Goal: Task Accomplishment & Management: Manage account settings

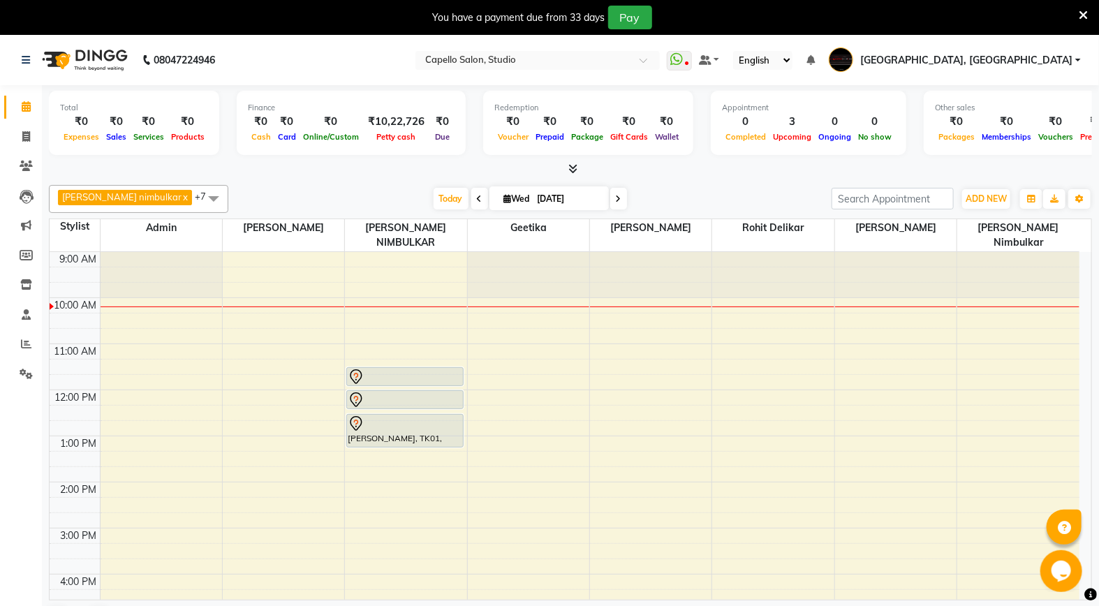
scroll to position [78, 0]
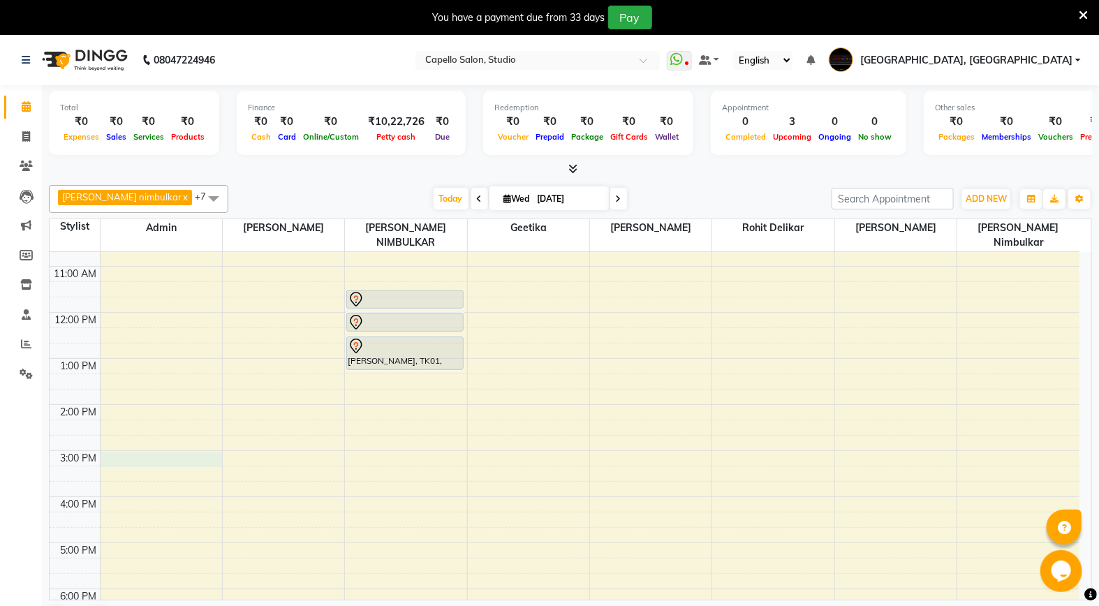
click at [135, 445] on div "9:00 AM 10:00 AM 11:00 AM 12:00 PM 1:00 PM 2:00 PM 3:00 PM 4:00 PM 5:00 PM 6:00…" at bounding box center [565, 474] width 1030 height 598
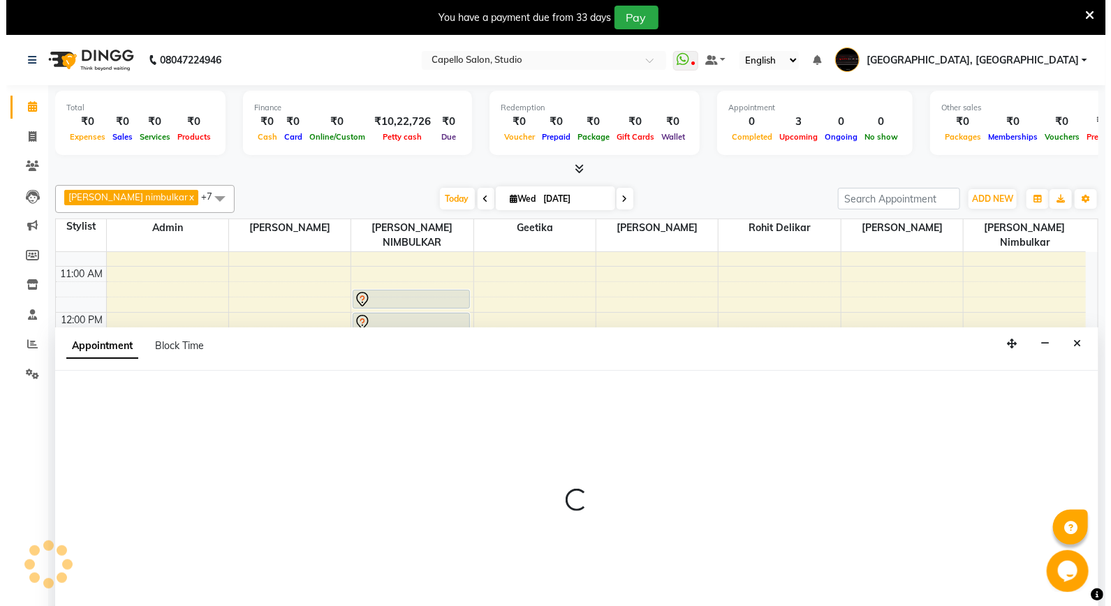
scroll to position [35, 0]
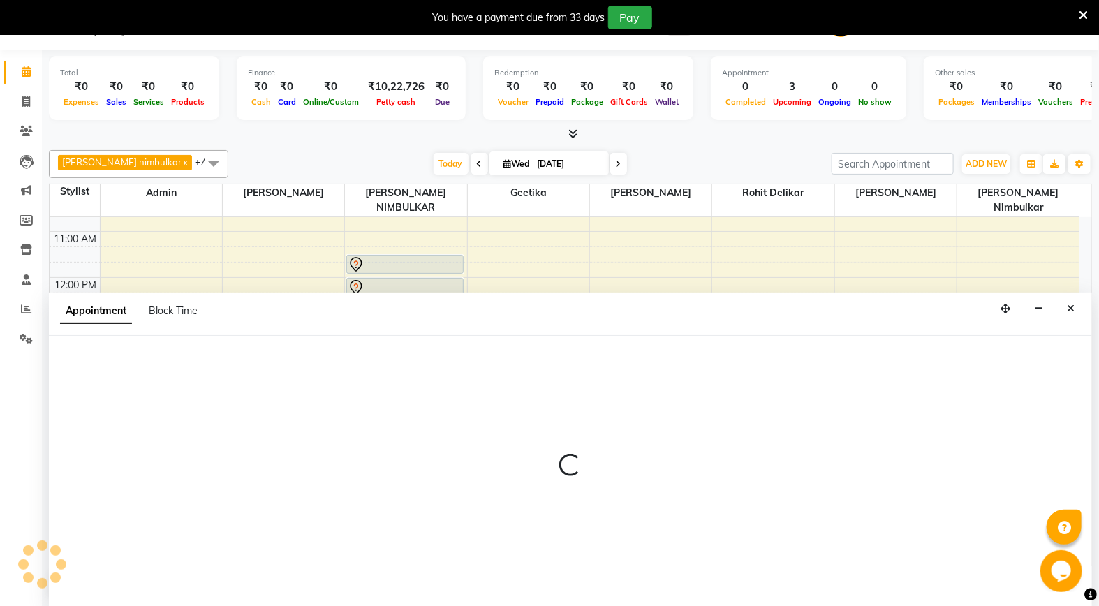
select select "14652"
select select "900"
select select "tentative"
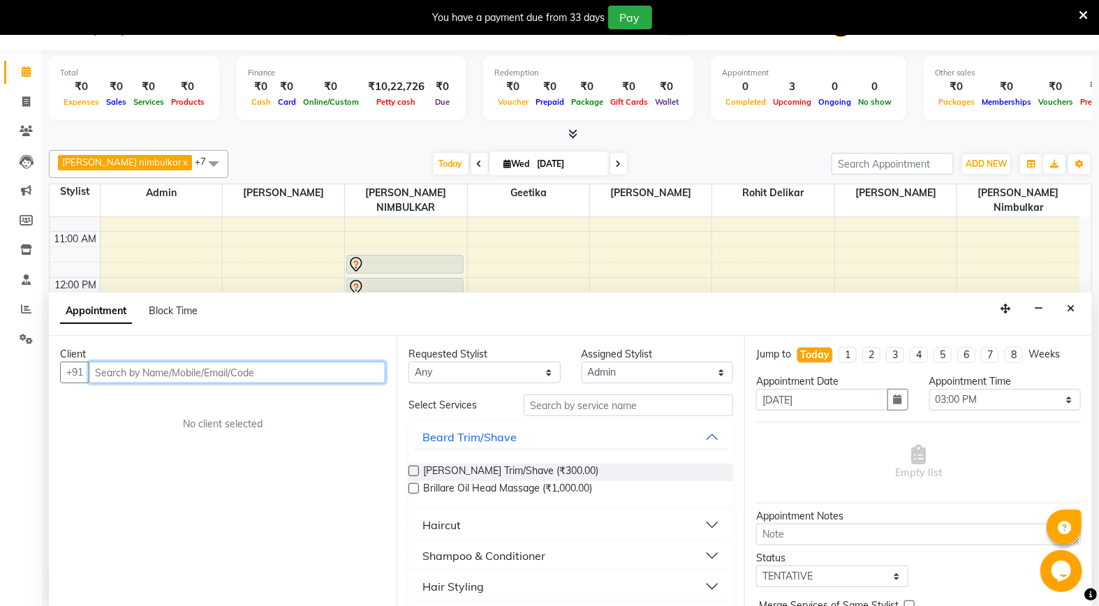
click at [190, 368] on input "text" at bounding box center [237, 373] width 297 height 22
type input "8971222944"
click at [377, 377] on span "Add Client" at bounding box center [356, 372] width 47 height 13
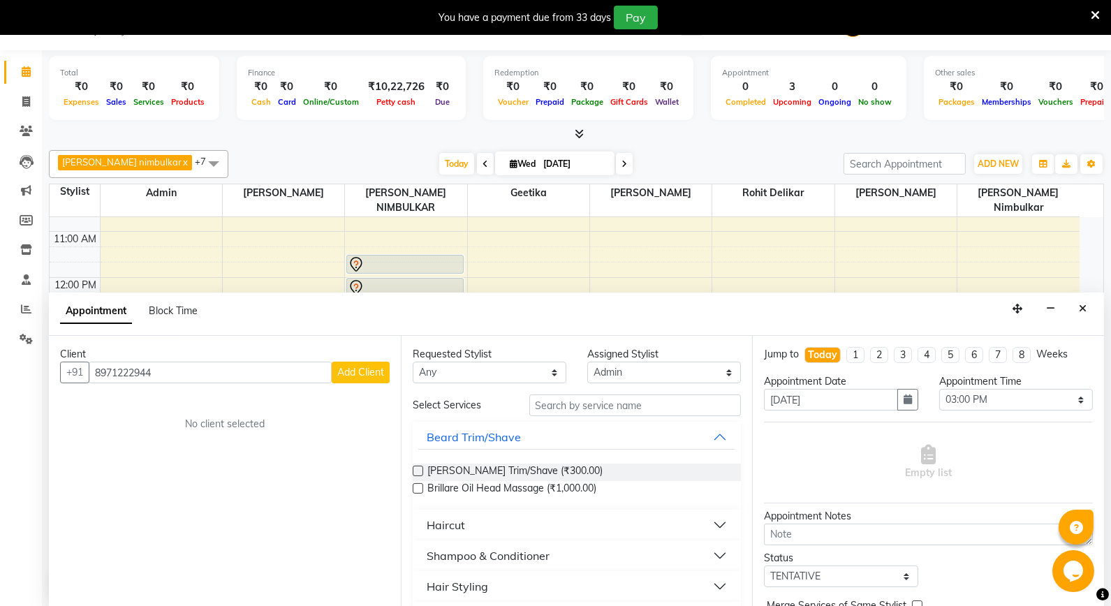
select select "22"
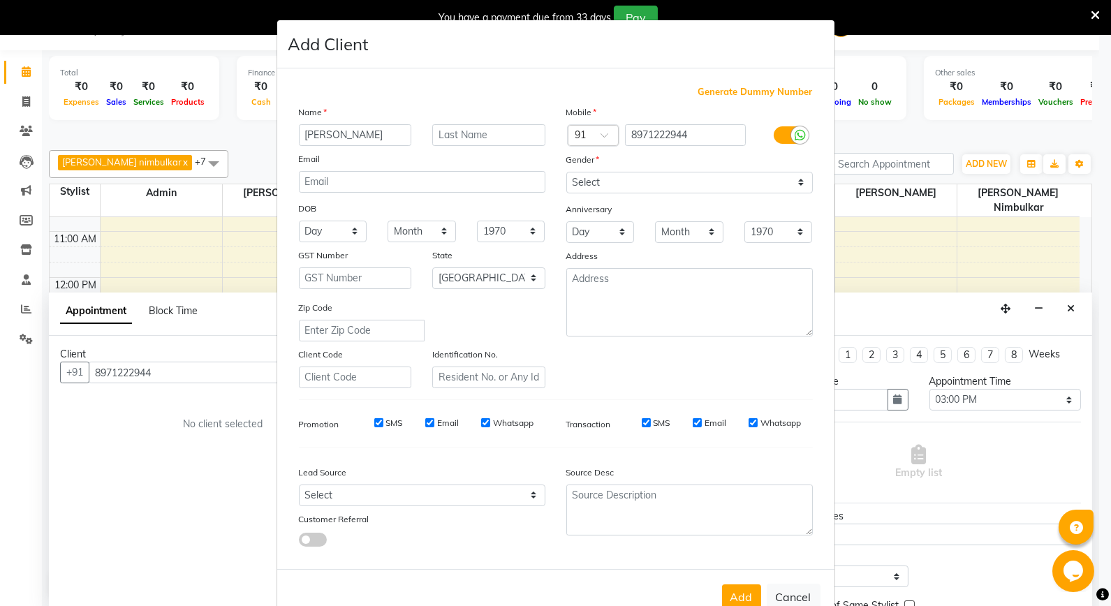
type input "[PERSON_NAME]"
click at [602, 185] on select "Select [DEMOGRAPHIC_DATA] [DEMOGRAPHIC_DATA] Other Prefer Not To Say" at bounding box center [689, 183] width 247 height 22
select select "[DEMOGRAPHIC_DATA]"
click at [566, 172] on select "Select [DEMOGRAPHIC_DATA] [DEMOGRAPHIC_DATA] Other Prefer Not To Say" at bounding box center [689, 183] width 247 height 22
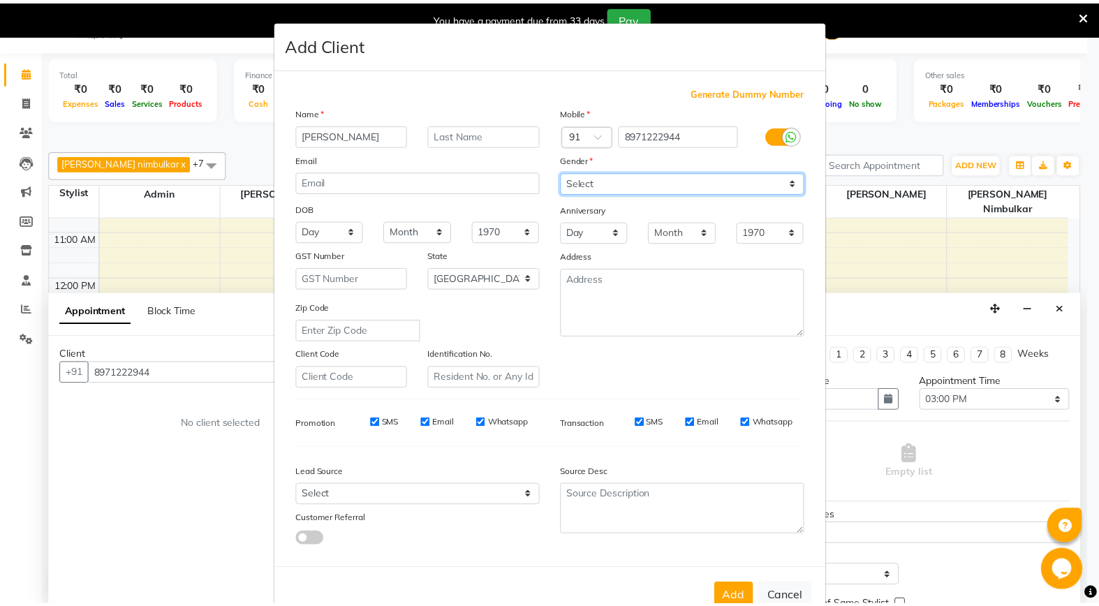
scroll to position [38, 0]
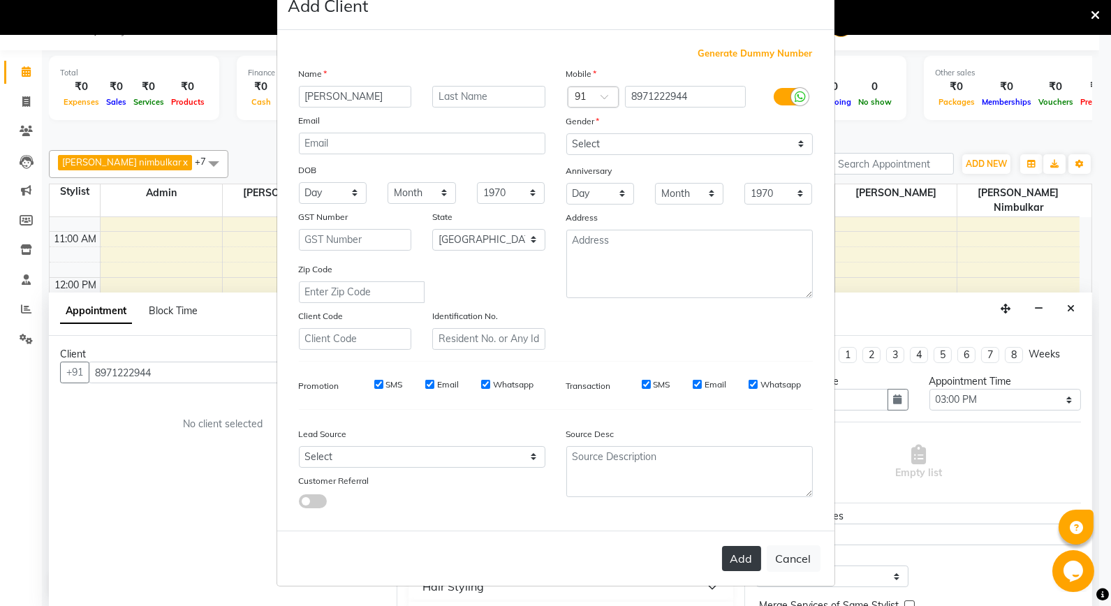
click at [747, 559] on button "Add" at bounding box center [741, 558] width 39 height 25
select select
select select "null"
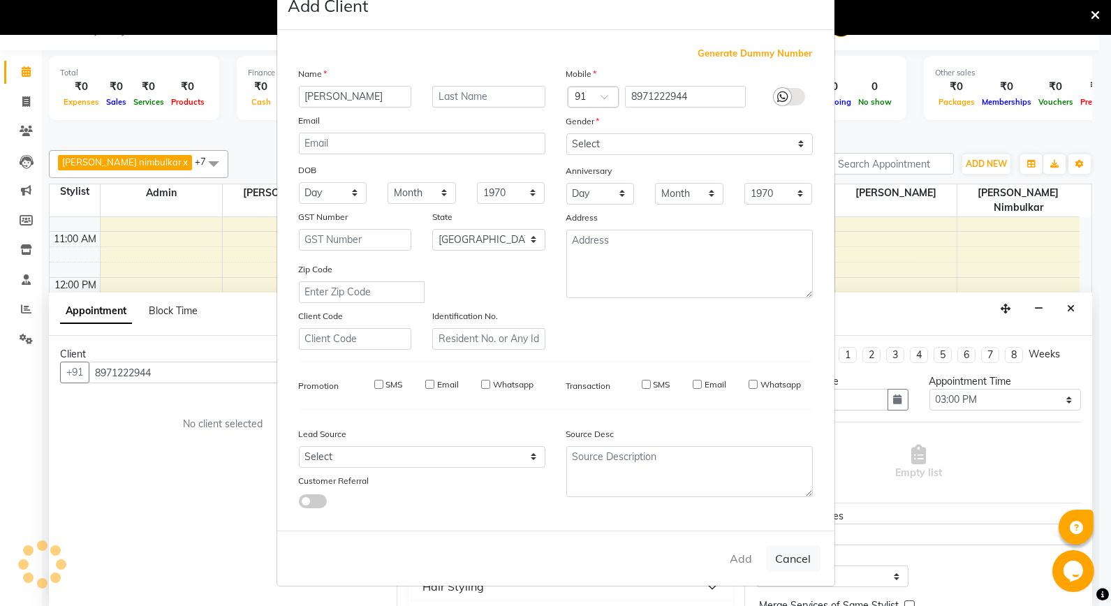
select select
checkbox input "false"
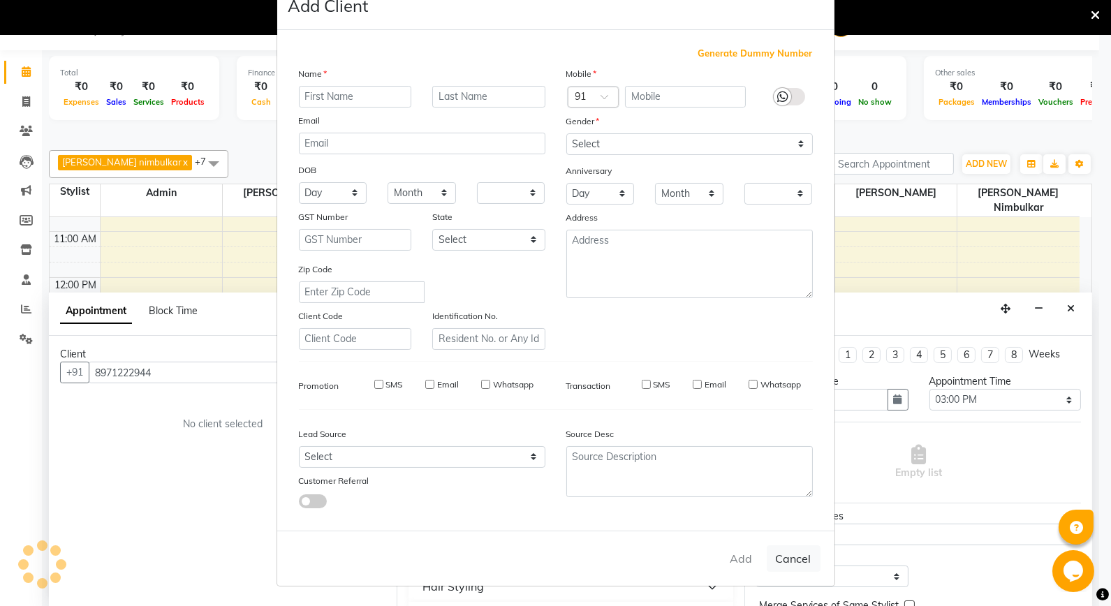
checkbox input "false"
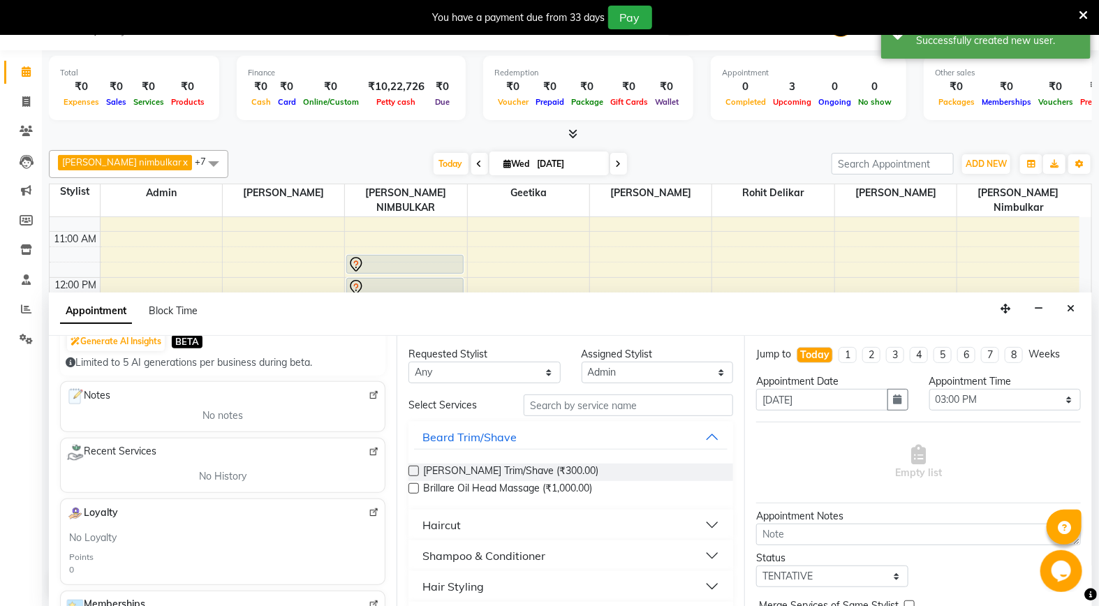
scroll to position [0, 0]
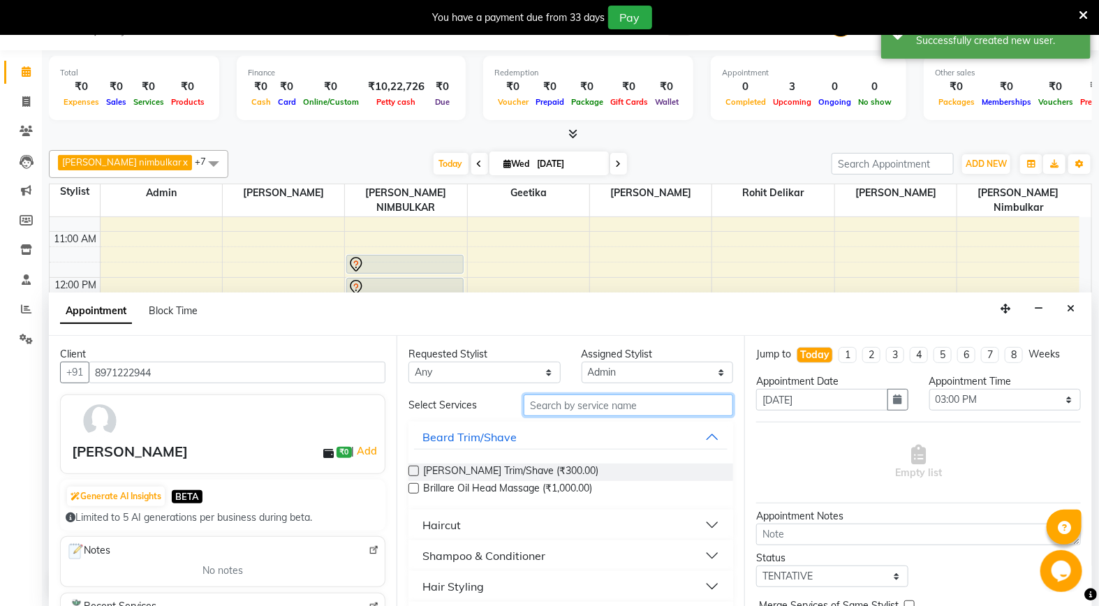
click at [541, 399] on input "text" at bounding box center [628, 406] width 209 height 22
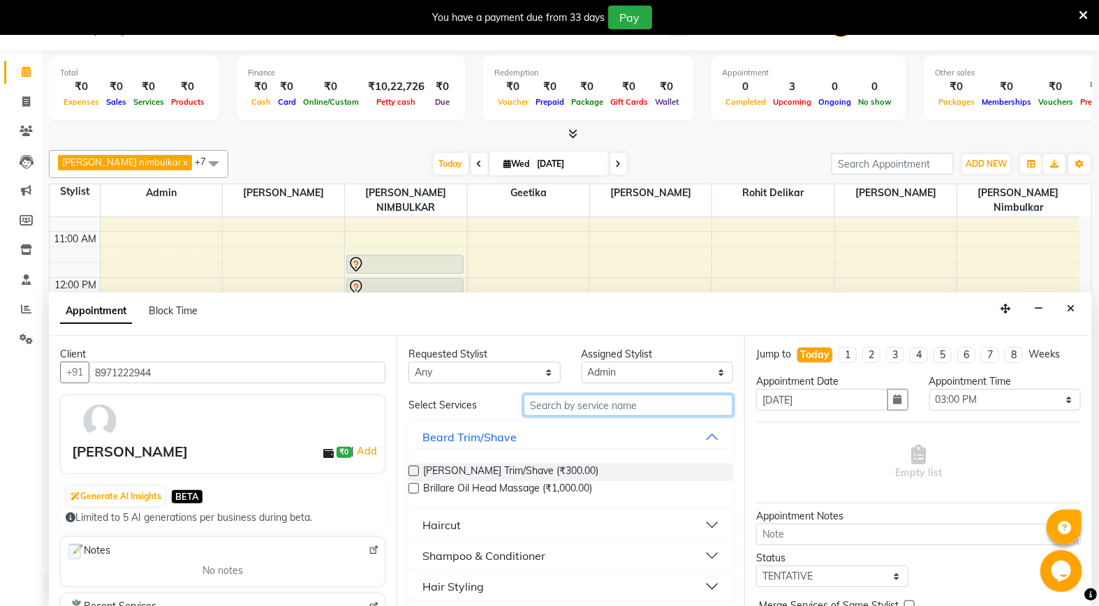
click at [552, 403] on input "text" at bounding box center [628, 406] width 209 height 22
click at [564, 412] on input "text" at bounding box center [628, 406] width 209 height 22
click at [601, 400] on input "text" at bounding box center [628, 406] width 209 height 22
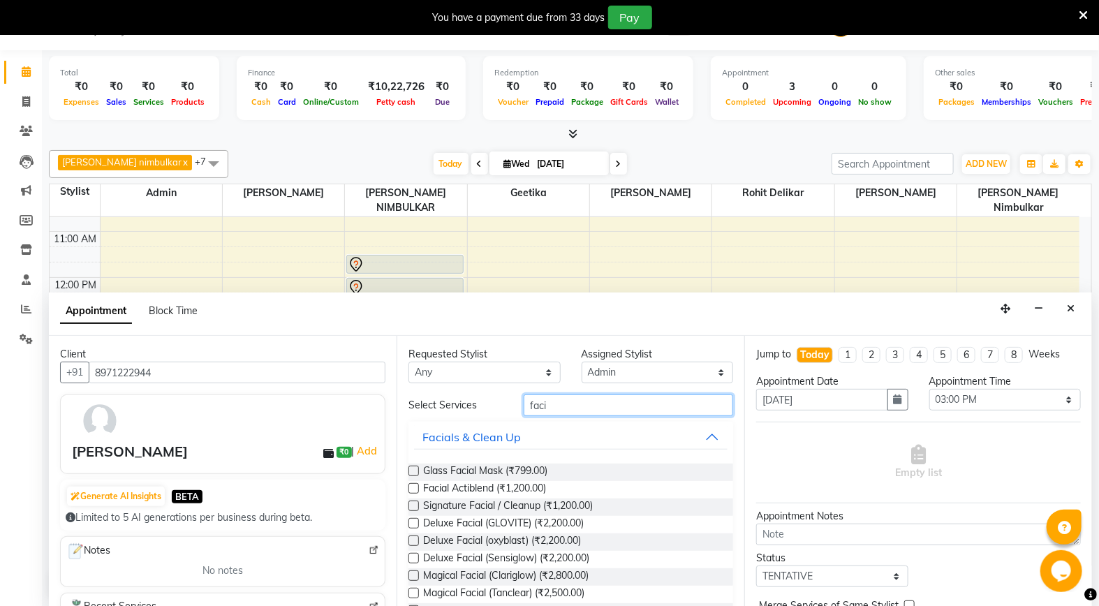
type input "faci"
click at [415, 519] on label at bounding box center [414, 523] width 10 height 10
click at [415, 520] on input "checkbox" at bounding box center [413, 524] width 9 height 9
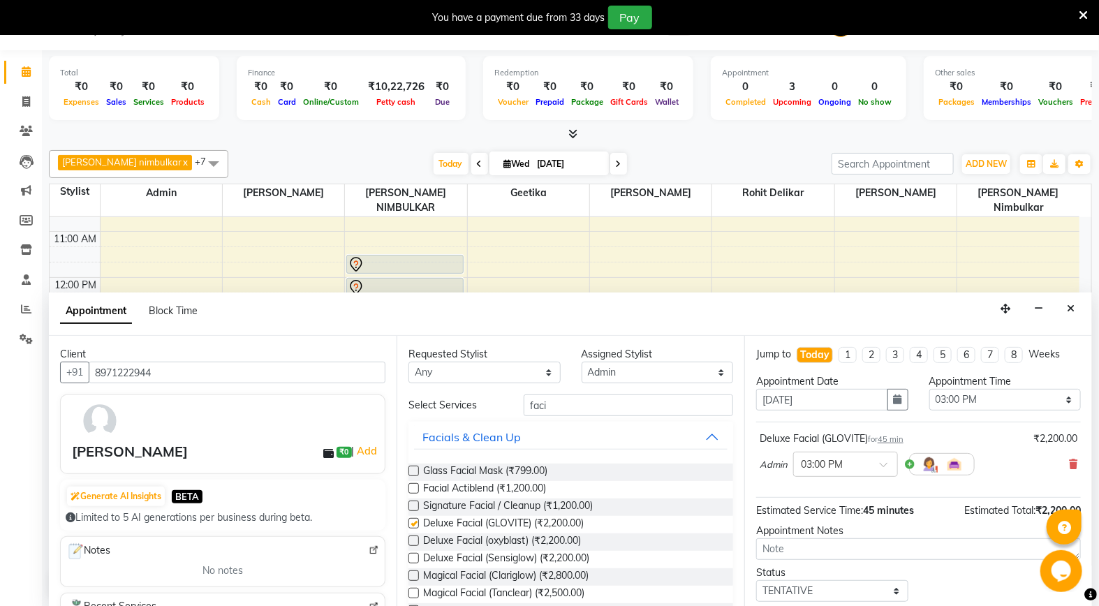
checkbox input "false"
click at [617, 391] on div "Requested Stylist Any Admin [PERSON_NAME] [PERSON_NAME] Studio, Shivaji Nagar […" at bounding box center [571, 471] width 348 height 271
click at [612, 409] on input "faci" at bounding box center [628, 406] width 209 height 22
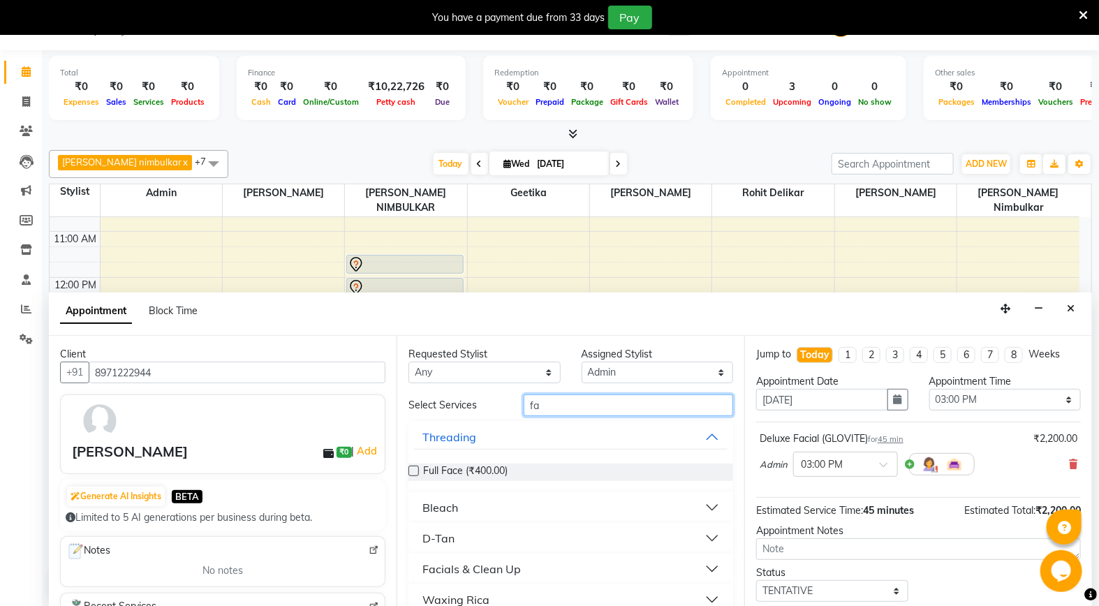
type input "f"
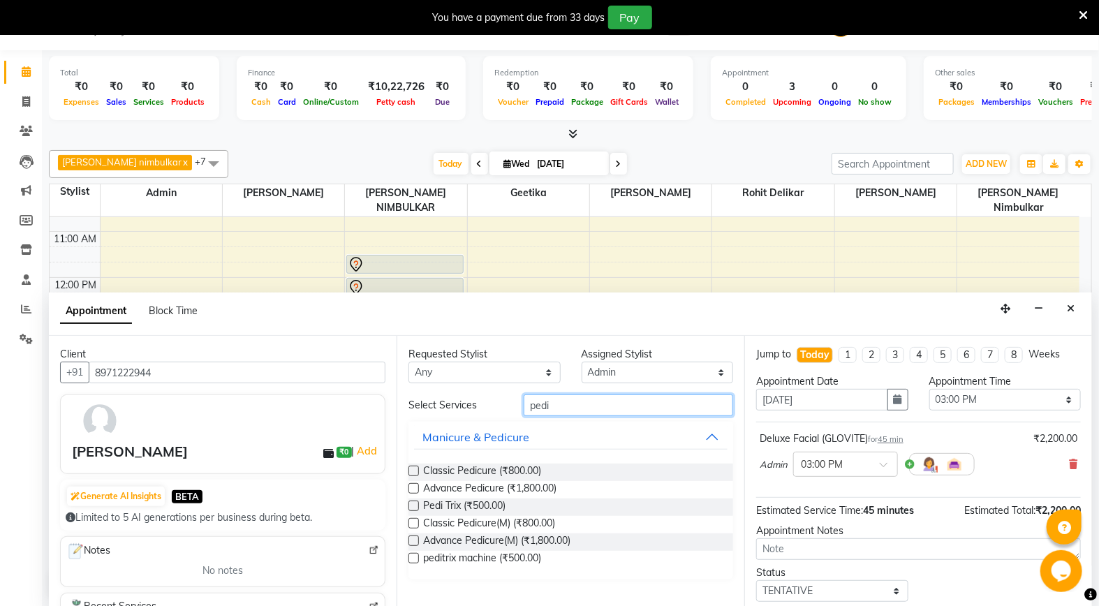
type input "pedi"
click at [413, 485] on label at bounding box center [414, 488] width 10 height 10
click at [413, 485] on input "checkbox" at bounding box center [413, 489] width 9 height 9
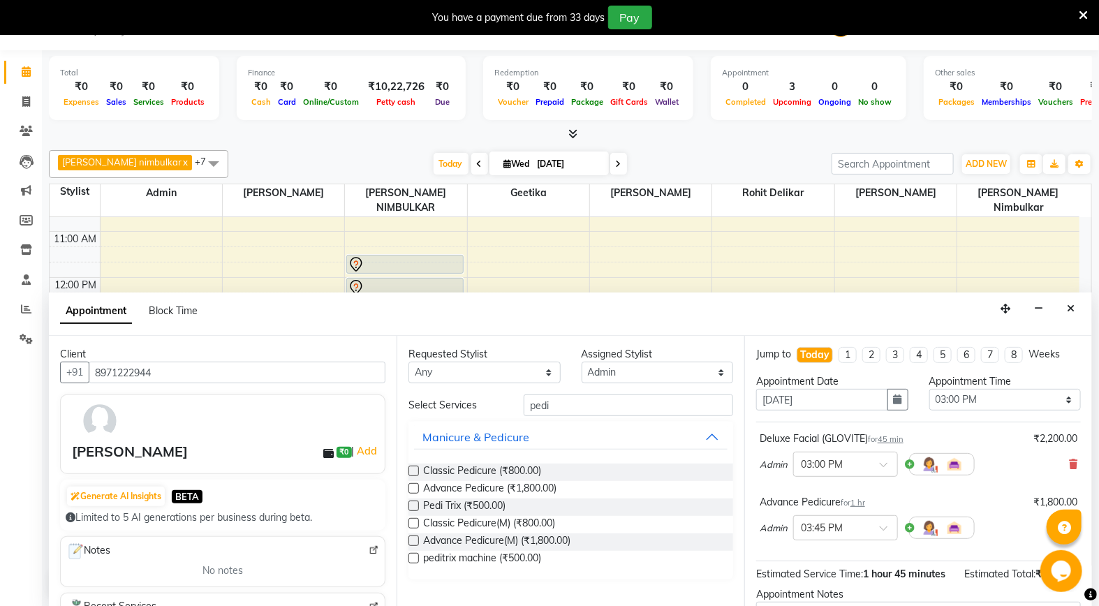
click at [413, 485] on label at bounding box center [414, 488] width 10 height 10
click at [413, 485] on input "checkbox" at bounding box center [413, 489] width 9 height 9
checkbox input "false"
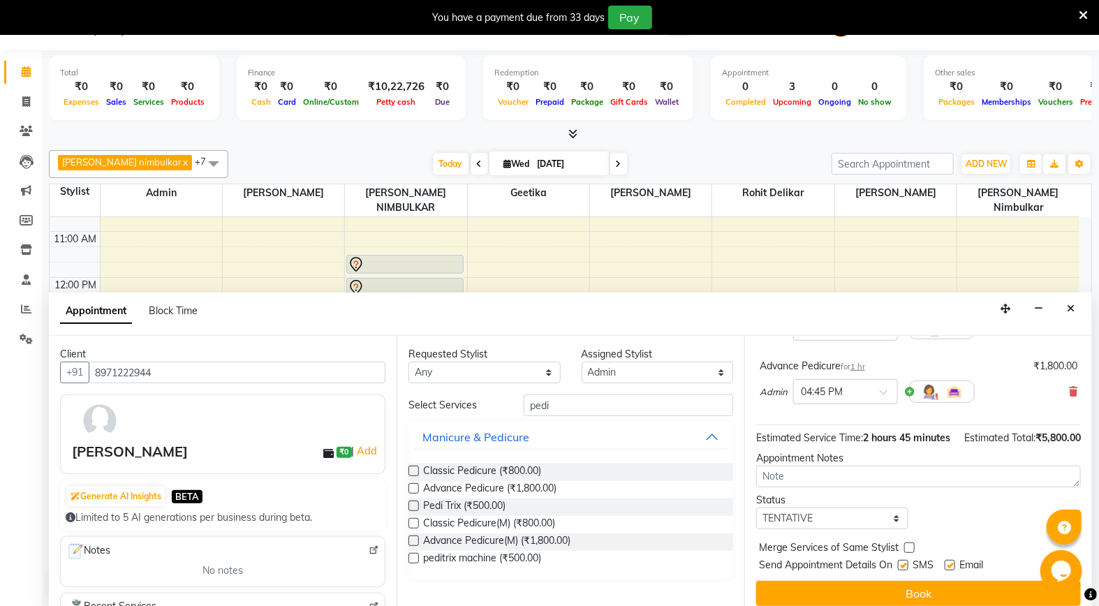
scroll to position [225, 0]
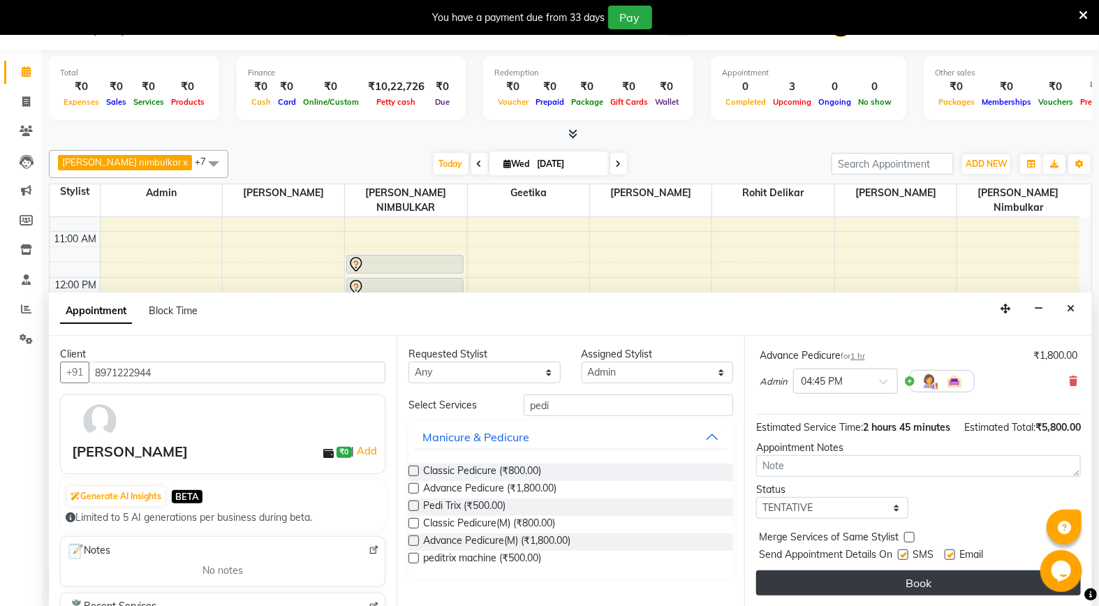
click at [902, 584] on button "Book" at bounding box center [918, 583] width 325 height 25
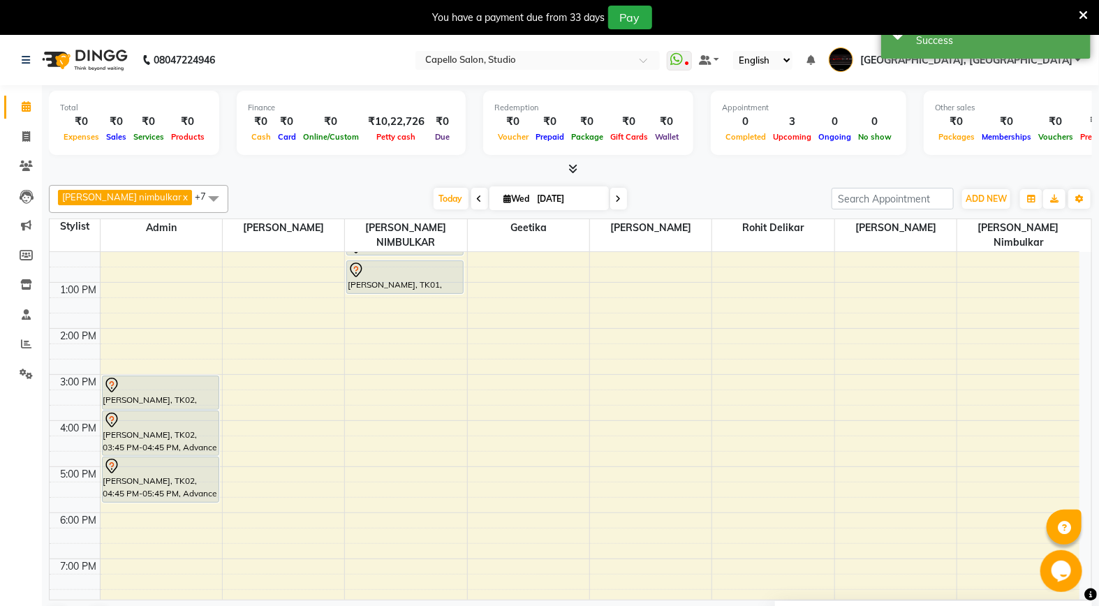
scroll to position [155, 0]
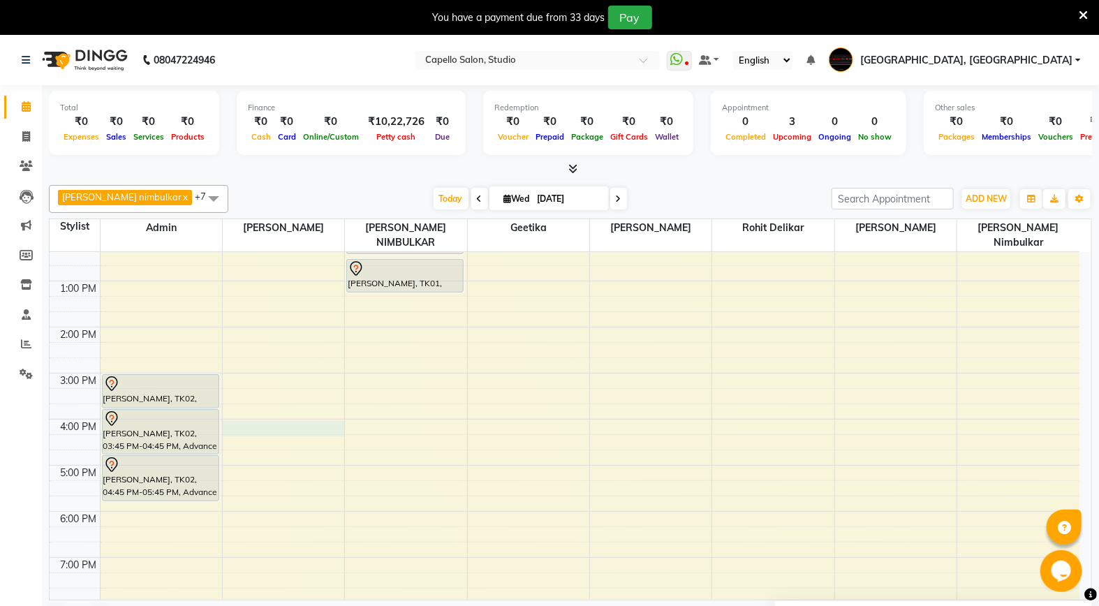
click at [278, 413] on div "9:00 AM 10:00 AM 11:00 AM 12:00 PM 1:00 PM 2:00 PM 3:00 PM 4:00 PM 5:00 PM 6:00…" at bounding box center [565, 396] width 1030 height 598
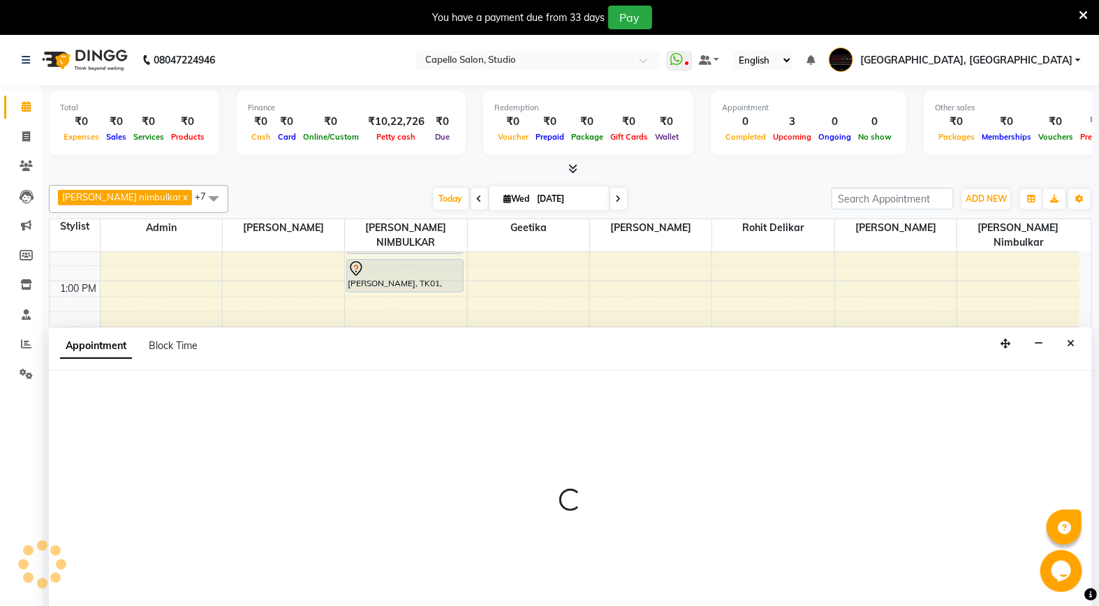
scroll to position [35, 0]
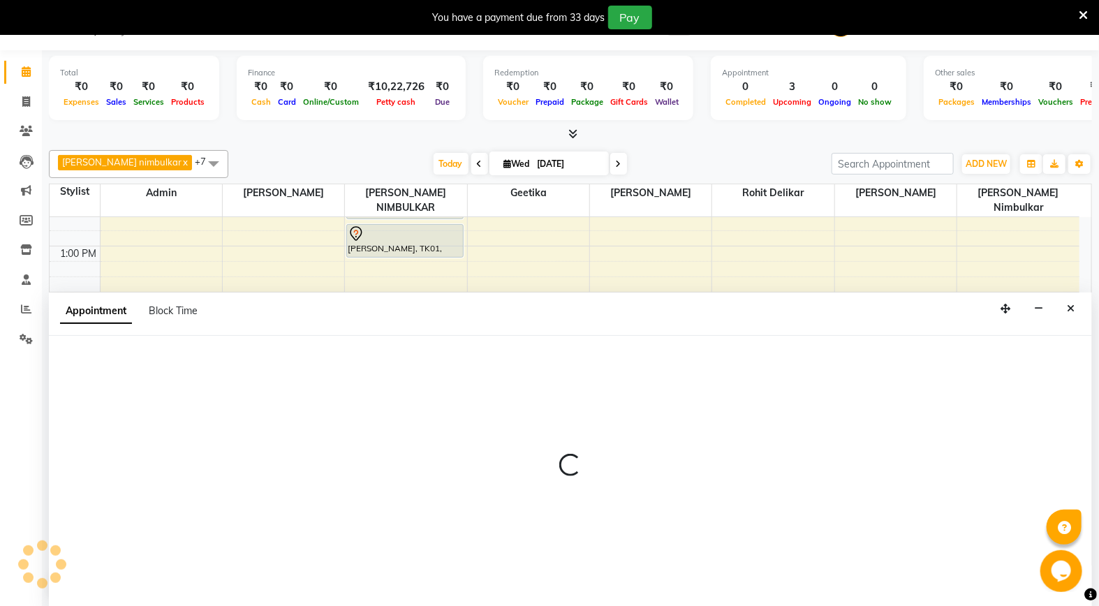
select select "14445"
select select "tentative"
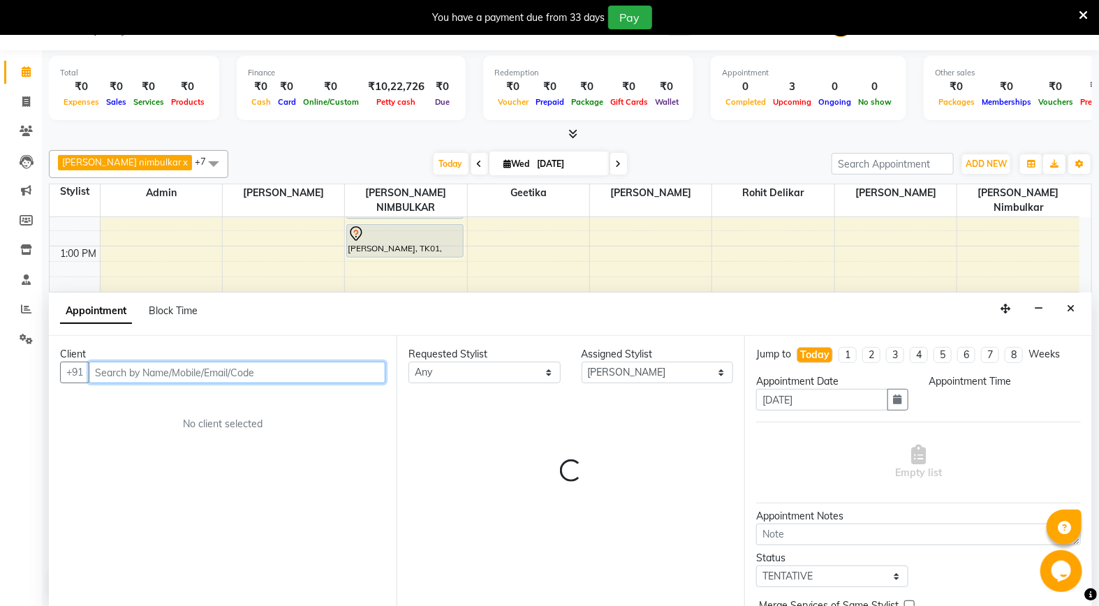
select select "960"
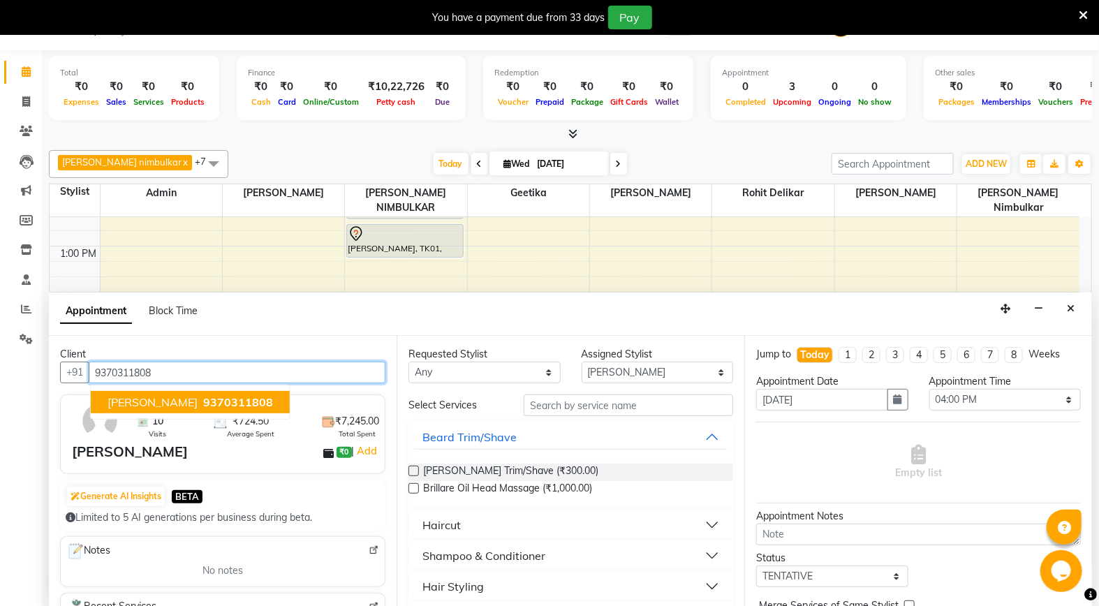
click at [198, 402] on span "[PERSON_NAME]" at bounding box center [153, 402] width 90 height 14
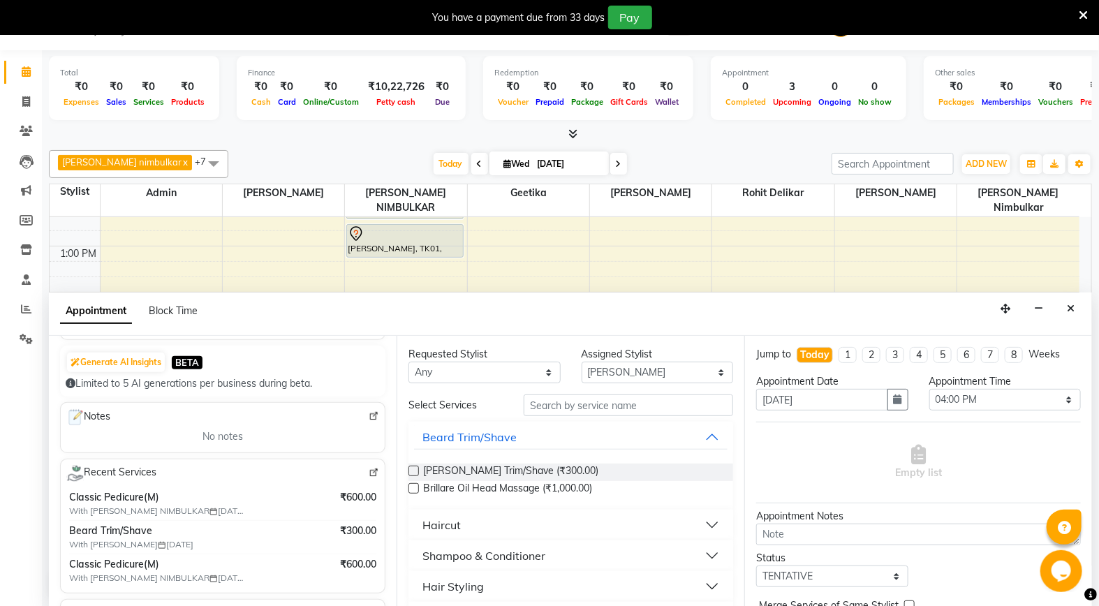
scroll to position [155, 0]
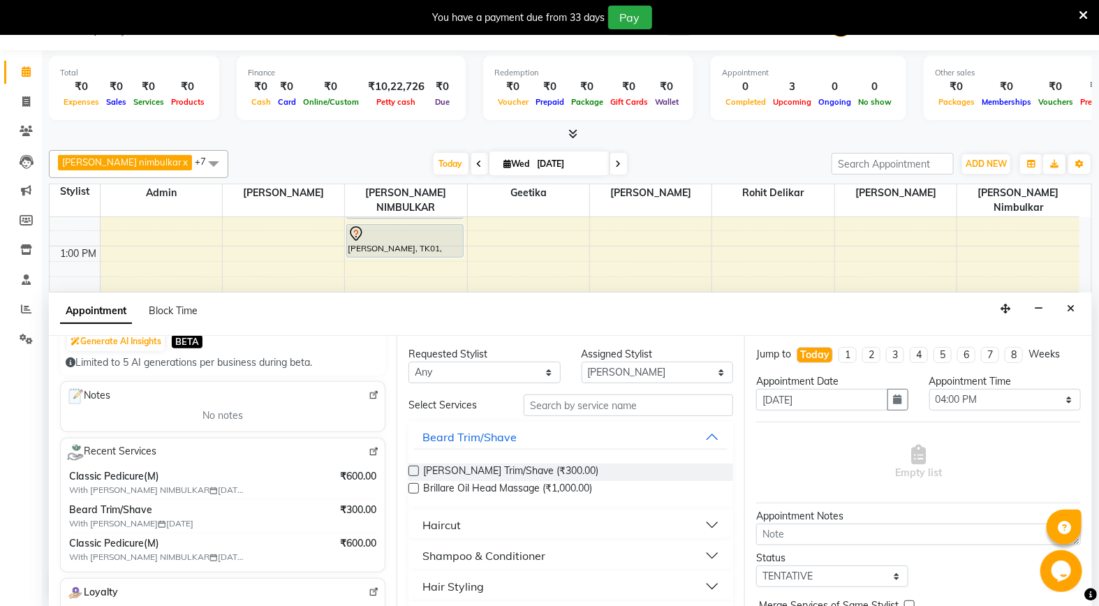
type input "9370311808"
click at [560, 402] on input "text" at bounding box center [628, 406] width 209 height 22
click at [417, 469] on label at bounding box center [414, 471] width 10 height 10
click at [417, 469] on input "checkbox" at bounding box center [413, 472] width 9 height 9
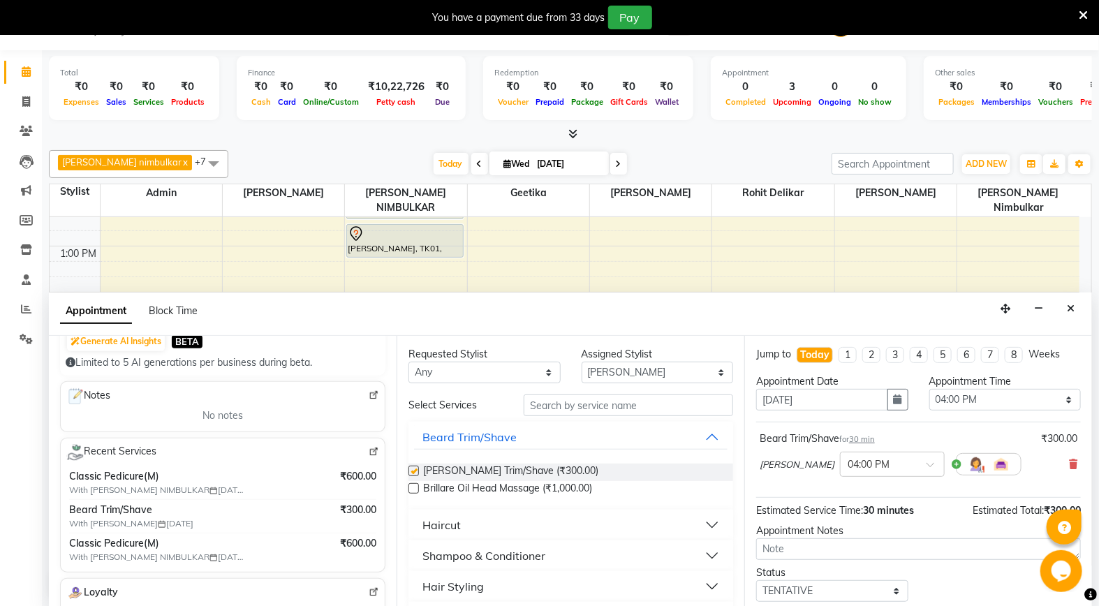
checkbox input "false"
click at [555, 402] on input "text" at bounding box center [628, 406] width 209 height 22
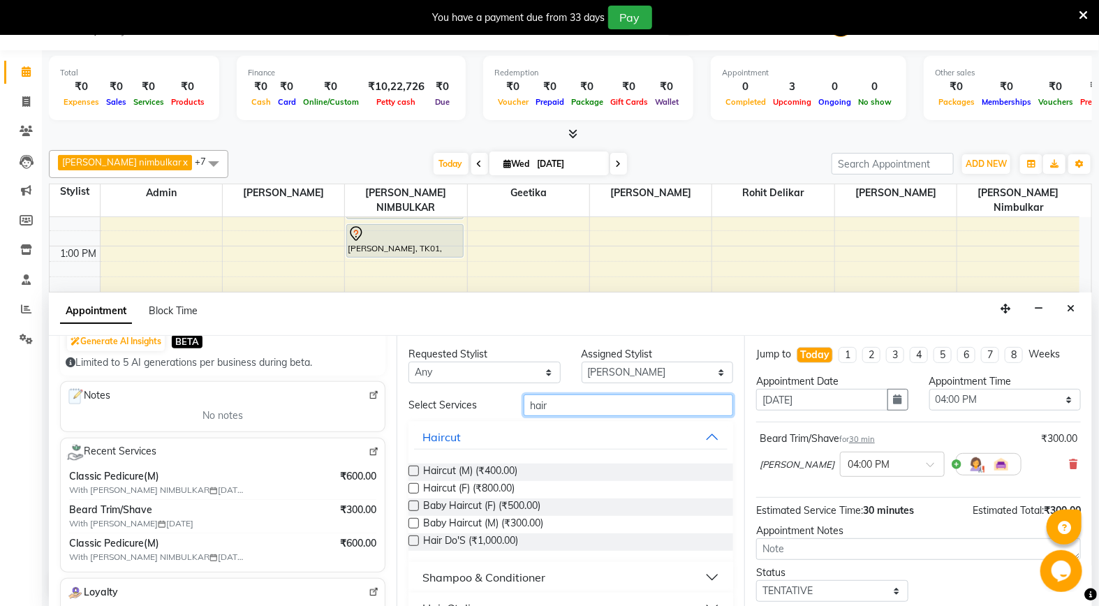
type input "hair"
click at [411, 473] on label at bounding box center [414, 471] width 10 height 10
click at [411, 473] on input "checkbox" at bounding box center [413, 472] width 9 height 9
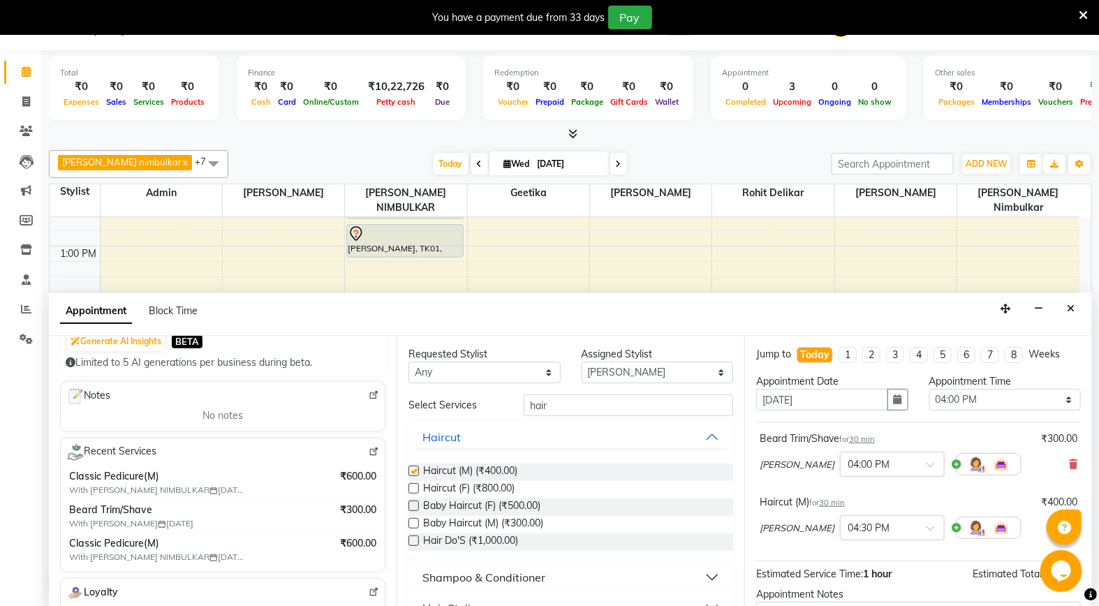
checkbox input "false"
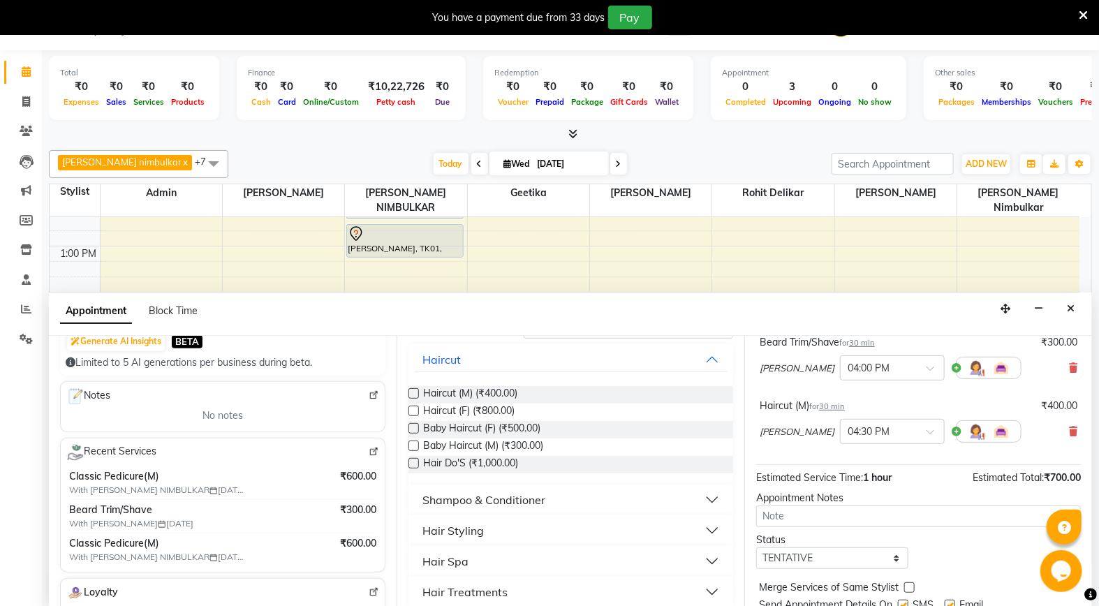
scroll to position [70, 0]
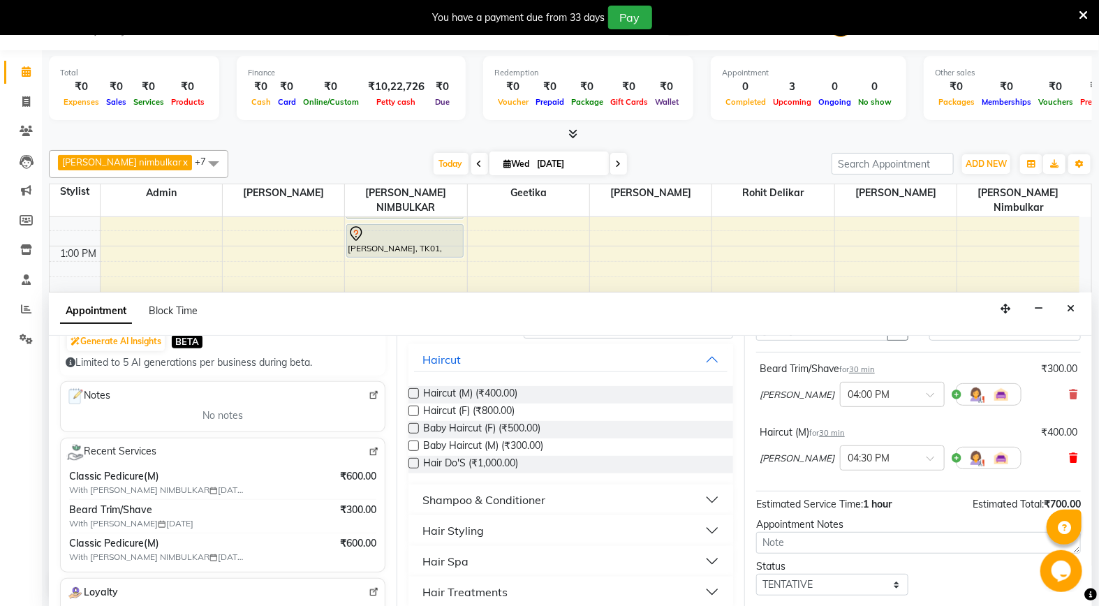
click at [1069, 451] on span at bounding box center [1073, 458] width 8 height 15
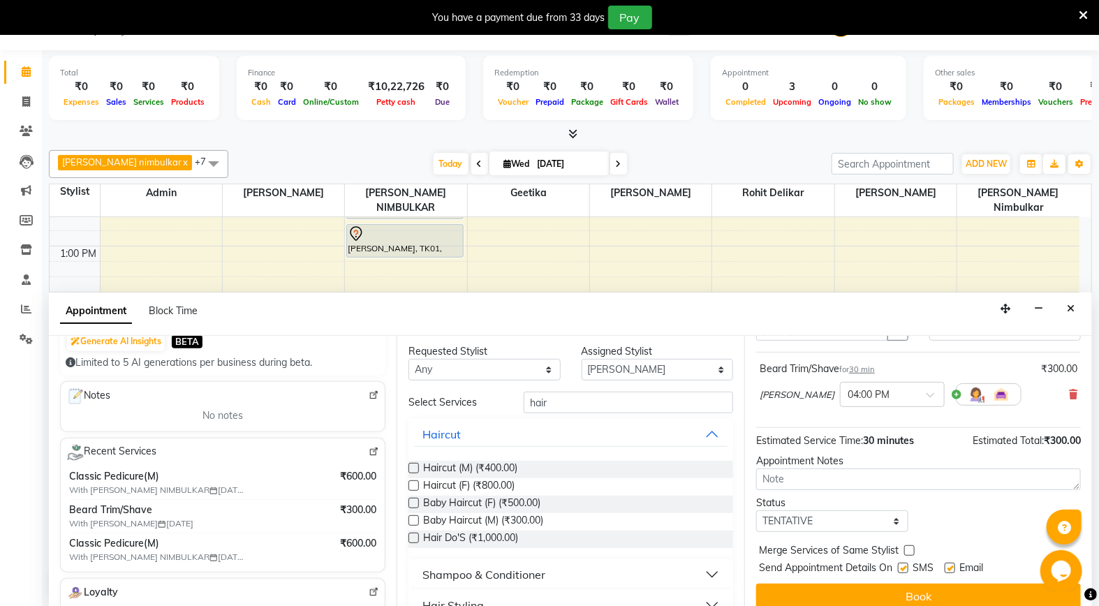
scroll to position [0, 0]
click at [609, 375] on select "Select Admin [PERSON_NAME] [PERSON_NAME] Studio, Shivaji Nagar [PERSON_NAME] NI…" at bounding box center [658, 373] width 152 height 22
select select "14454"
click at [582, 362] on select "Select Admin [PERSON_NAME] [PERSON_NAME] Studio, Shivaji Nagar [PERSON_NAME] NI…" at bounding box center [658, 373] width 152 height 22
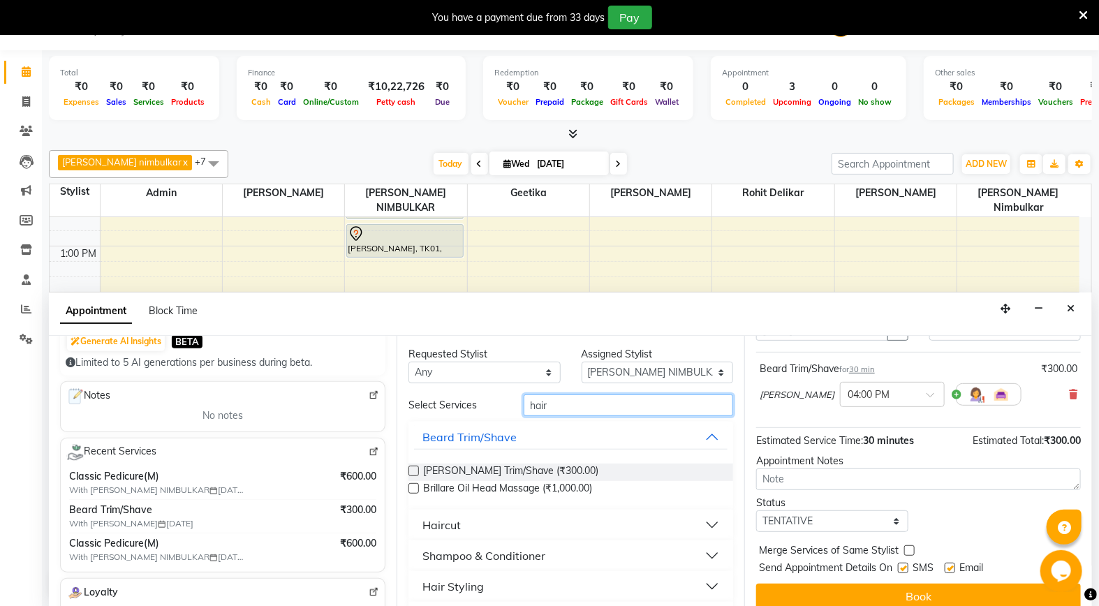
click at [603, 415] on input "hair" at bounding box center [628, 406] width 209 height 22
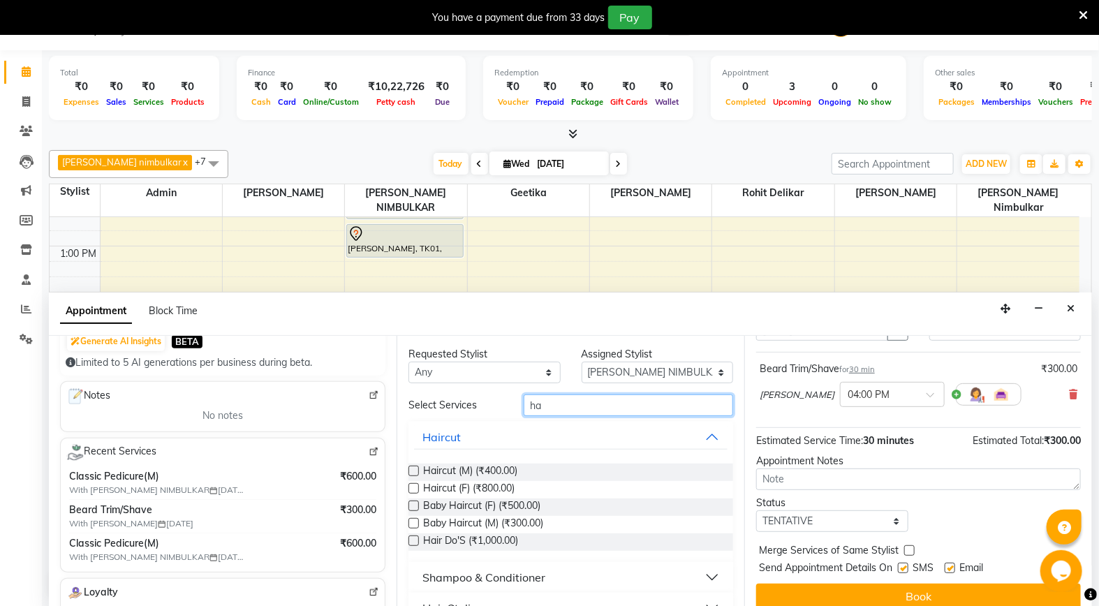
type input "h"
type input "pedi"
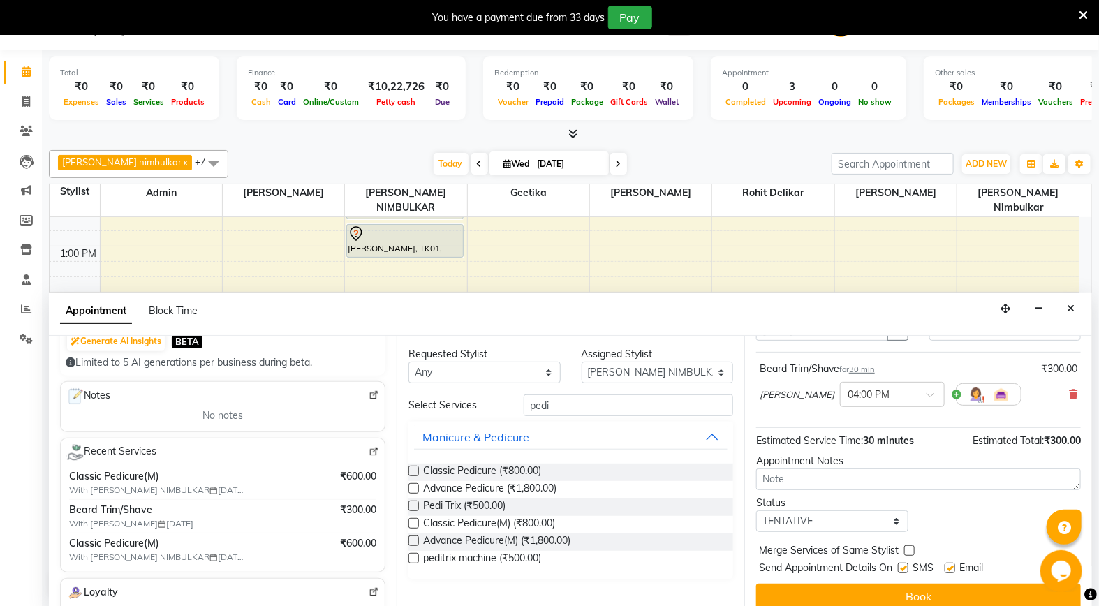
click at [418, 471] on label at bounding box center [414, 471] width 10 height 10
click at [418, 471] on input "checkbox" at bounding box center [413, 472] width 9 height 9
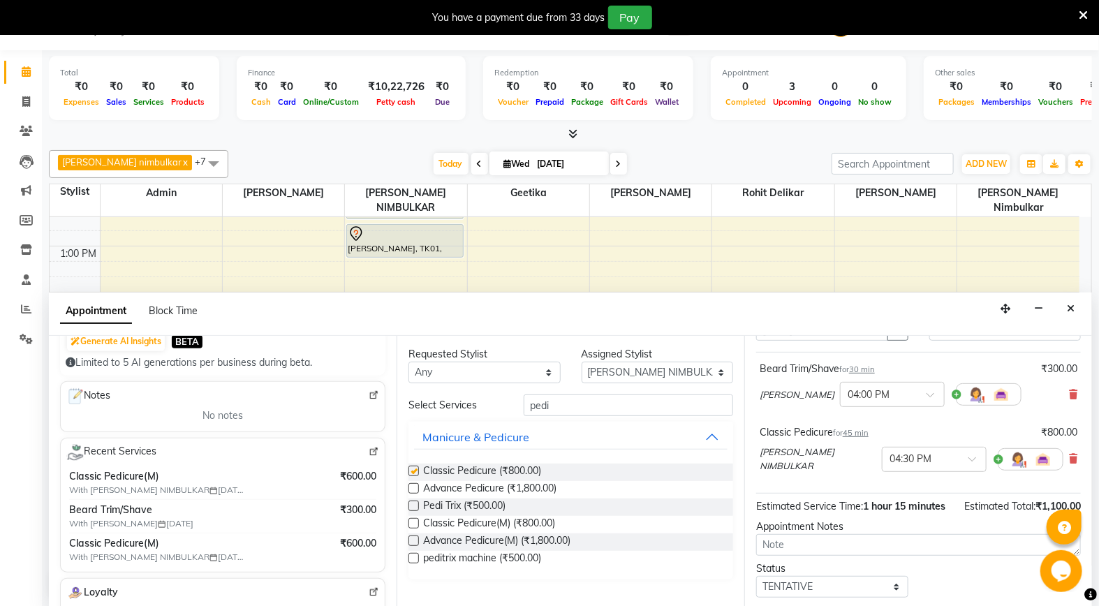
checkbox input "false"
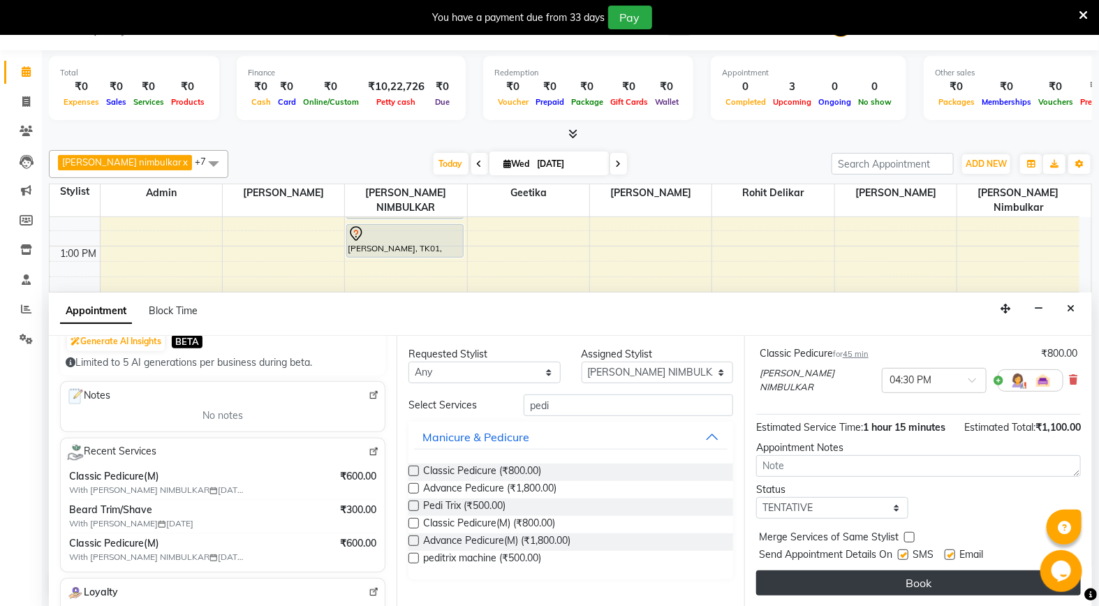
click at [925, 571] on button "Book" at bounding box center [918, 583] width 325 height 25
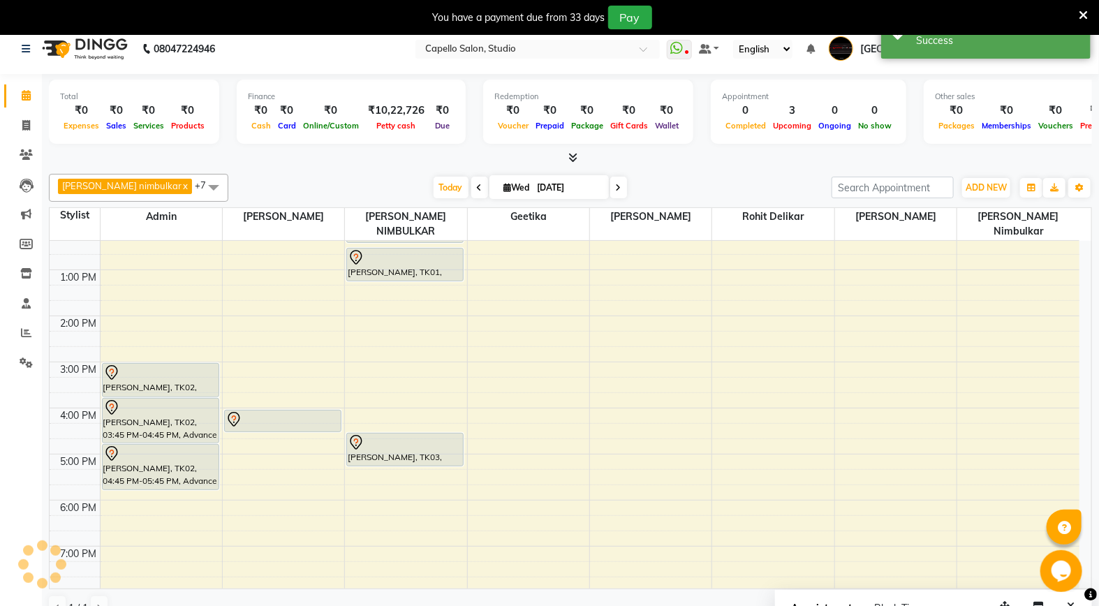
scroll to position [0, 0]
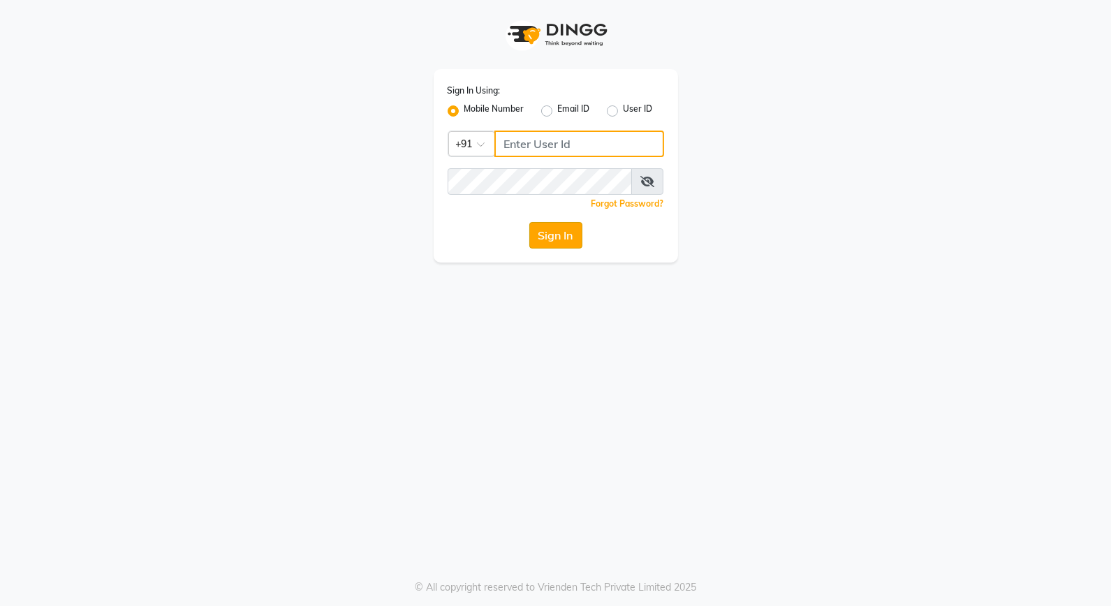
type input "9168842777"
click at [575, 240] on button "Sign In" at bounding box center [555, 235] width 53 height 27
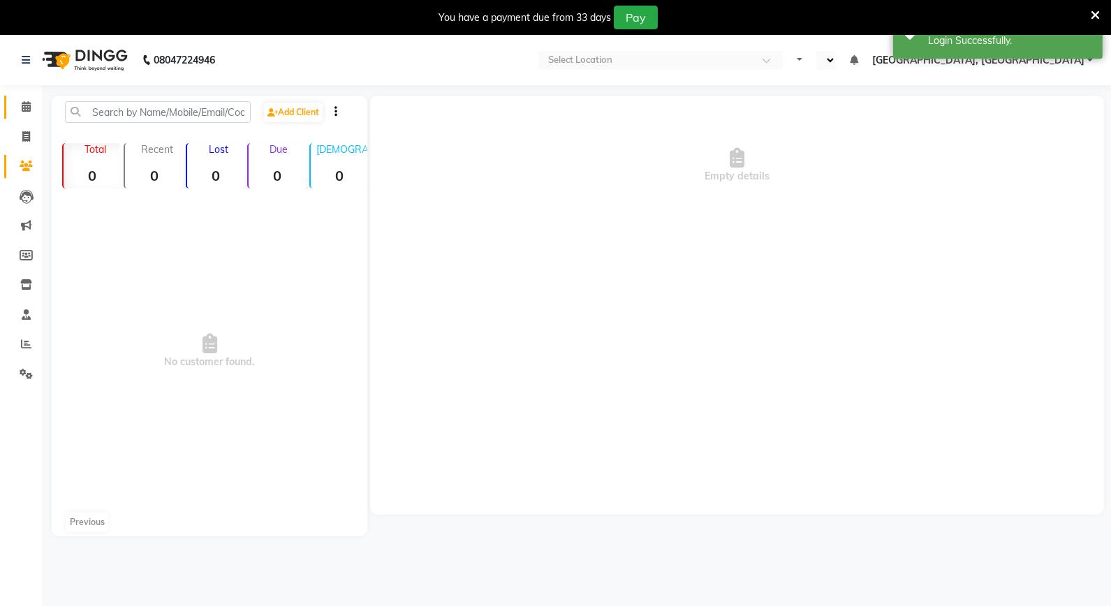
click at [27, 115] on span at bounding box center [26, 107] width 24 height 16
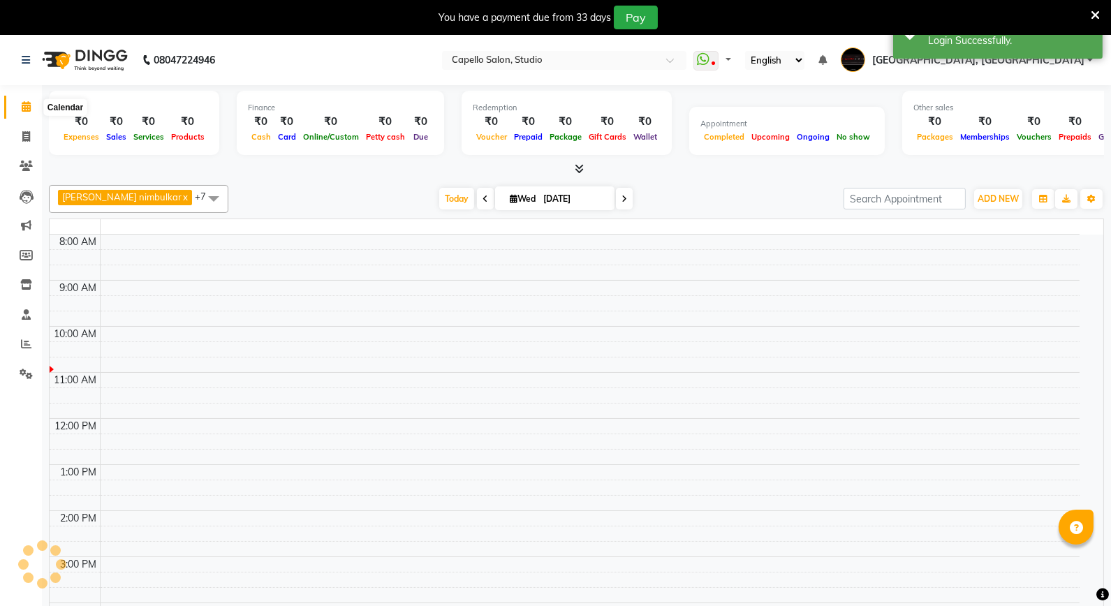
select select "en"
click at [26, 138] on icon at bounding box center [26, 136] width 8 height 10
select select "service"
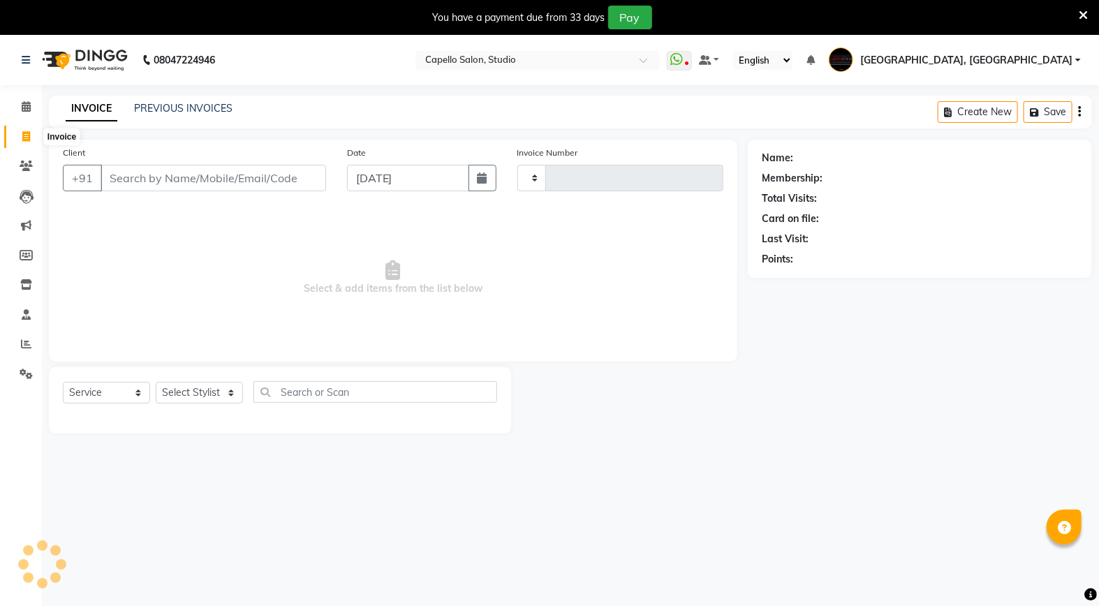
click at [154, 159] on div "Client +91" at bounding box center [194, 173] width 284 height 57
select select "847"
type input "3339"
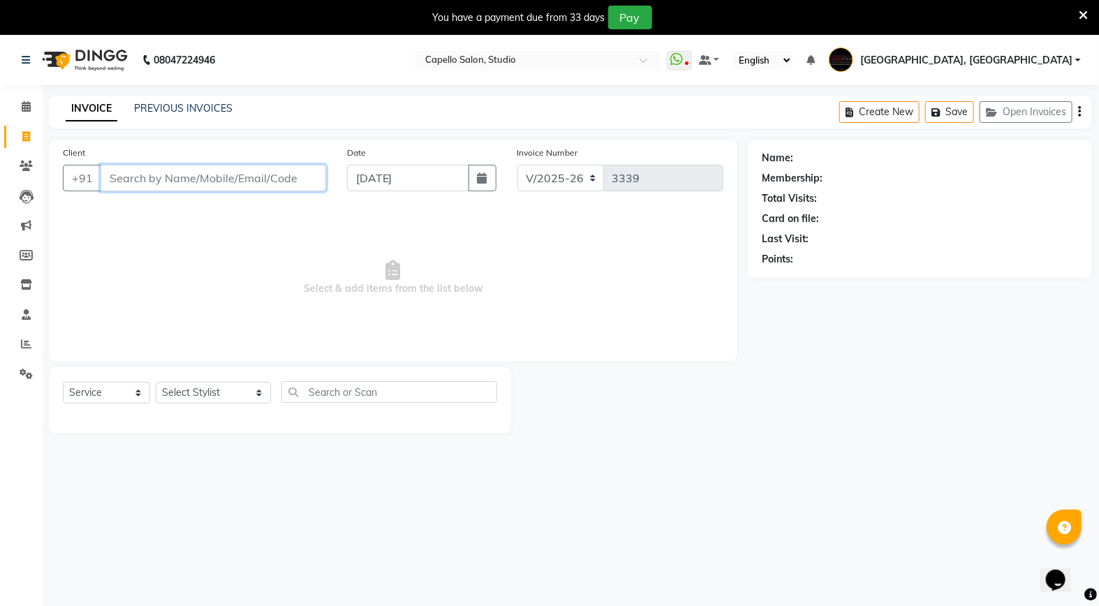
click at [131, 184] on input "Client" at bounding box center [214, 178] width 226 height 27
click at [147, 177] on input "Client" at bounding box center [214, 178] width 226 height 27
click at [119, 172] on input "Client" at bounding box center [214, 178] width 226 height 27
click at [124, 177] on input "Client" at bounding box center [214, 178] width 226 height 27
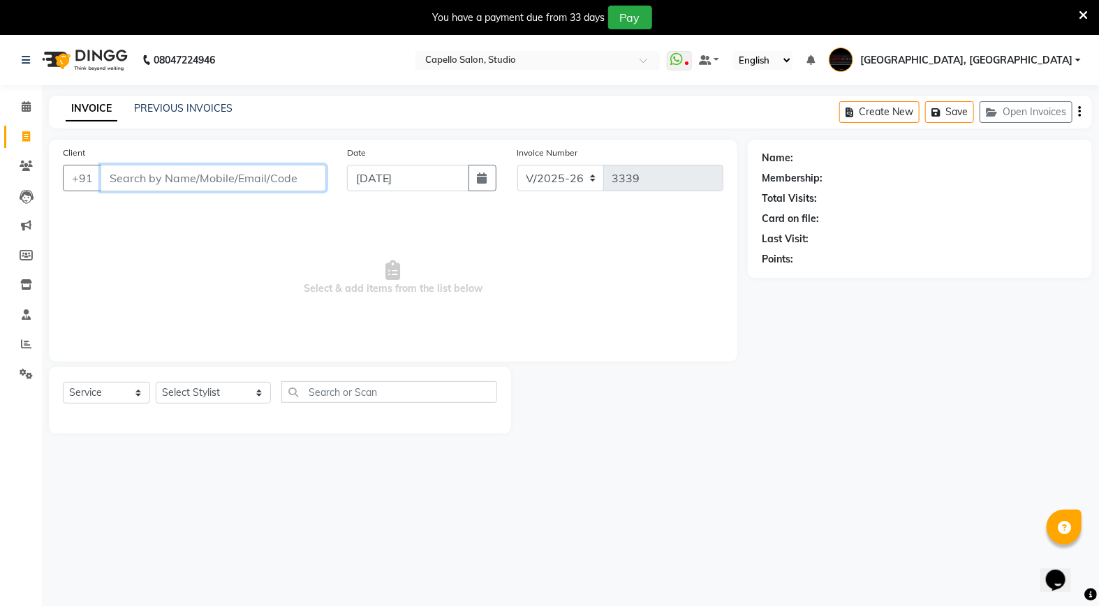
click at [124, 177] on input "Client" at bounding box center [214, 178] width 226 height 27
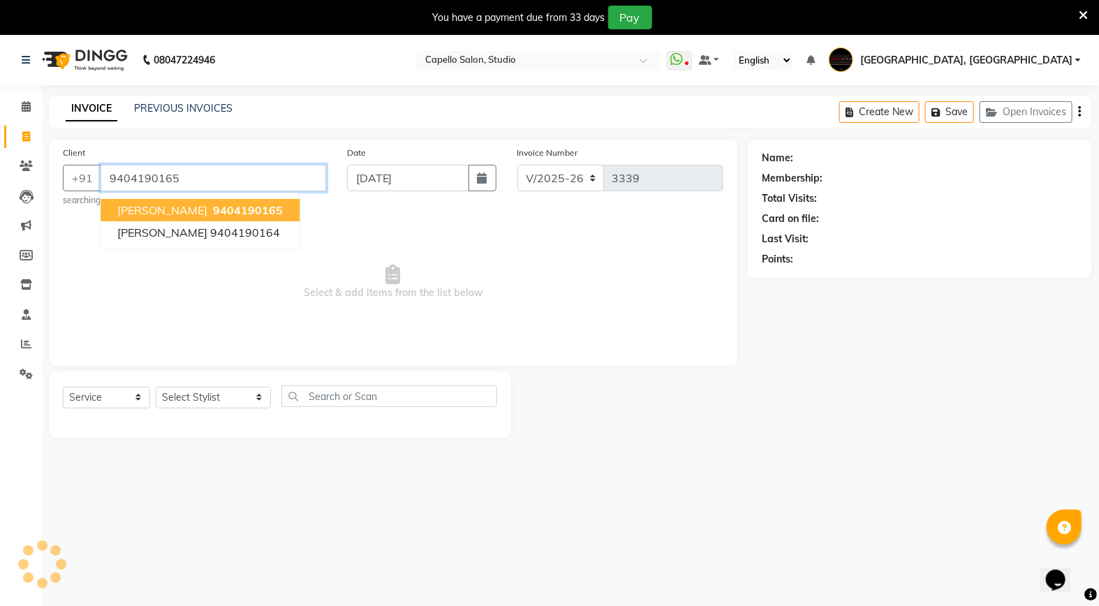
type input "9404190165"
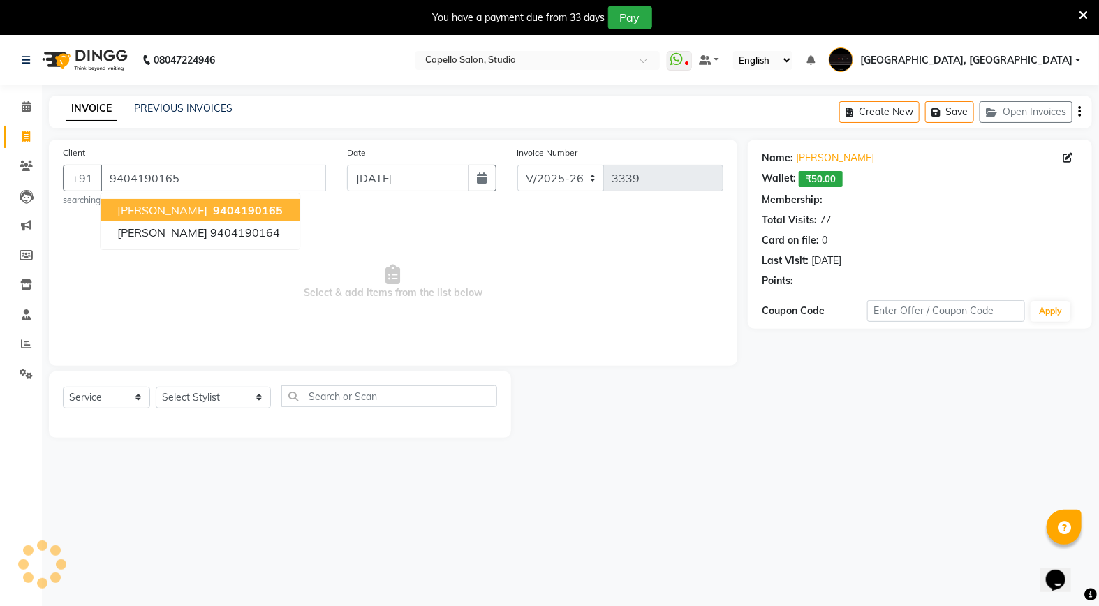
select select "1: Object"
click at [258, 215] on span "9404190165" at bounding box center [248, 210] width 70 height 14
select select "1: Object"
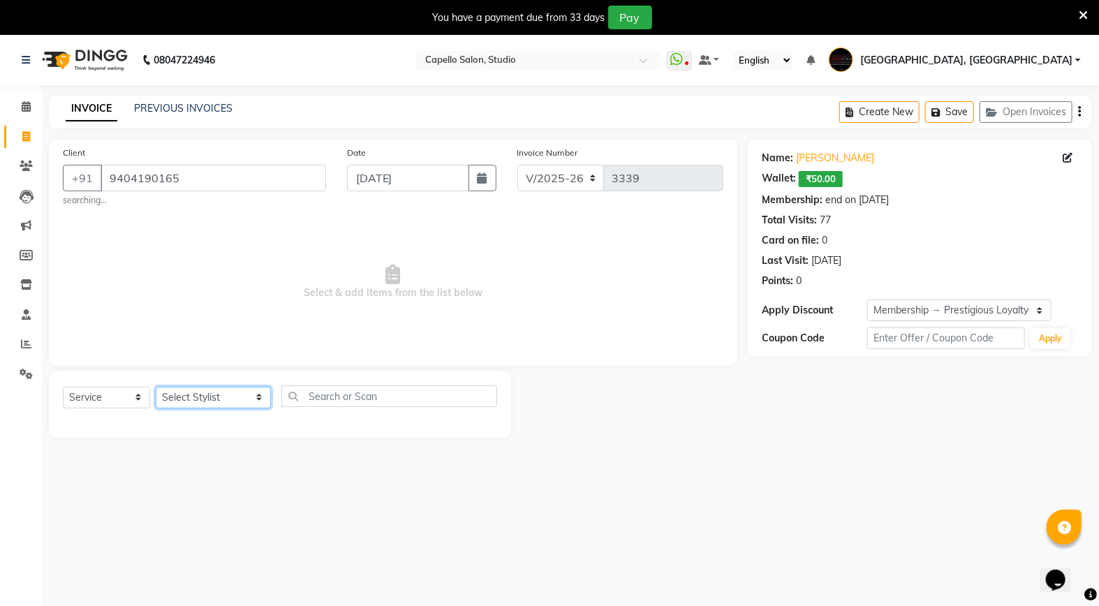
click at [219, 403] on select "Select Stylist Admin AMIT SHENDE ANKIT Capello Studio, Shivaji Nagar DIVYANI NI…" at bounding box center [213, 398] width 115 height 22
select select "45271"
click at [156, 387] on select "Select Stylist Admin AMIT SHENDE ANKIT Capello Studio, Shivaji Nagar DIVYANI NI…" at bounding box center [213, 398] width 115 height 22
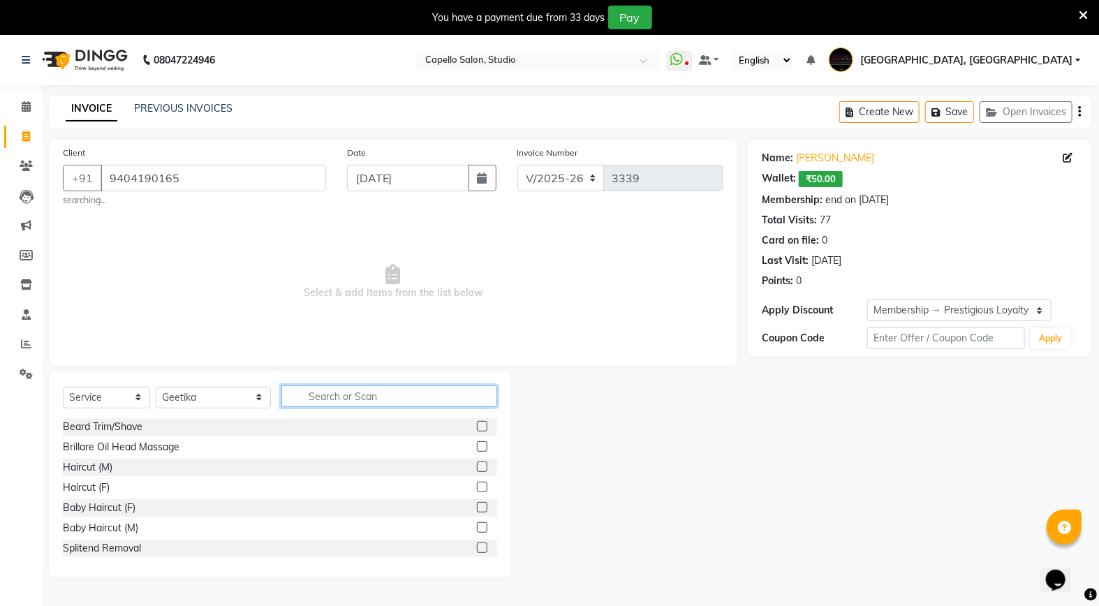
click at [320, 400] on input "text" at bounding box center [389, 396] width 216 height 22
type input "hair"
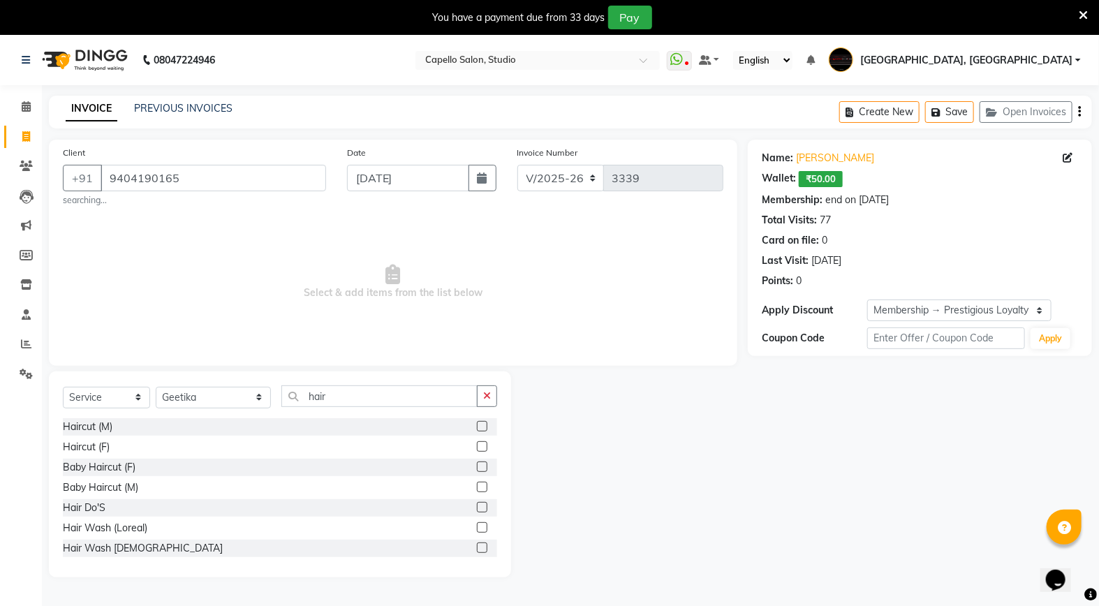
click at [477, 525] on label at bounding box center [482, 527] width 10 height 10
click at [477, 525] on input "checkbox" at bounding box center [481, 528] width 9 height 9
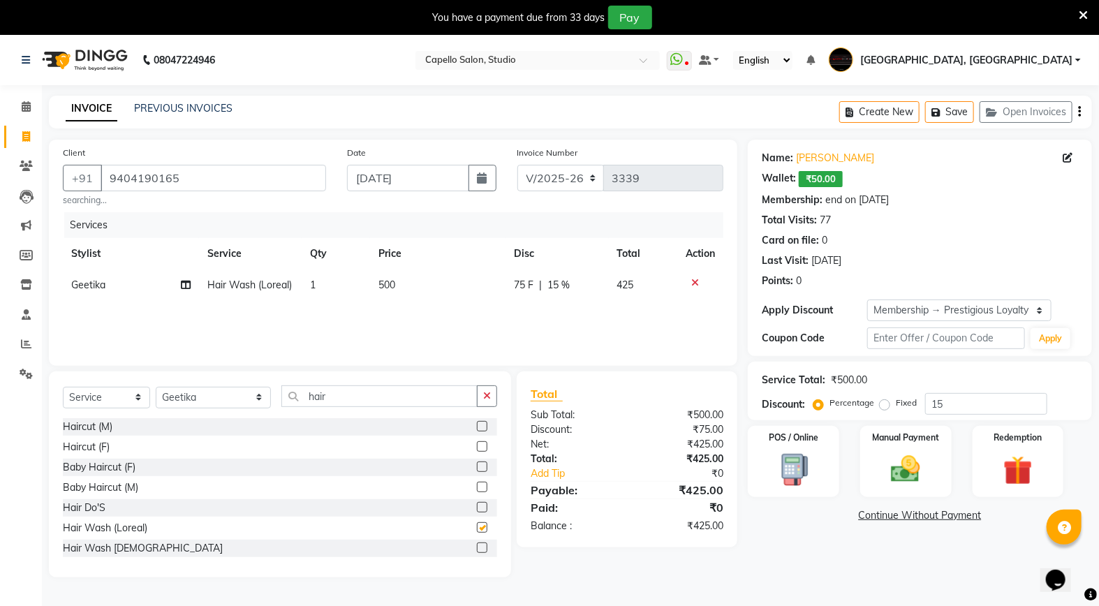
checkbox input "false"
click at [952, 401] on input "15" at bounding box center [986, 404] width 122 height 22
type input "1"
click at [903, 480] on img at bounding box center [906, 469] width 50 height 35
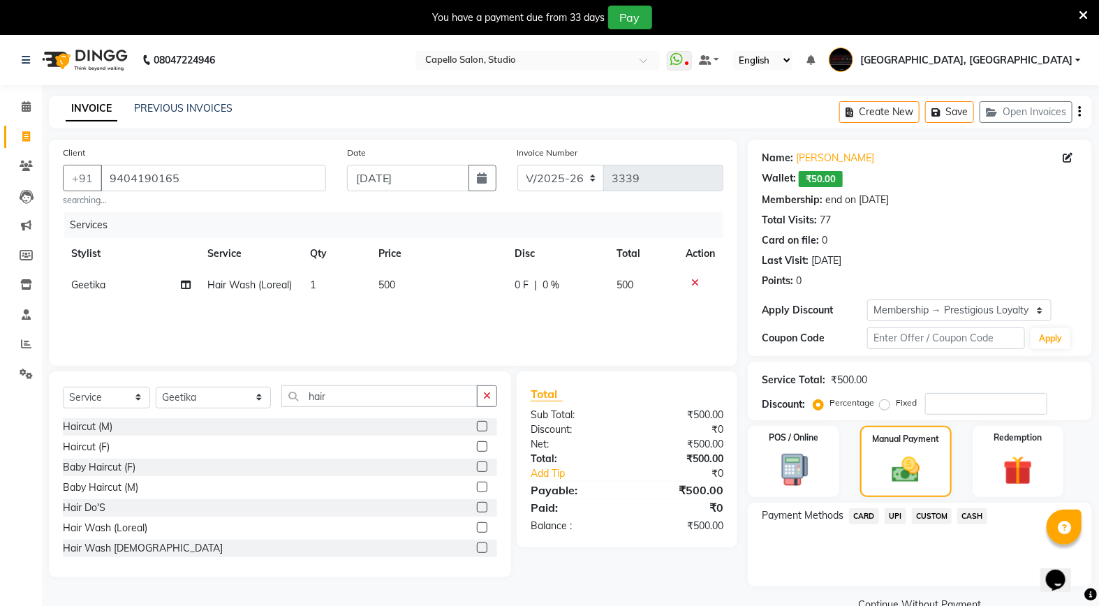
click at [979, 512] on span "CASH" at bounding box center [972, 516] width 30 height 16
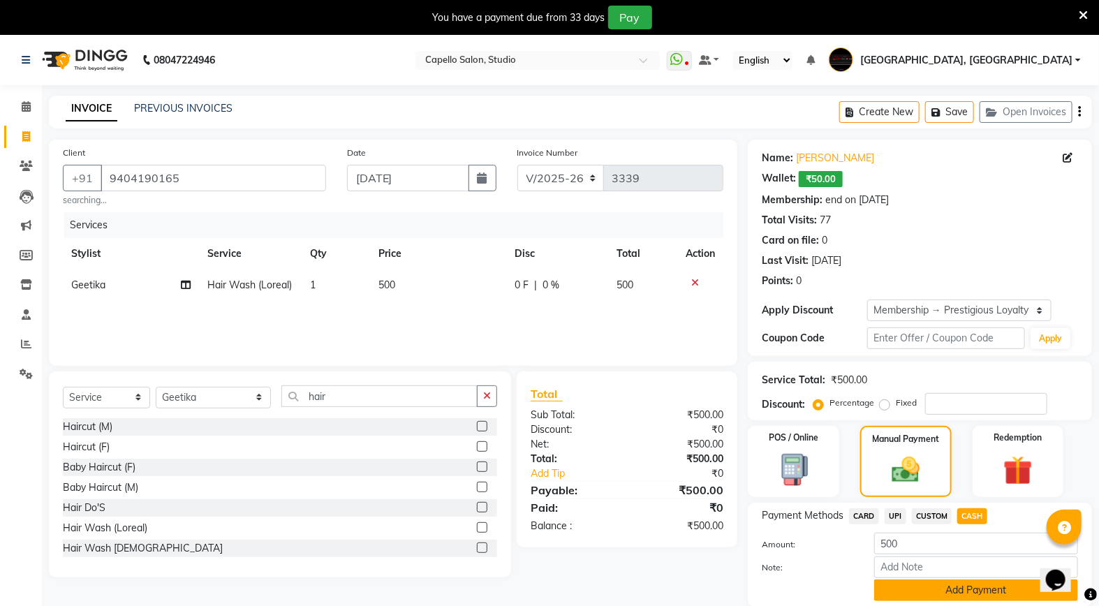
click at [930, 591] on button "Add Payment" at bounding box center [976, 591] width 204 height 22
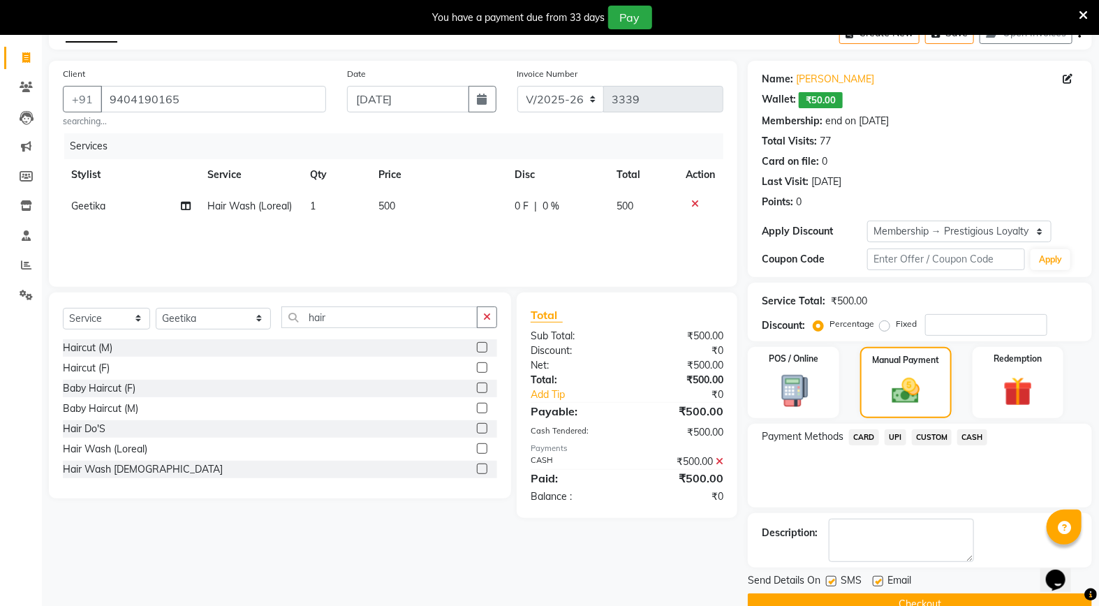
scroll to position [108, 0]
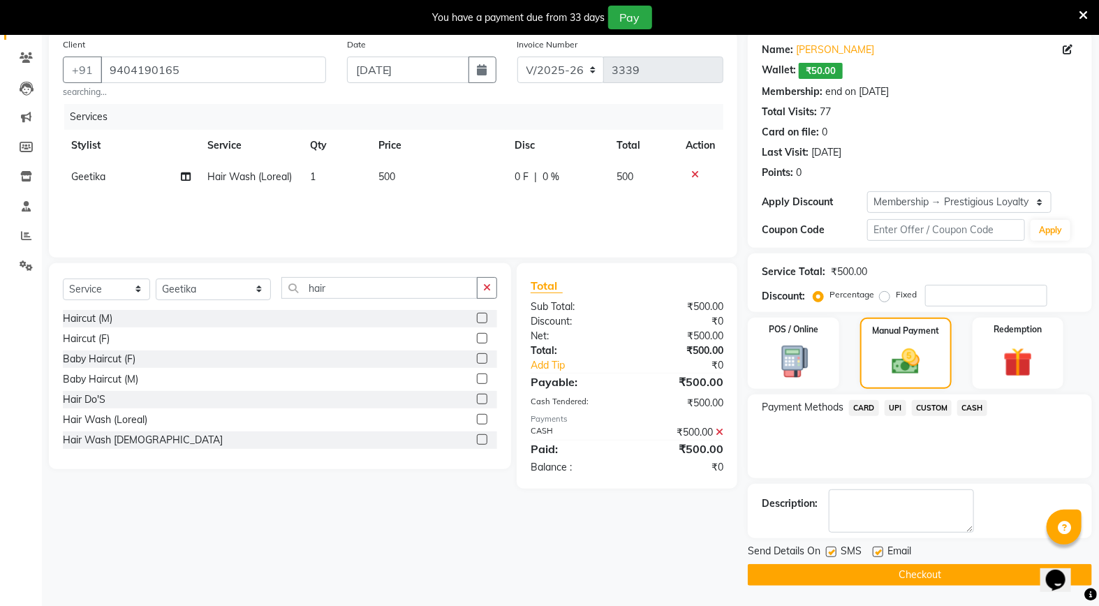
click at [922, 578] on button "Checkout" at bounding box center [920, 575] width 344 height 22
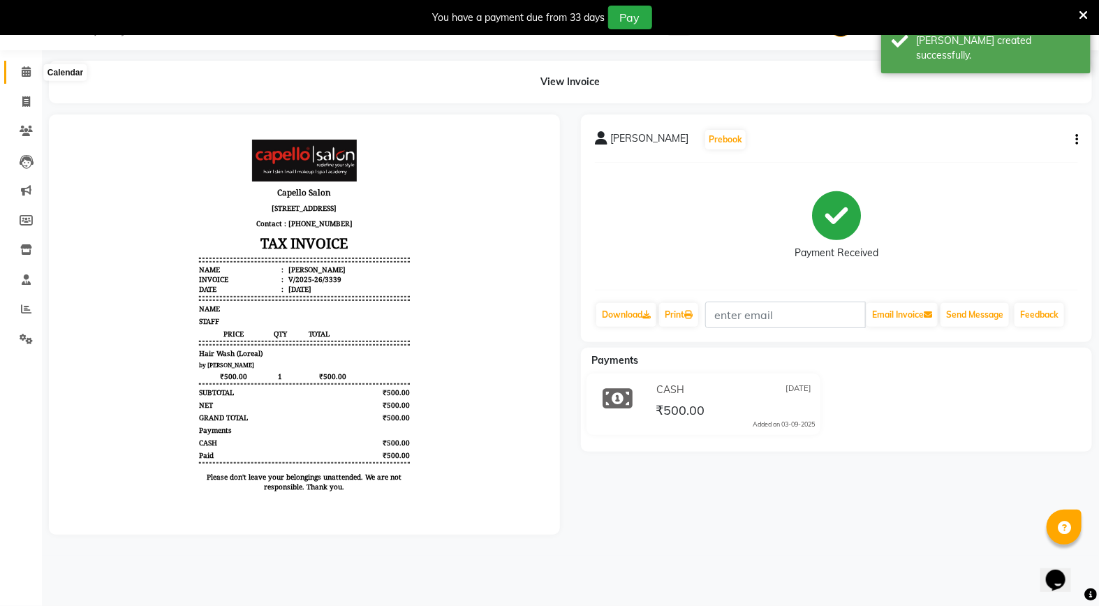
click at [20, 64] on span at bounding box center [26, 72] width 24 height 16
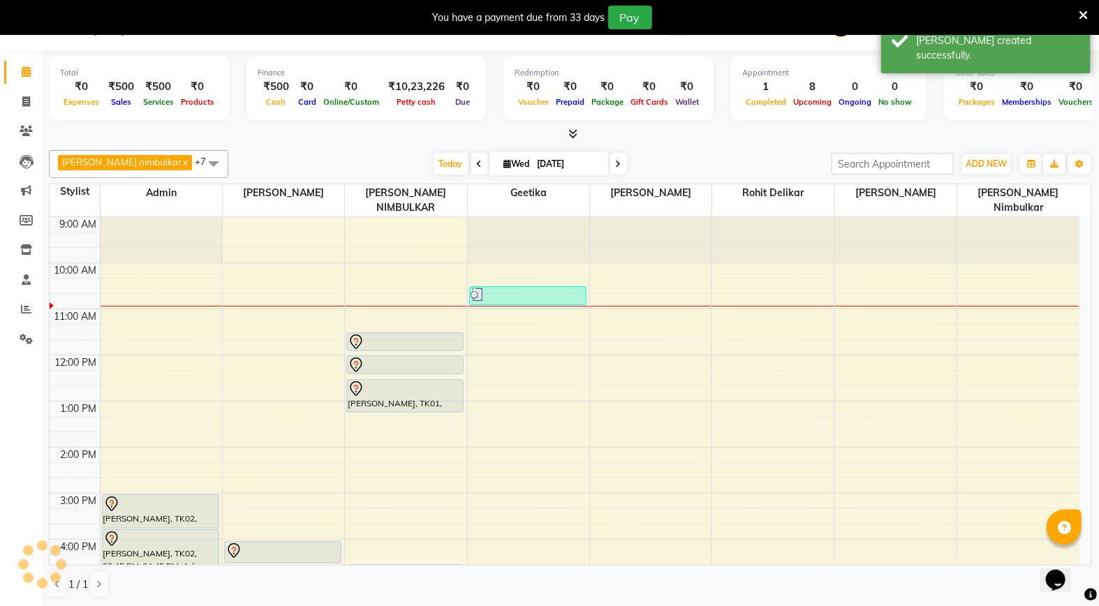
scroll to position [46, 0]
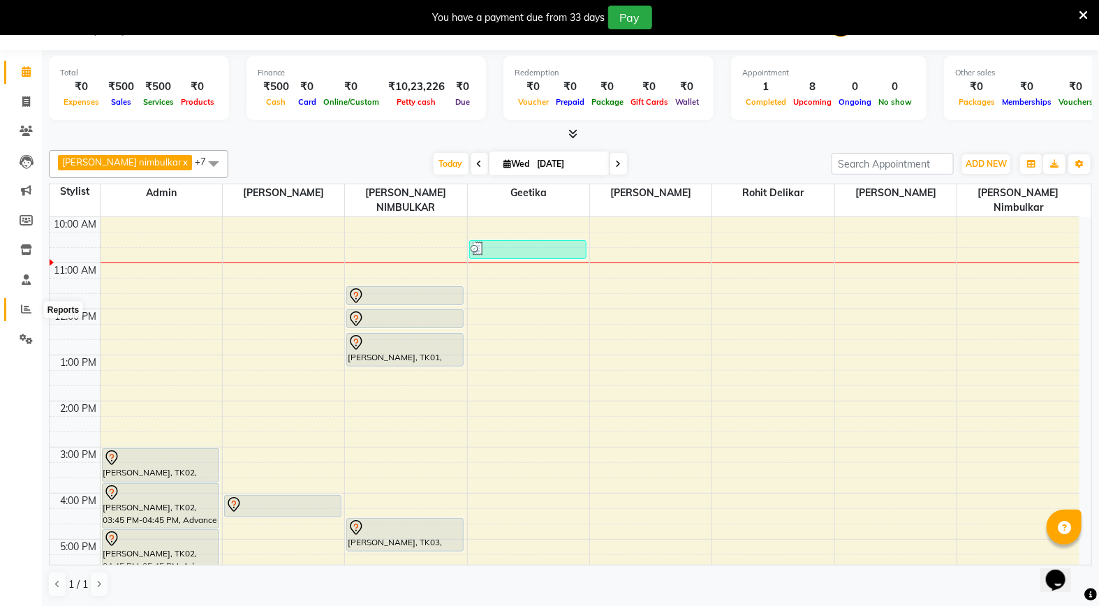
click at [23, 307] on icon at bounding box center [26, 309] width 10 height 10
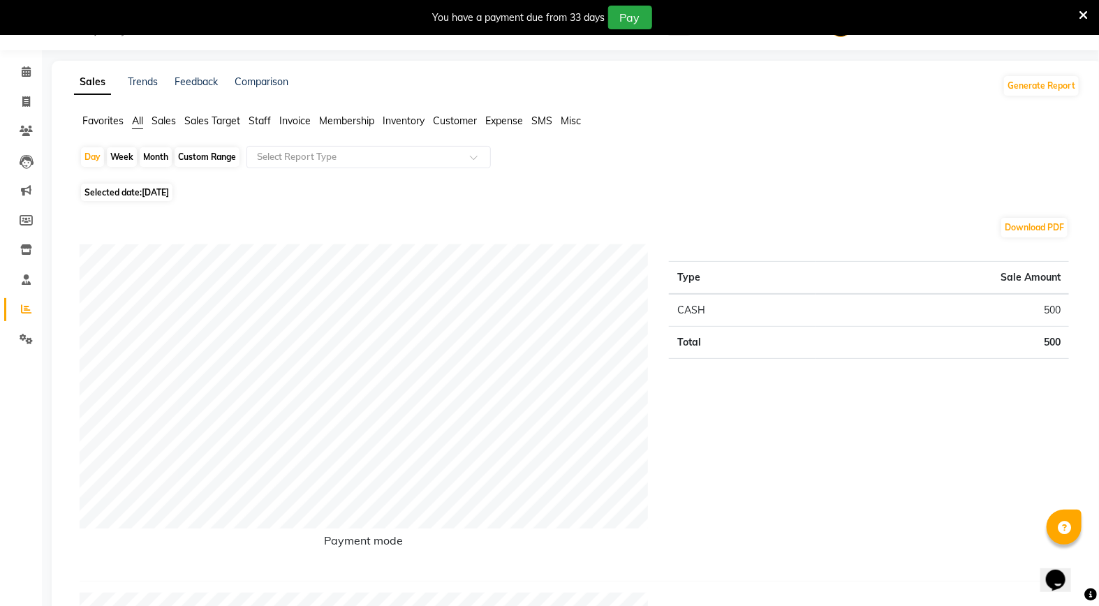
click at [258, 124] on span "Staff" at bounding box center [260, 121] width 22 height 13
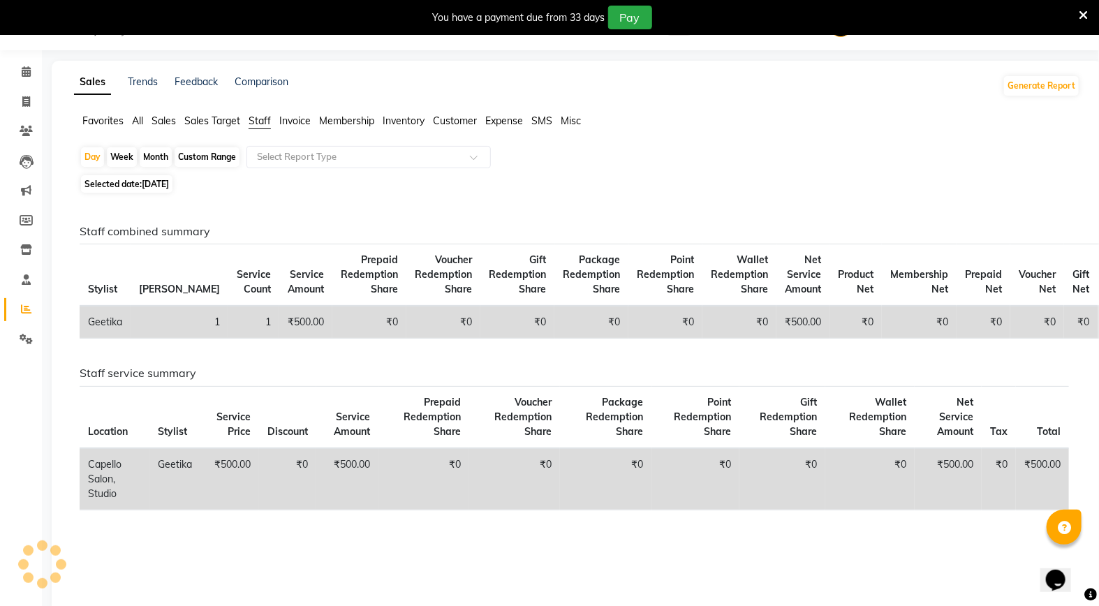
click at [158, 158] on div "Month" at bounding box center [156, 157] width 32 height 20
select select "9"
select select "2025"
click at [164, 149] on div "Month" at bounding box center [156, 157] width 32 height 20
select select "9"
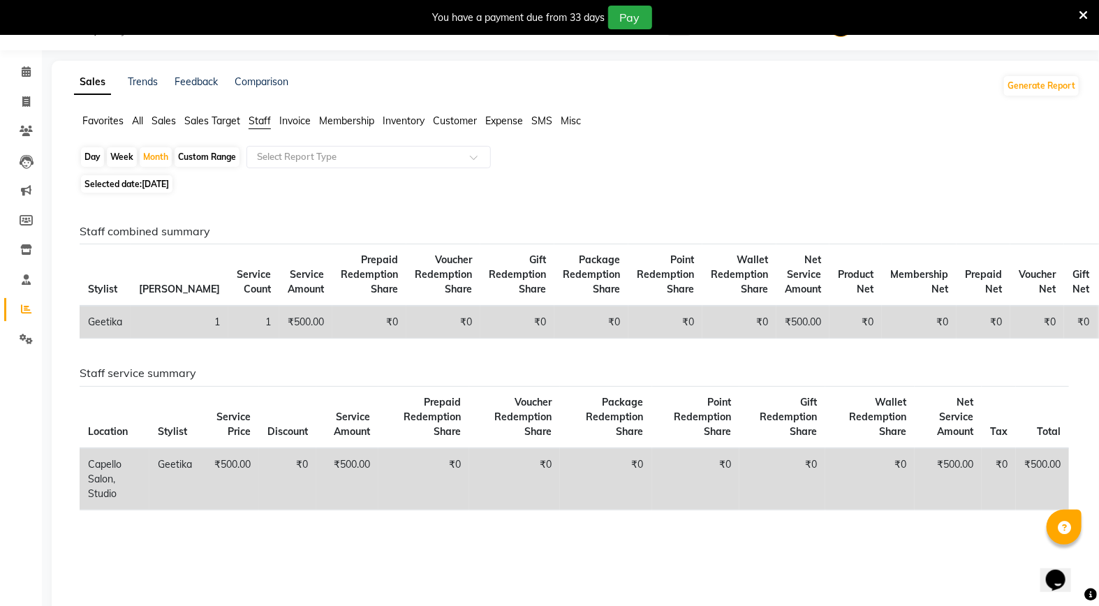
select select "2025"
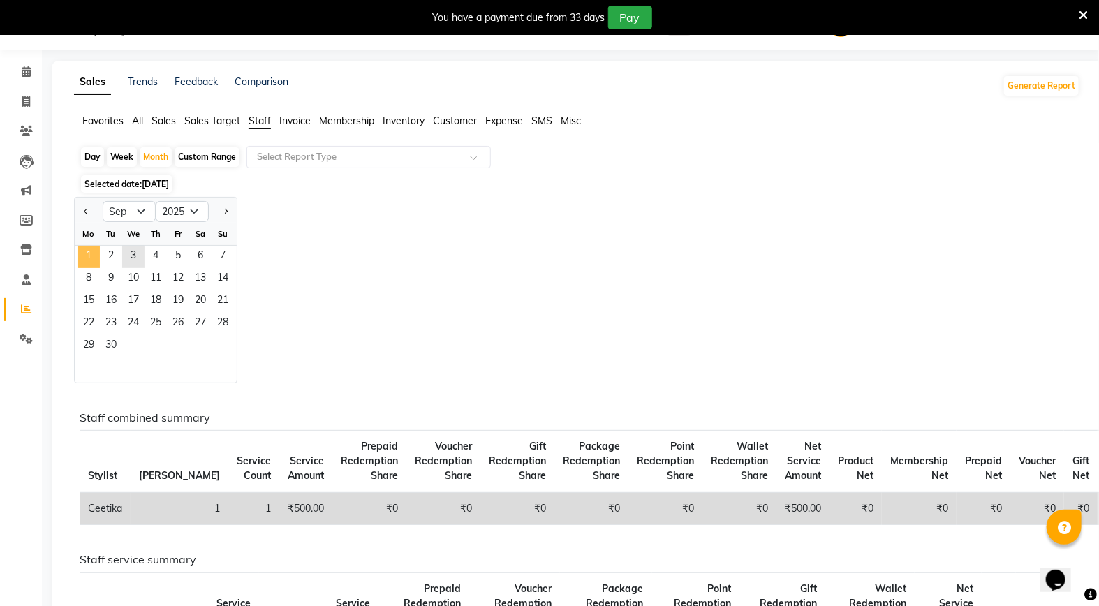
click at [93, 263] on span "1" at bounding box center [89, 257] width 22 height 22
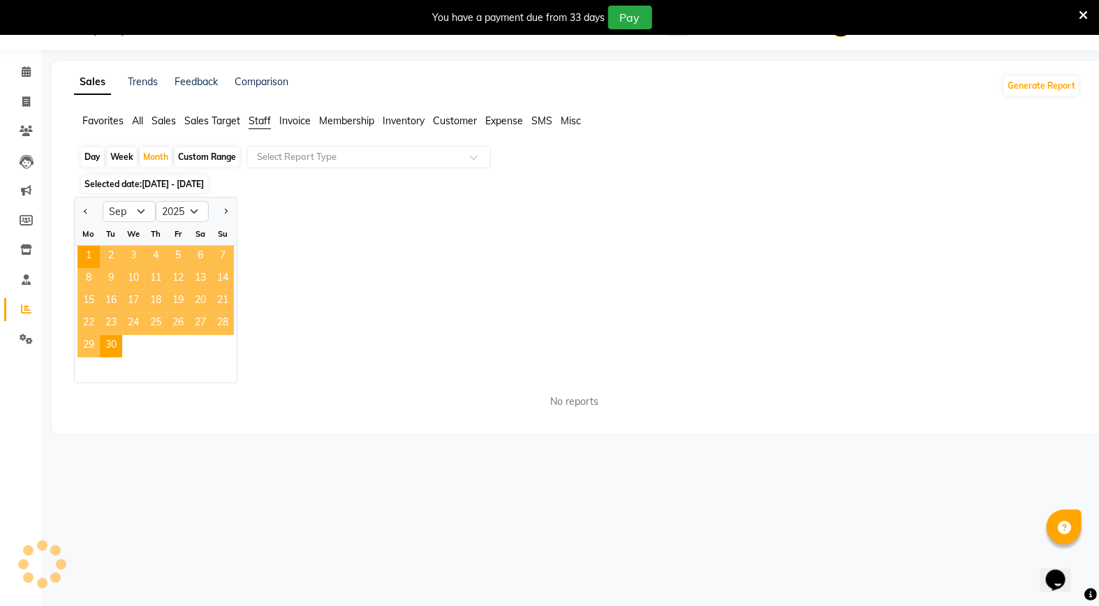
click at [298, 145] on app-reports "Favorites All Sales Sales Target Staff Invoice Membership Inventory Customer Ex…" at bounding box center [577, 267] width 1023 height 307
click at [314, 168] on ng-select "Select Report Type" at bounding box center [369, 157] width 244 height 22
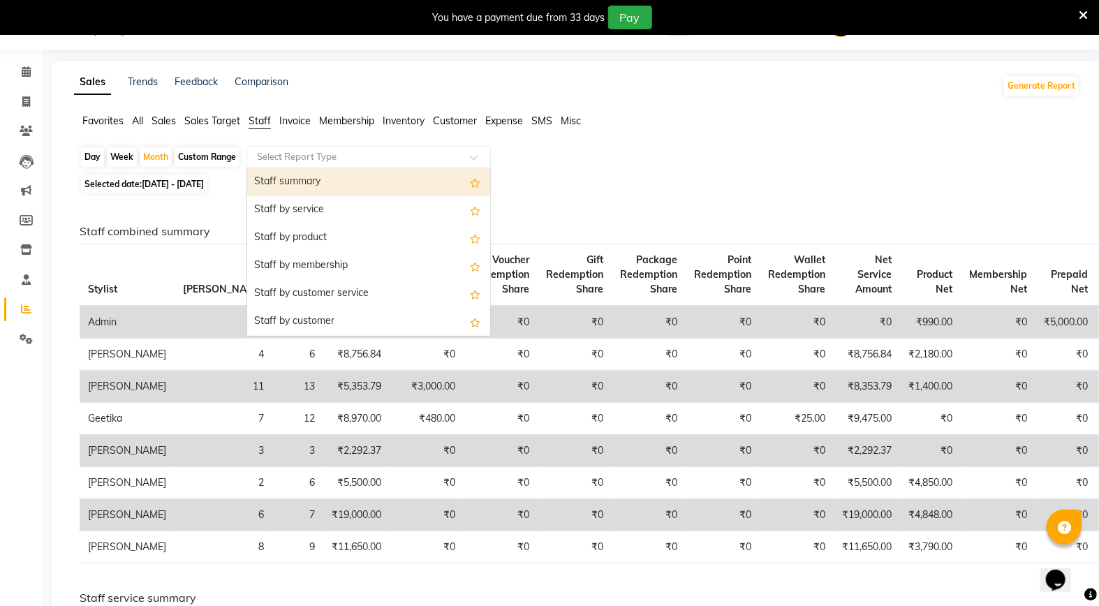
click at [367, 182] on div "Staff summary" at bounding box center [368, 182] width 243 height 28
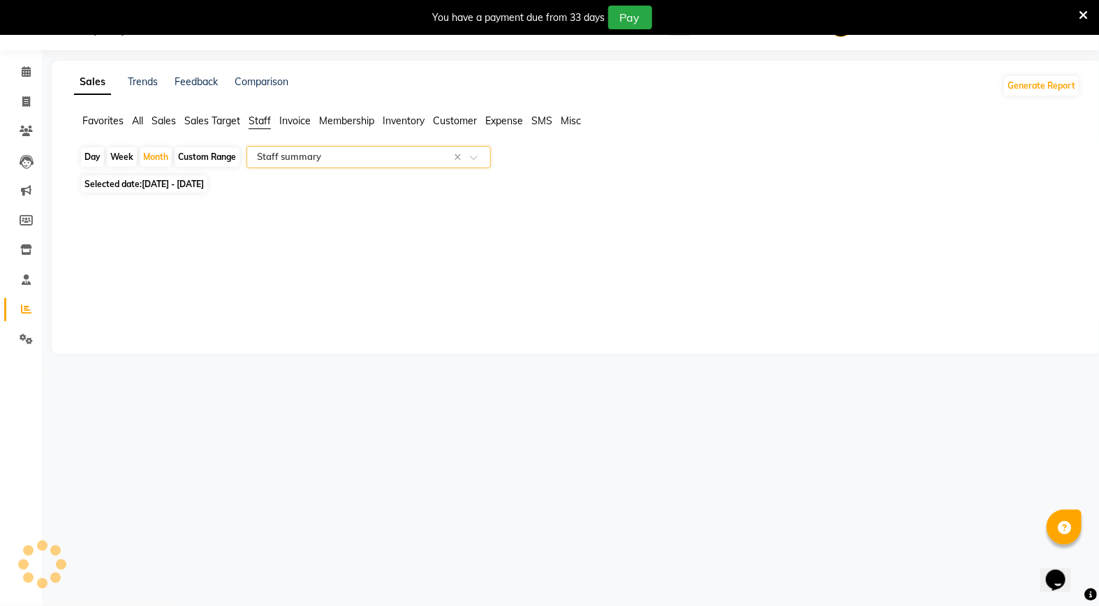
select select "full_report"
select select "csv"
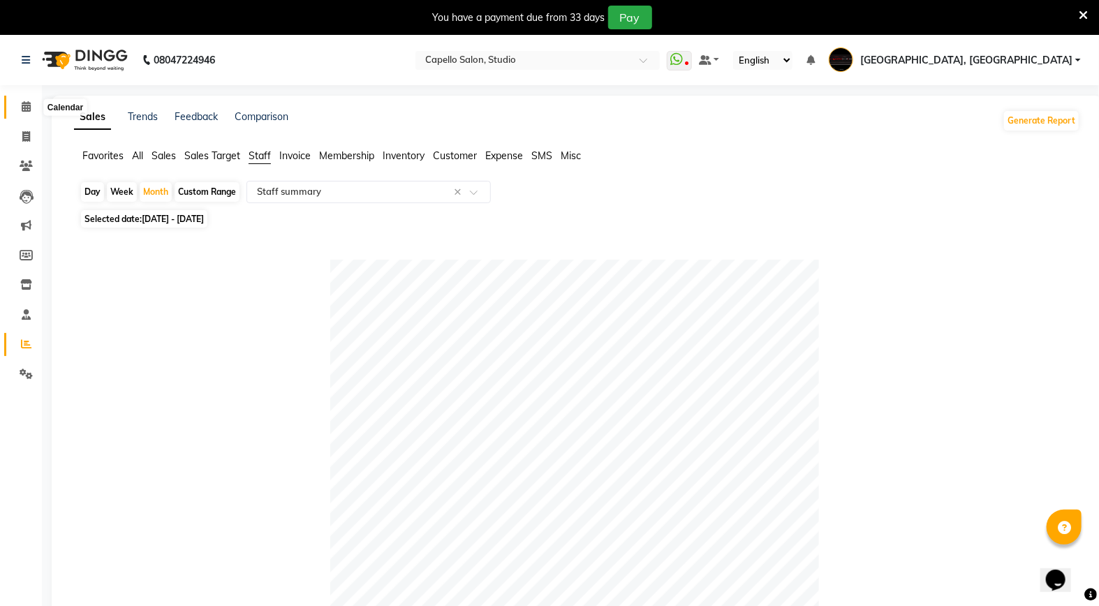
click at [36, 101] on span at bounding box center [26, 107] width 24 height 16
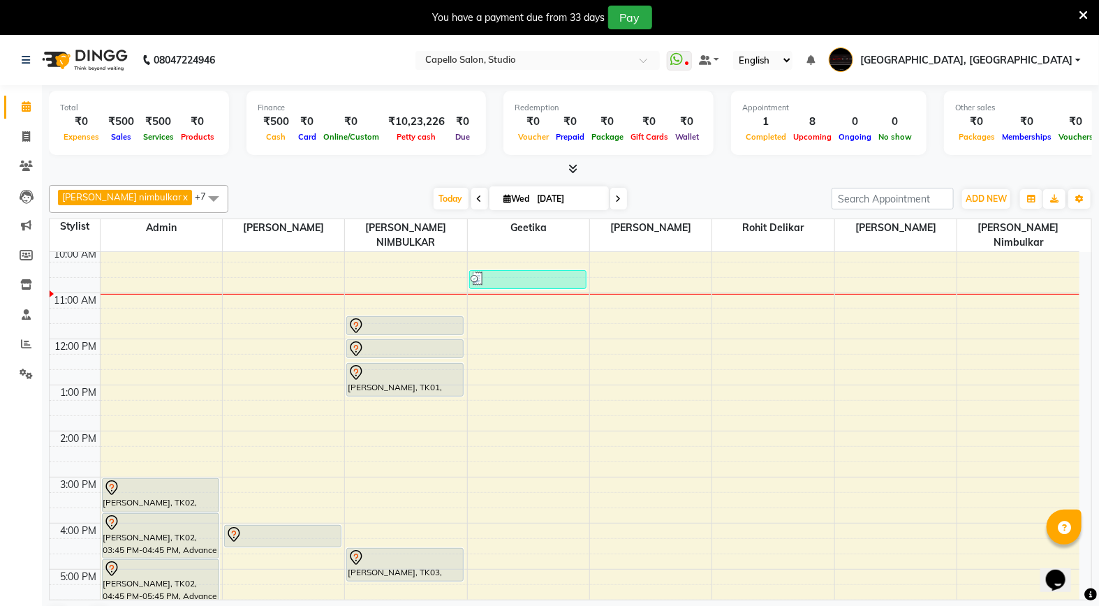
scroll to position [78, 0]
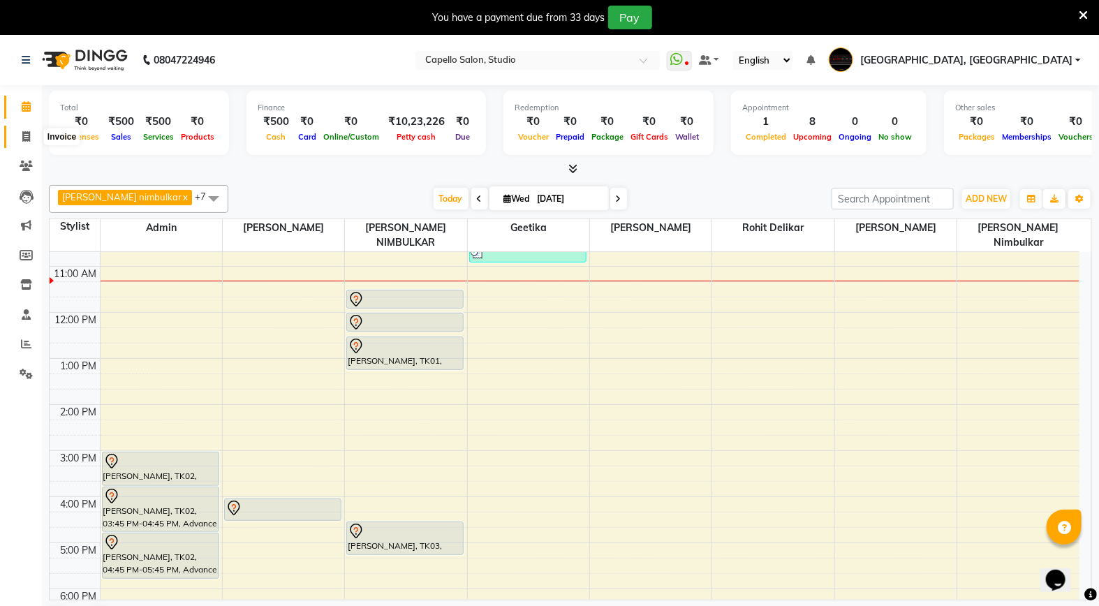
click at [25, 137] on icon at bounding box center [26, 136] width 8 height 10
select select "service"
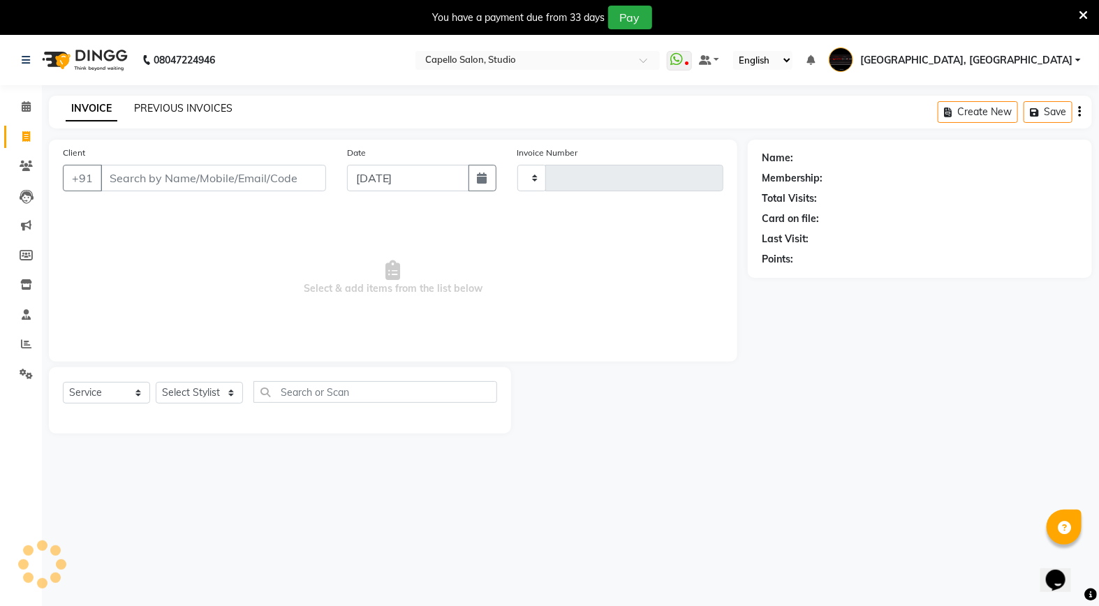
click at [197, 102] on link "PREVIOUS INVOICES" at bounding box center [183, 108] width 98 height 13
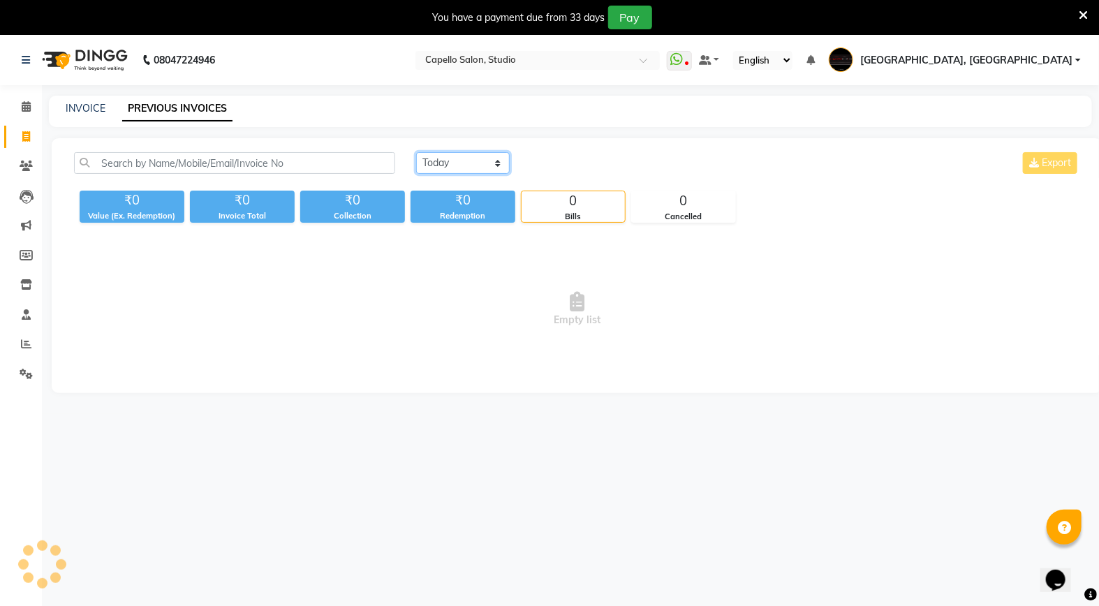
click at [476, 161] on select "Today Yesterday Custom Range" at bounding box center [463, 163] width 94 height 22
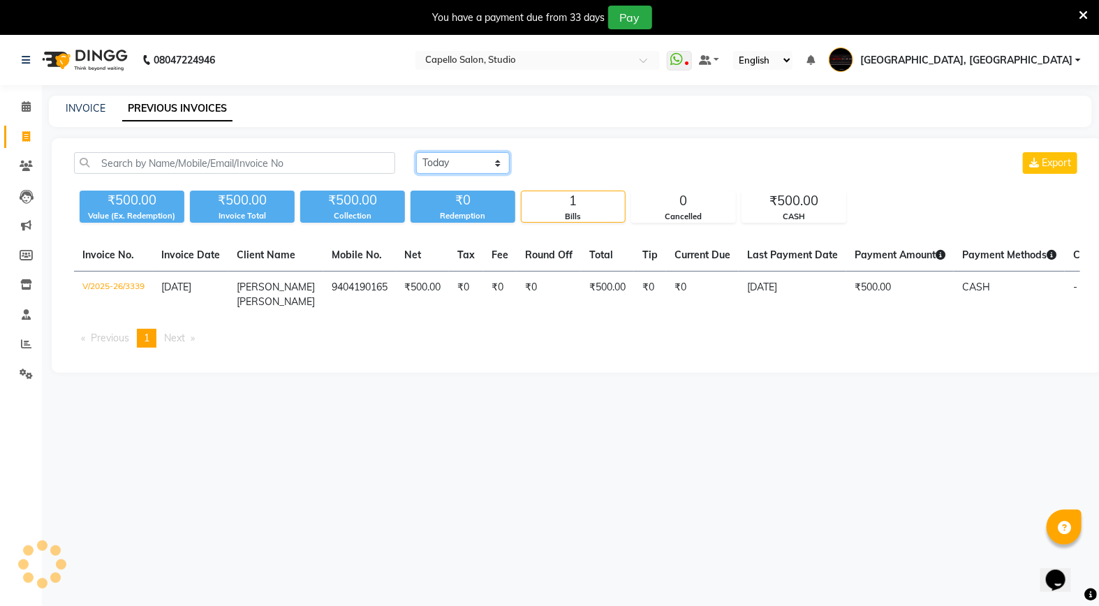
select select "range"
click at [416, 152] on select "Today Yesterday Custom Range" at bounding box center [463, 163] width 94 height 22
click at [594, 159] on input "[DATE]" at bounding box center [577, 164] width 98 height 20
select select "9"
select select "2025"
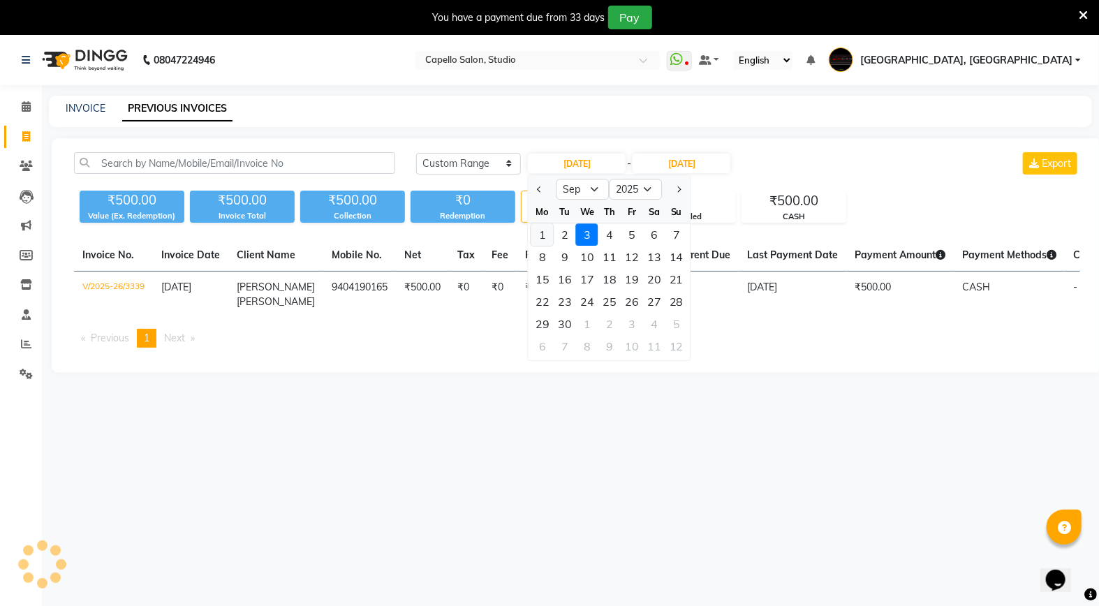
click at [545, 233] on div "1" at bounding box center [542, 234] width 22 height 22
type input "01-09-2025"
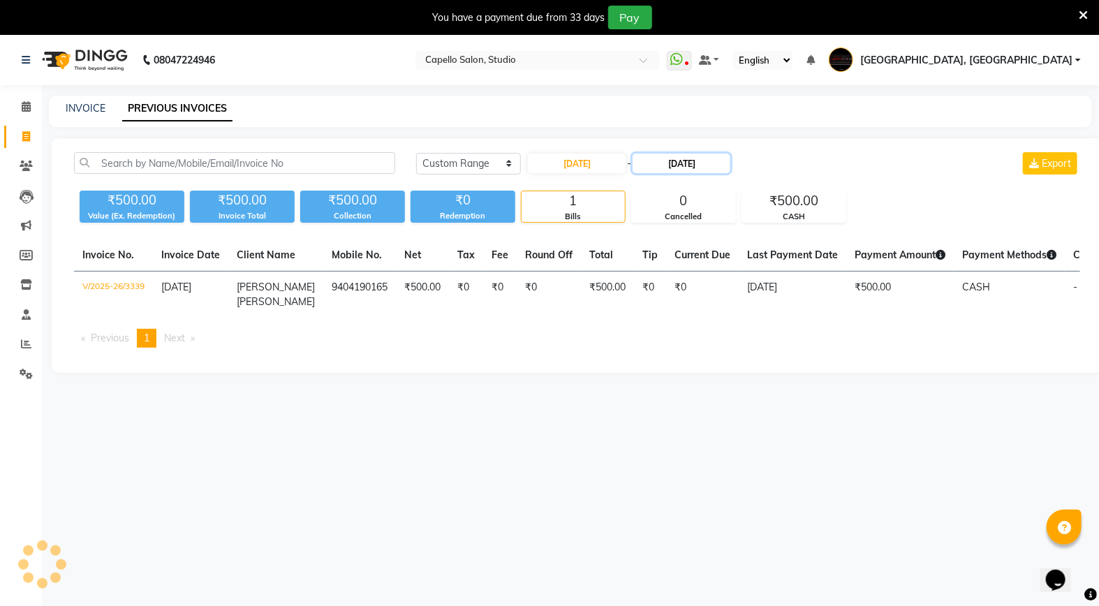
click at [682, 162] on input "[DATE]" at bounding box center [682, 164] width 98 height 20
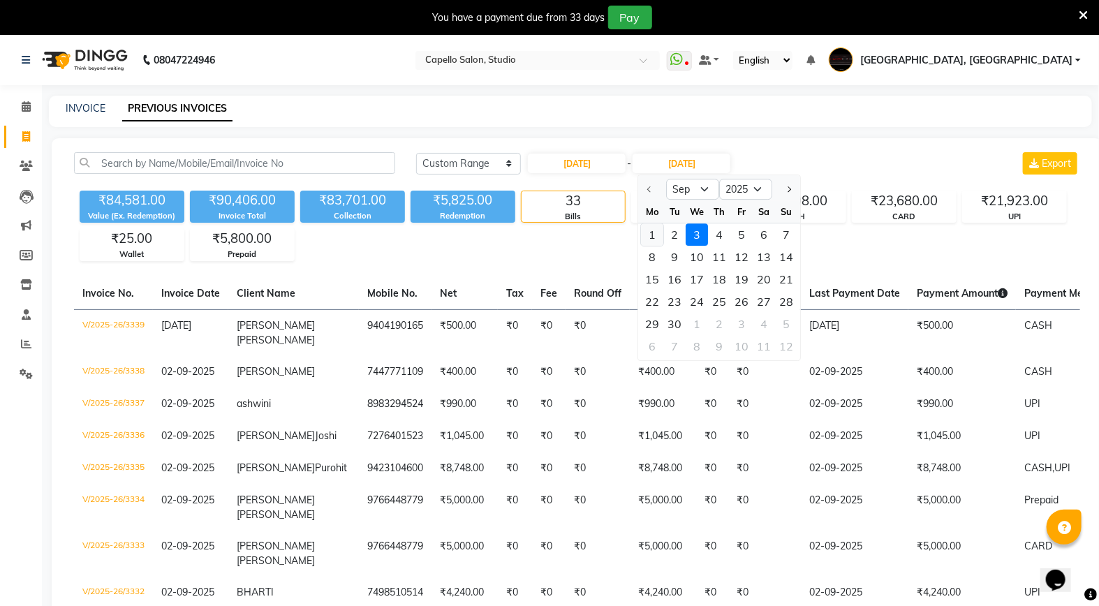
click at [656, 239] on div "1" at bounding box center [653, 234] width 22 height 22
type input "01-09-2025"
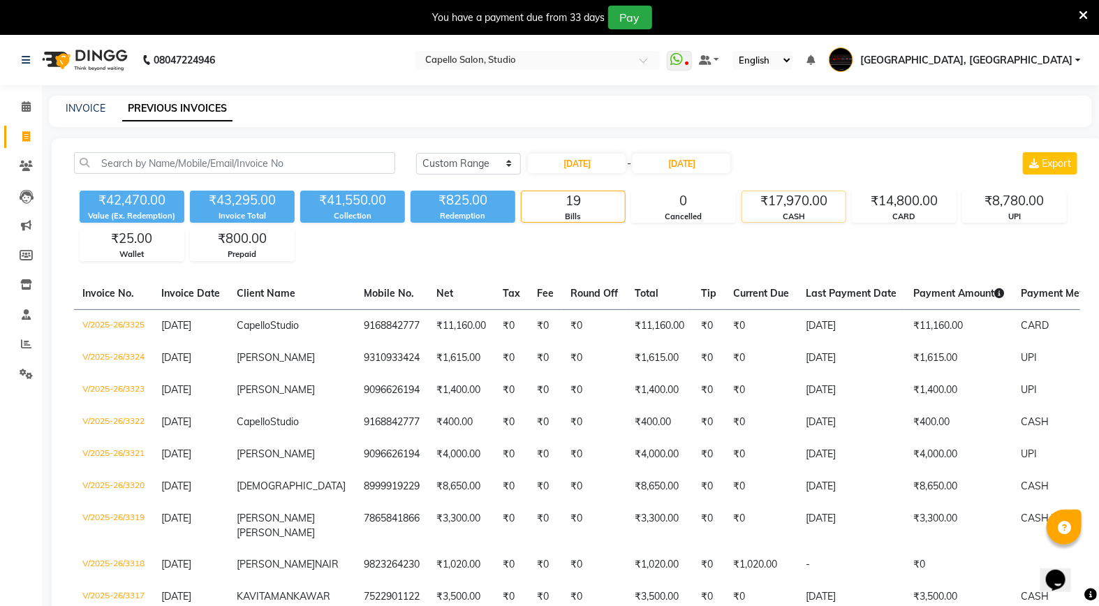
click at [807, 212] on div "CASH" at bounding box center [793, 217] width 103 height 12
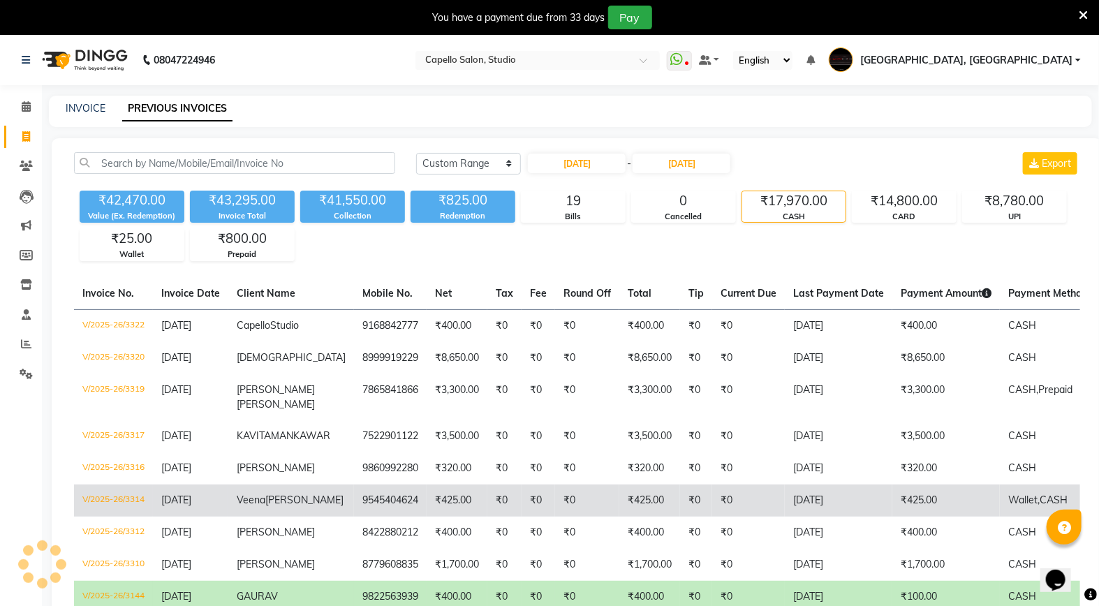
scroll to position [106, 0]
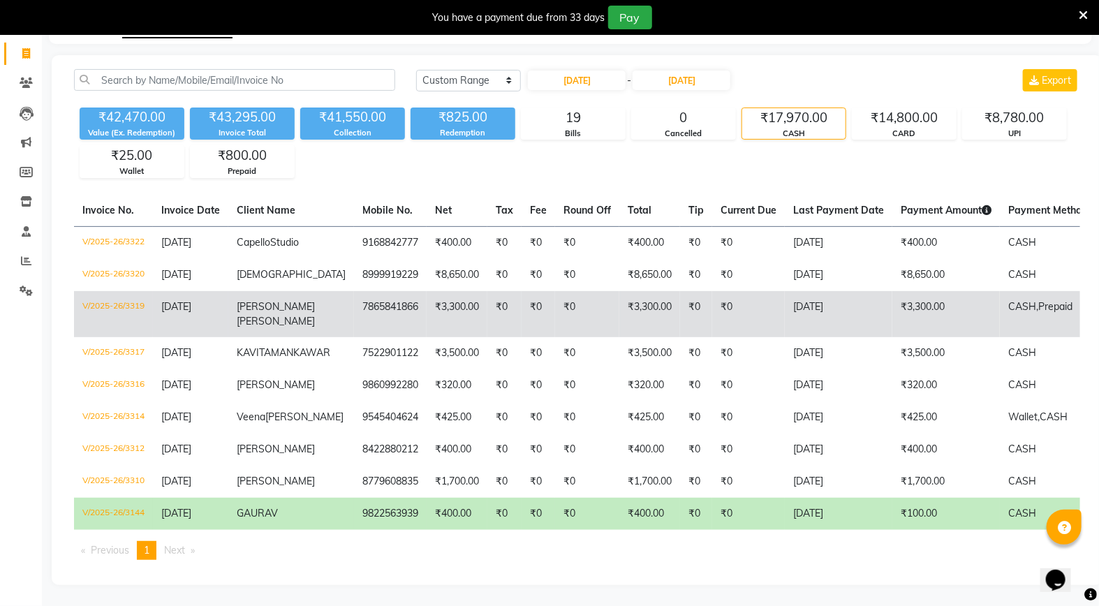
click at [99, 291] on td "V/2025-26/3319" at bounding box center [113, 314] width 79 height 46
click at [91, 294] on td "V/2025-26/3319" at bounding box center [113, 314] width 79 height 46
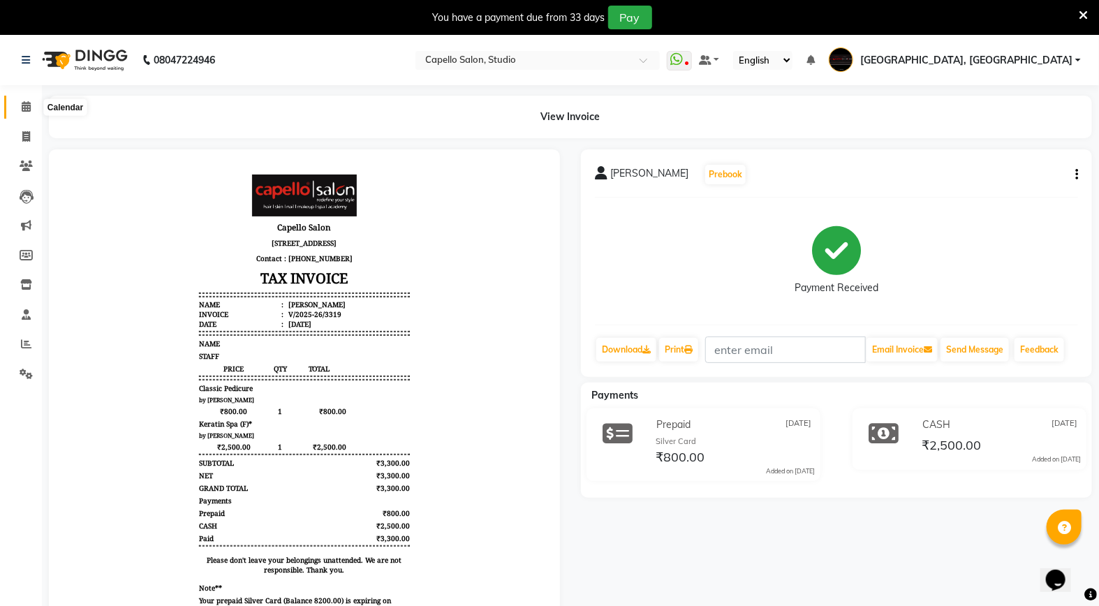
click at [24, 109] on icon at bounding box center [26, 106] width 9 height 10
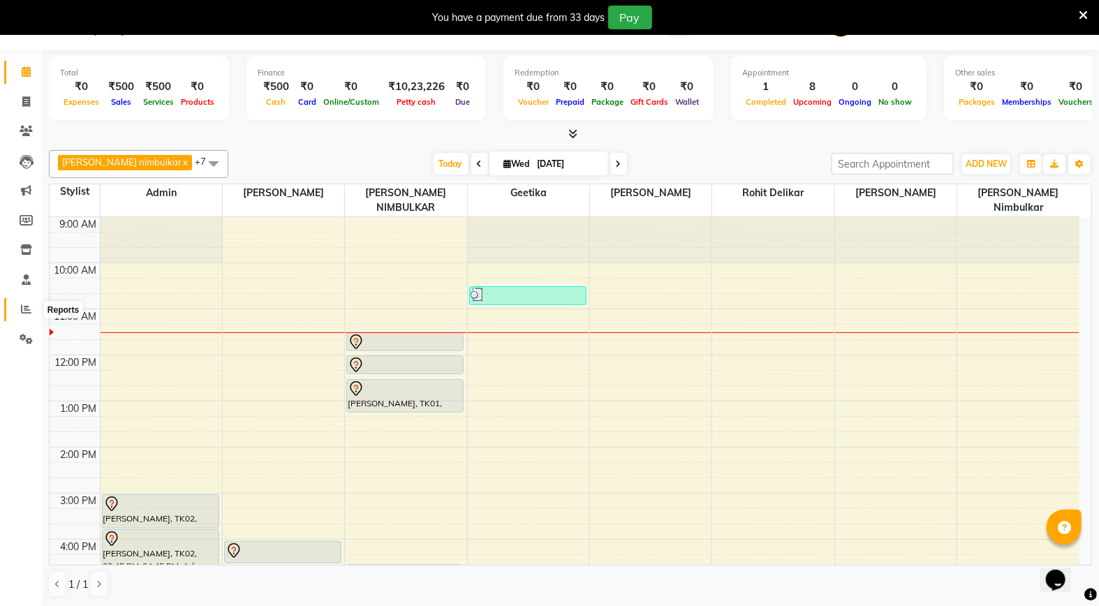
click at [24, 304] on icon at bounding box center [26, 309] width 10 height 10
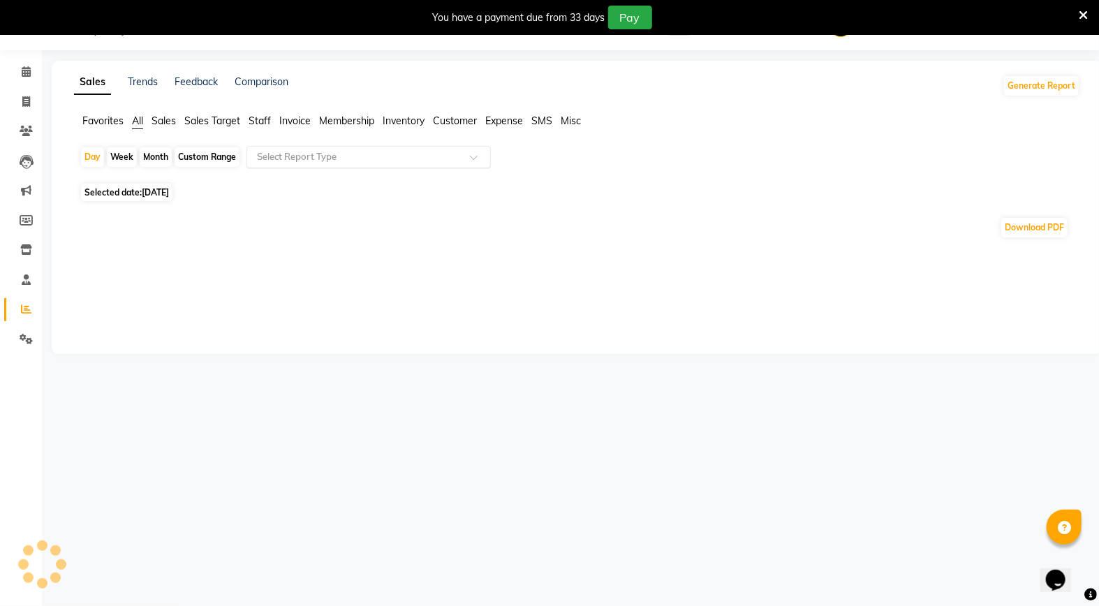
click at [298, 159] on input "text" at bounding box center [354, 157] width 201 height 14
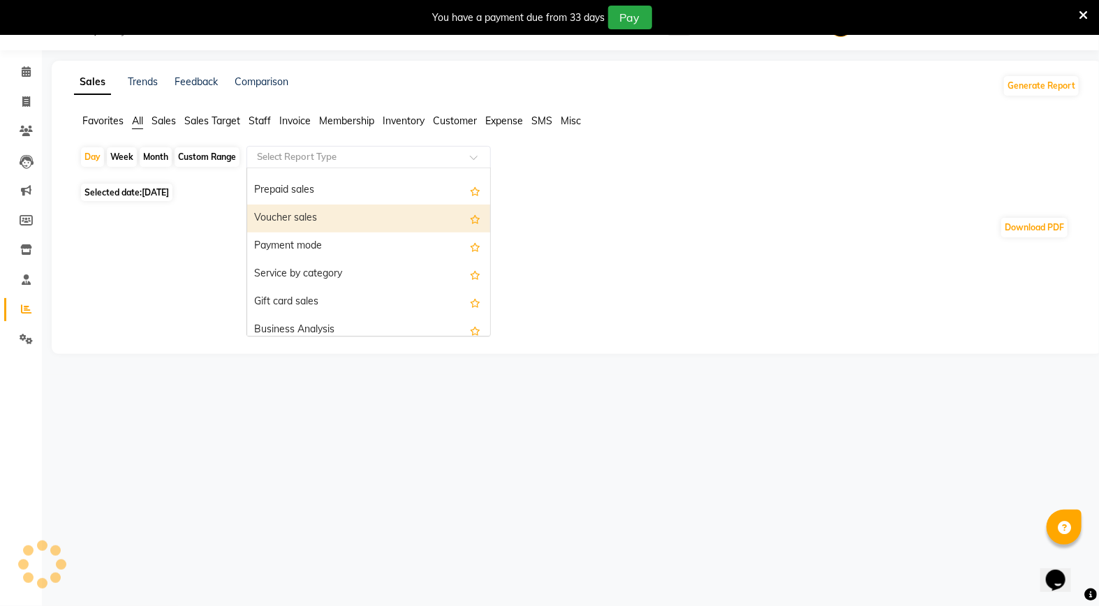
scroll to position [233, 0]
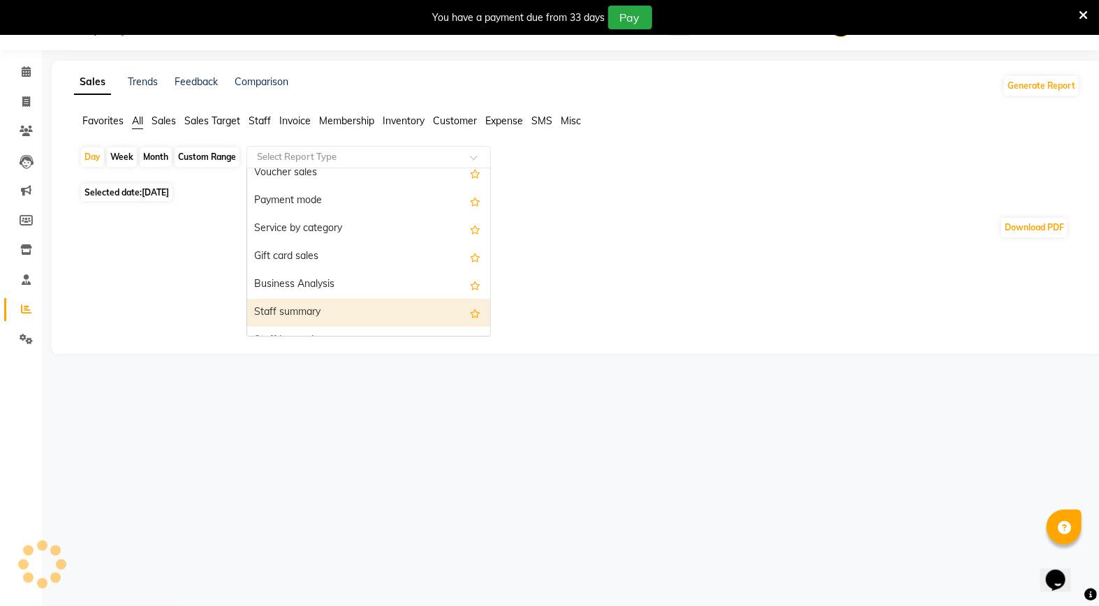
click at [328, 302] on div "Staff summary" at bounding box center [368, 313] width 243 height 28
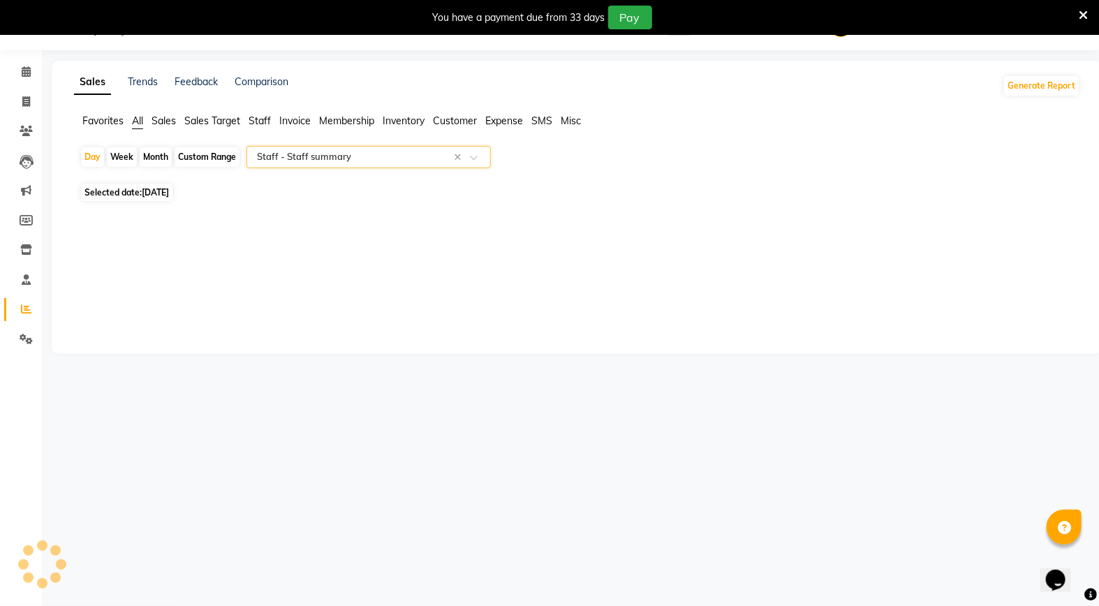
select select "full_report"
select select "csv"
click at [159, 158] on div "Month" at bounding box center [156, 157] width 32 height 20
select select "9"
select select "2025"
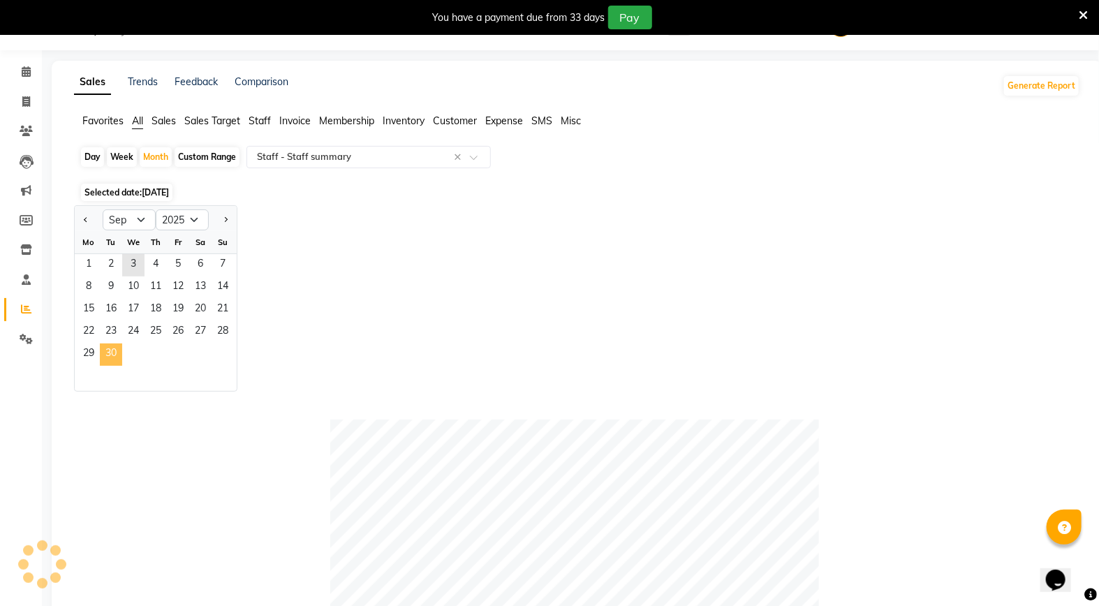
click at [119, 358] on span "30" at bounding box center [111, 355] width 22 height 22
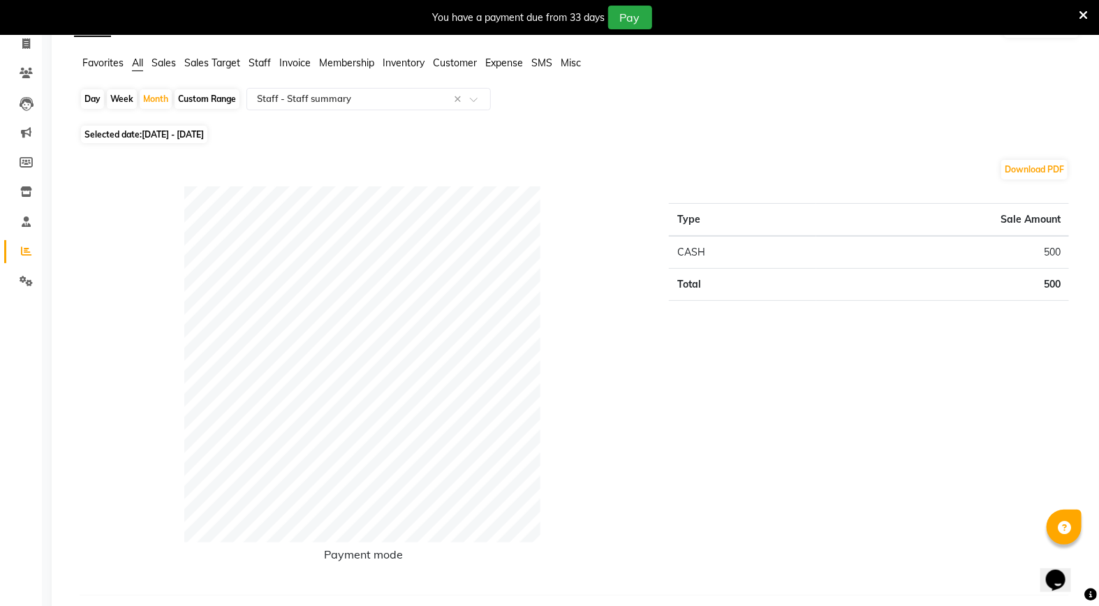
scroll to position [0, 0]
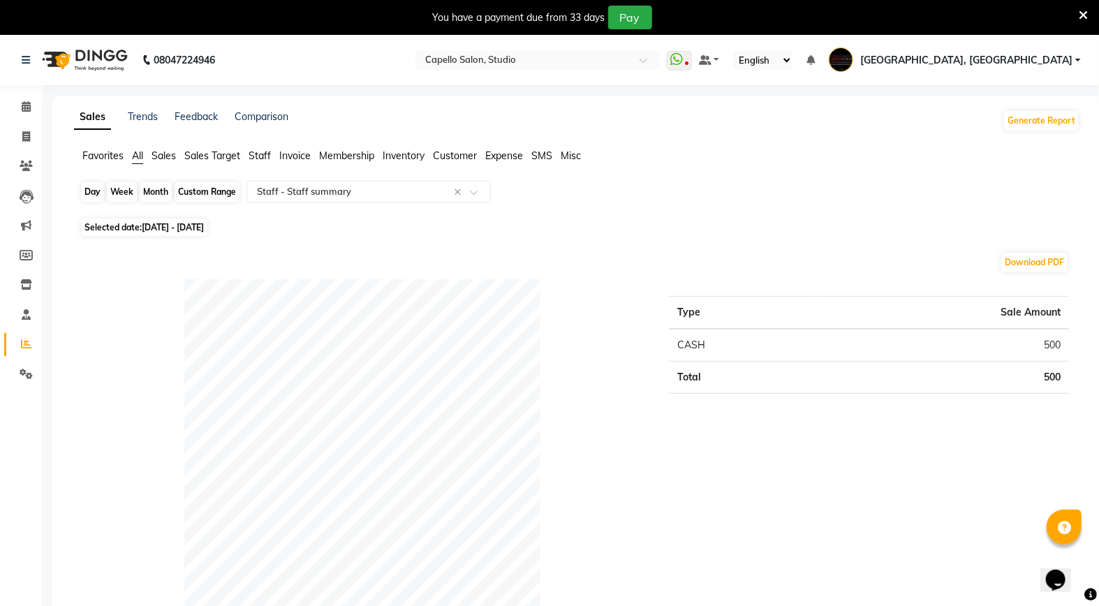
click at [154, 196] on div "Month" at bounding box center [156, 192] width 32 height 20
select select "9"
select select "2025"
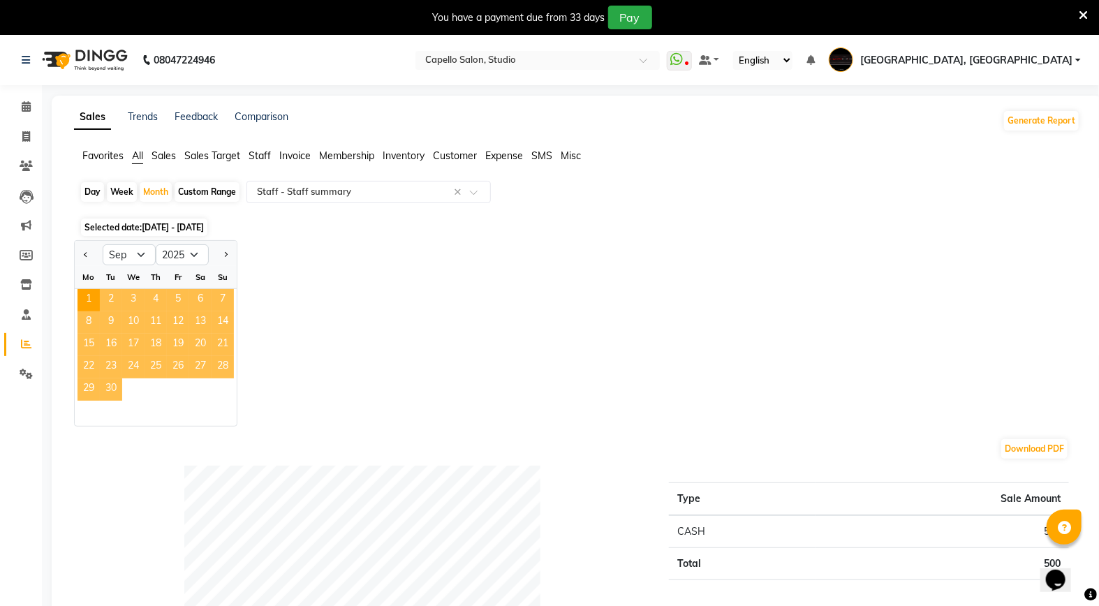
click at [117, 394] on span "30" at bounding box center [111, 389] width 22 height 22
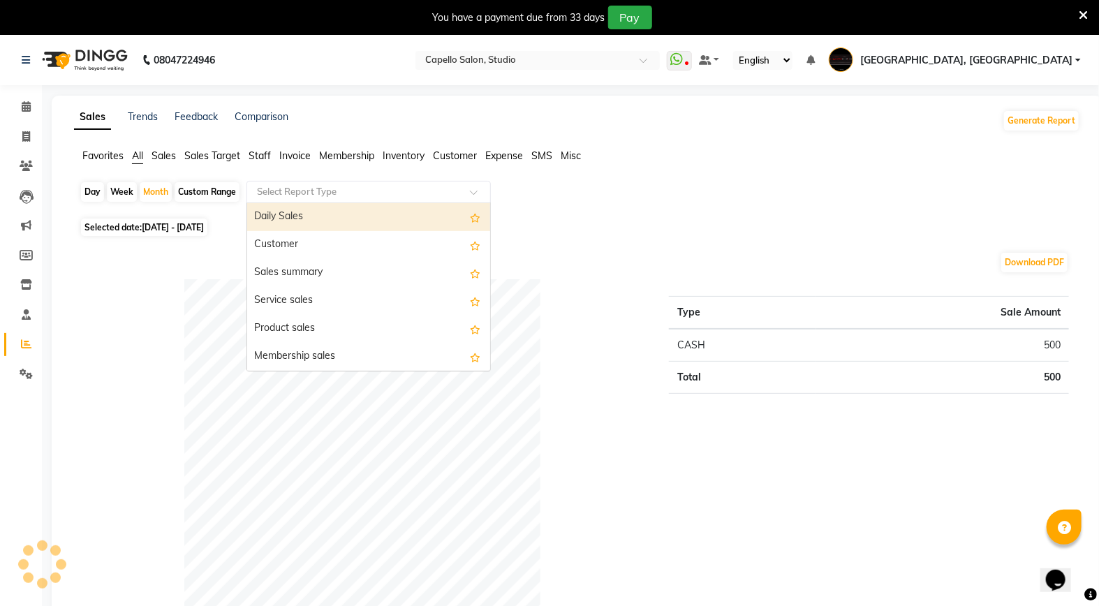
click at [365, 197] on input "text" at bounding box center [354, 192] width 201 height 14
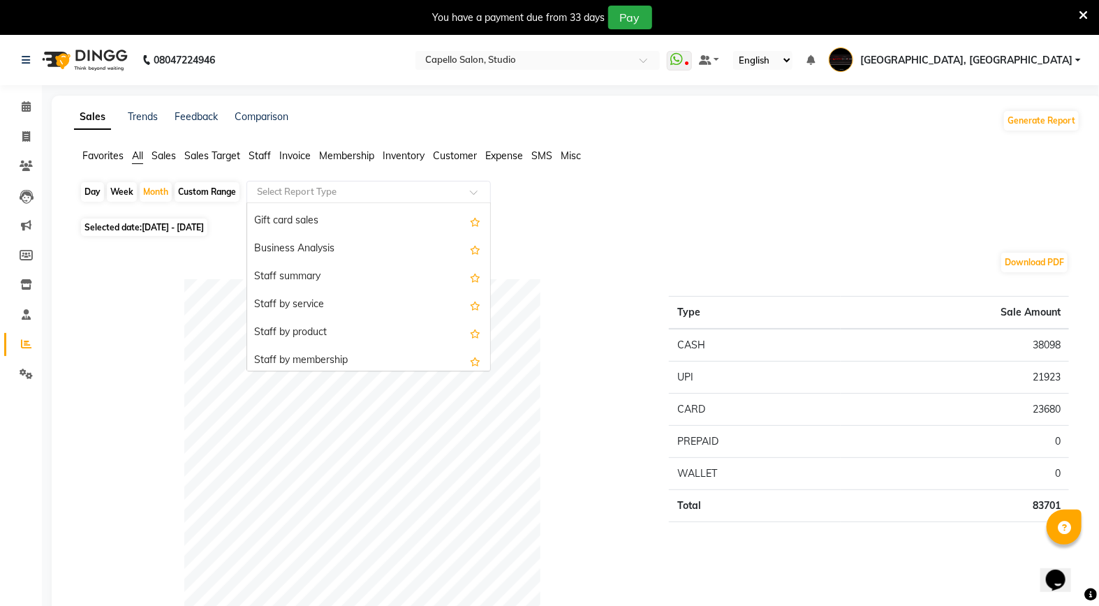
scroll to position [310, 0]
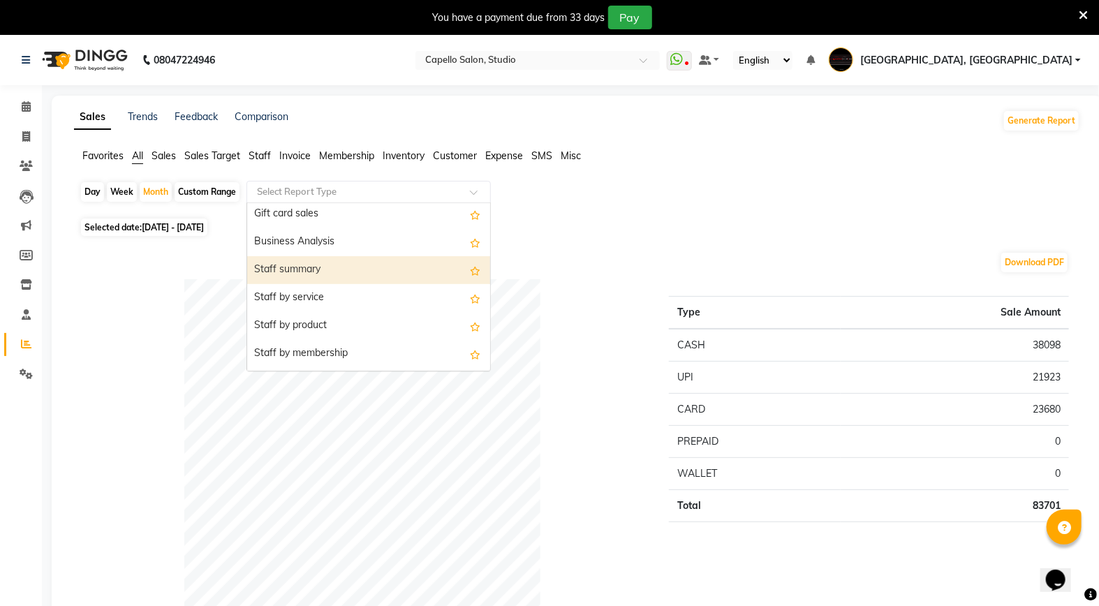
click at [331, 279] on div "Staff summary" at bounding box center [368, 270] width 243 height 28
select select "full_report"
select select "csv"
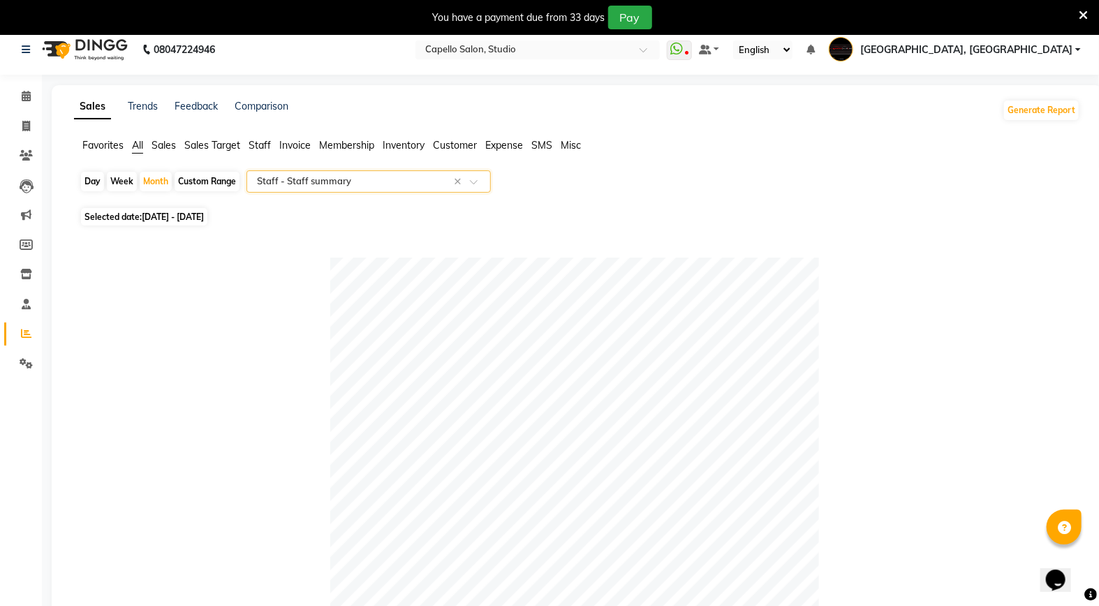
scroll to position [0, 0]
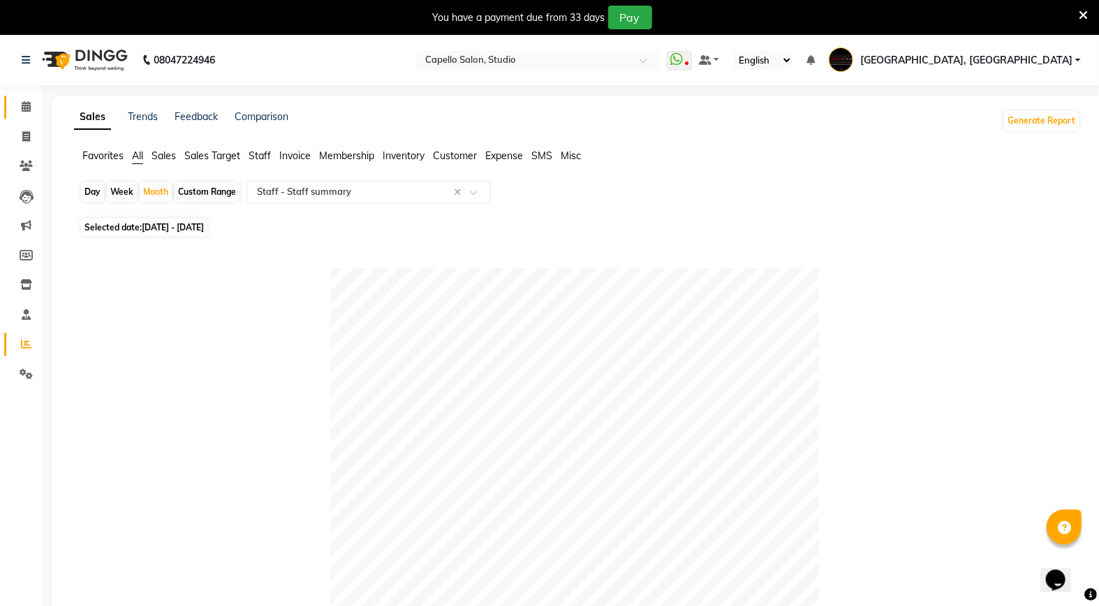
click at [33, 116] on link "Calendar" at bounding box center [21, 107] width 34 height 23
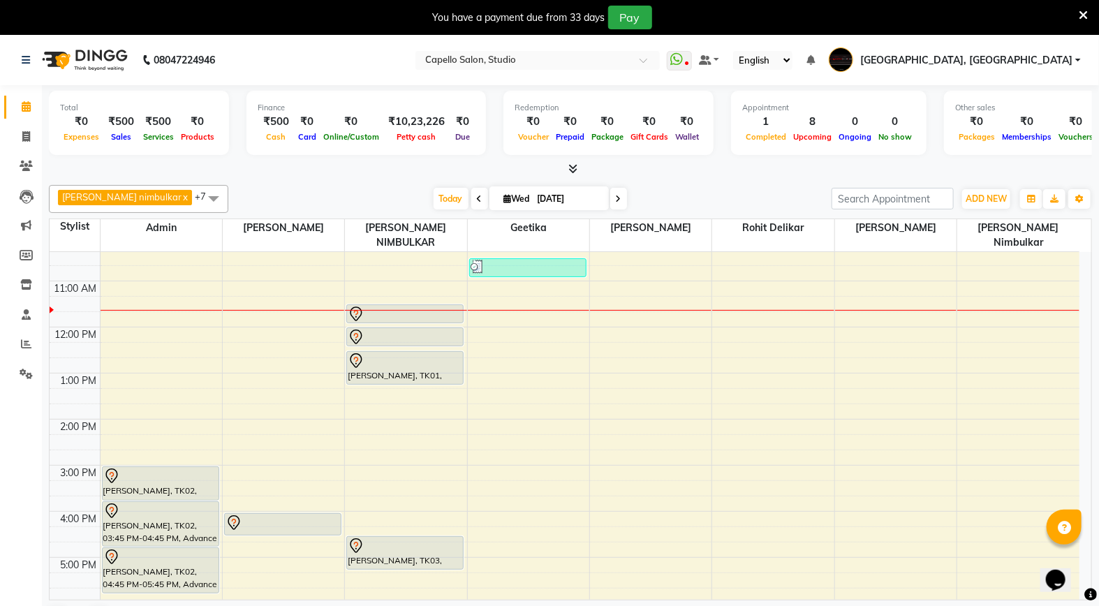
scroll to position [78, 0]
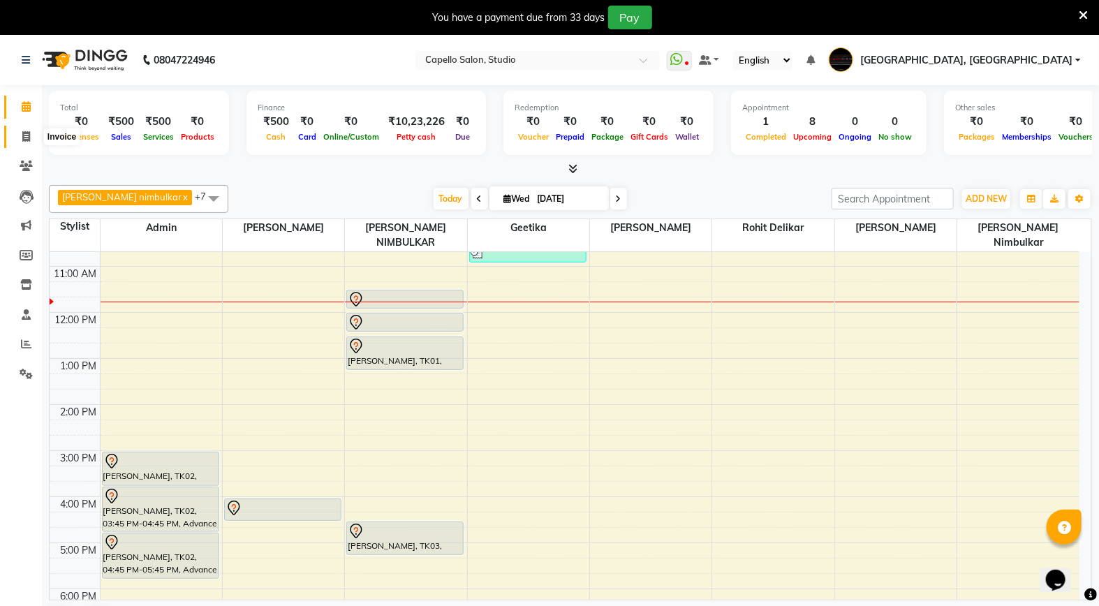
click at [24, 142] on icon at bounding box center [26, 136] width 8 height 10
select select "service"
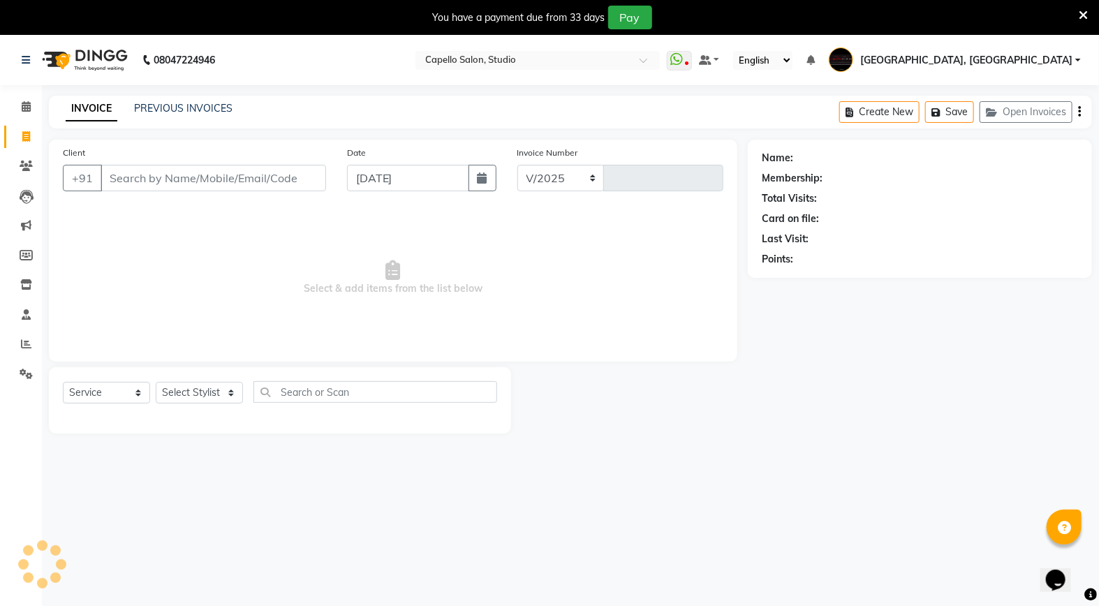
select select "847"
type input "3340"
click at [23, 105] on icon at bounding box center [26, 106] width 9 height 10
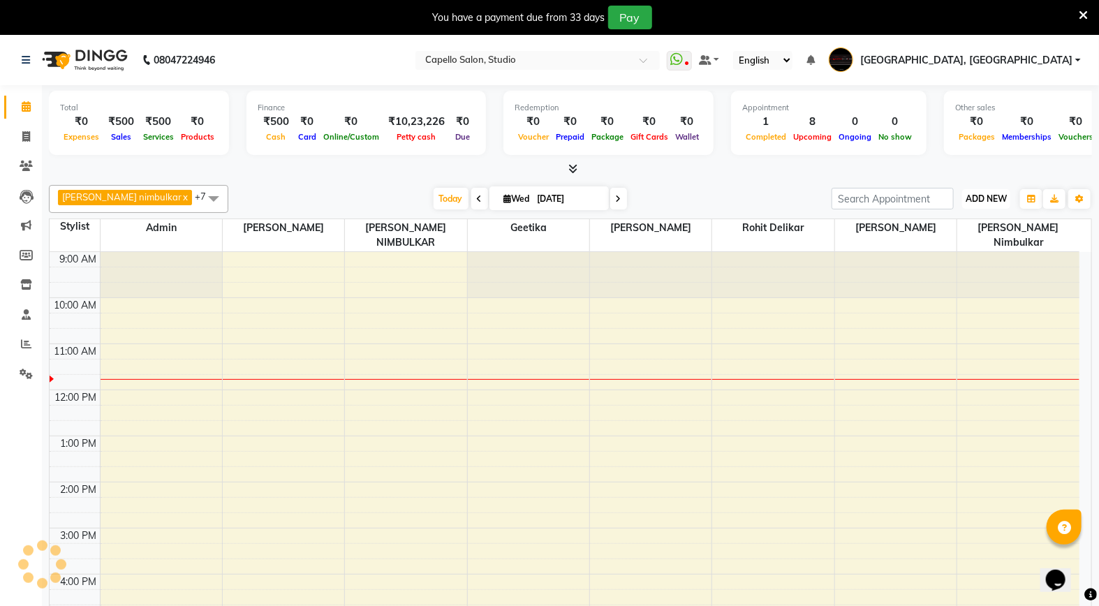
click at [985, 200] on span "ADD NEW" at bounding box center [986, 198] width 41 height 10
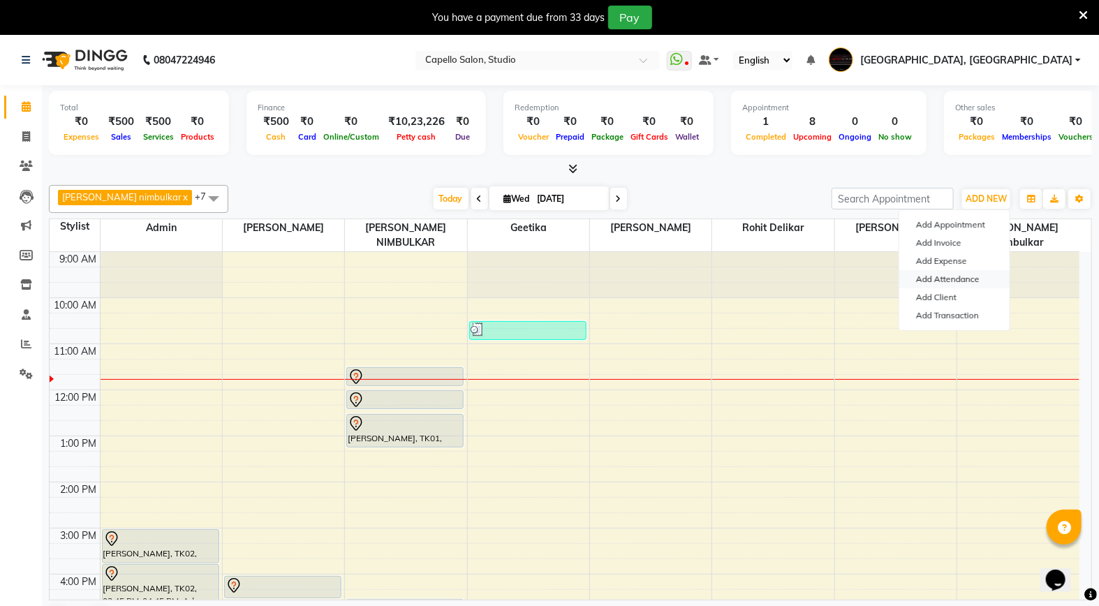
click at [955, 275] on link "Add Attendance" at bounding box center [954, 279] width 110 height 18
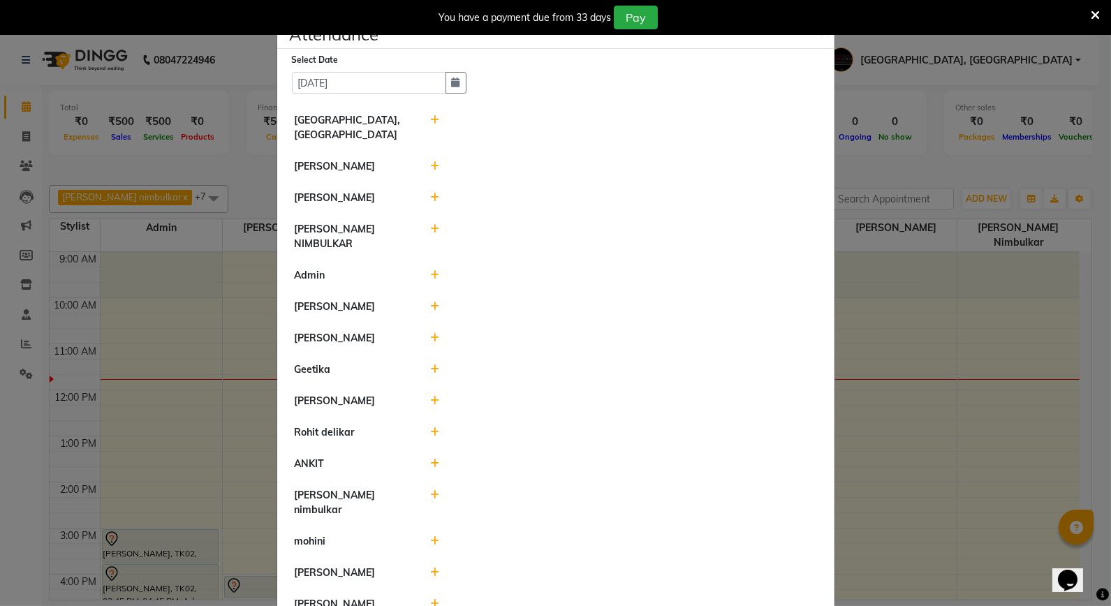
click at [430, 162] on icon at bounding box center [434, 166] width 9 height 10
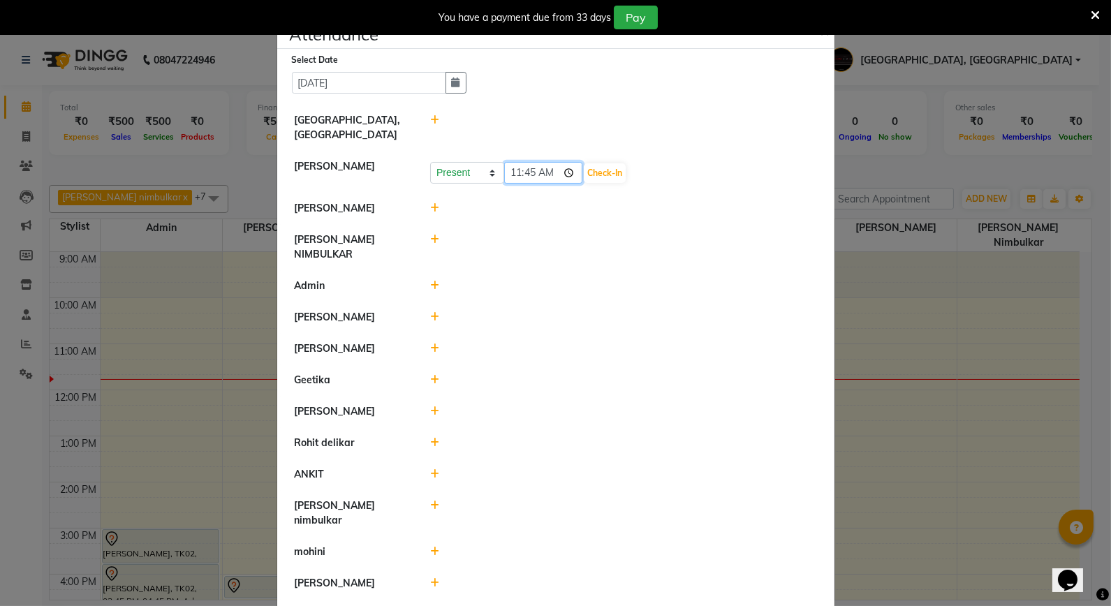
click at [519, 177] on input "11:45" at bounding box center [543, 173] width 78 height 22
type input "10:20"
click at [434, 182] on select "Present Absent Late Half Day Weekly Off" at bounding box center [467, 173] width 74 height 22
select select "L"
click at [430, 162] on select "Present Absent Late Half Day Weekly Off" at bounding box center [467, 173] width 74 height 22
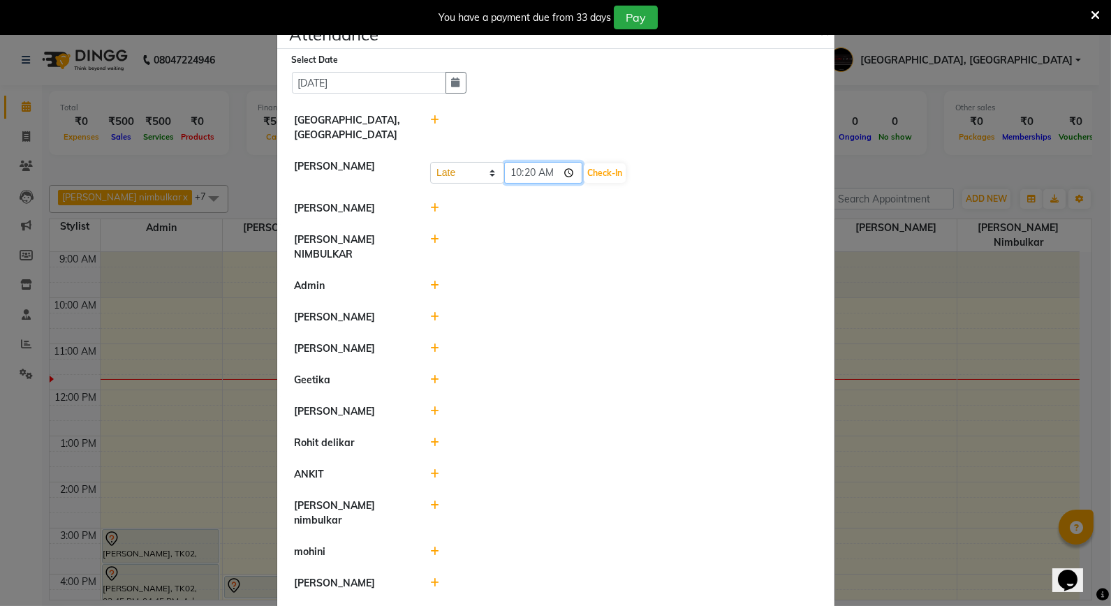
click at [540, 175] on input "10:20" at bounding box center [543, 173] width 78 height 22
click at [615, 166] on button "Check-In" at bounding box center [605, 173] width 42 height 20
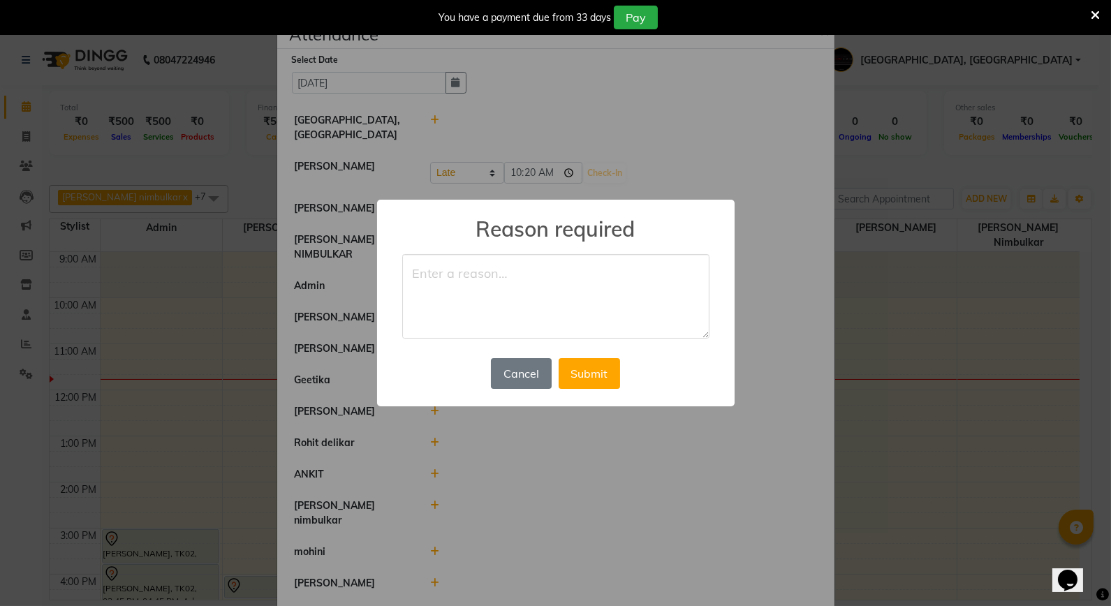
click at [473, 279] on textarea at bounding box center [555, 296] width 307 height 85
type textarea "x"
click at [610, 372] on button "Submit" at bounding box center [589, 373] width 61 height 31
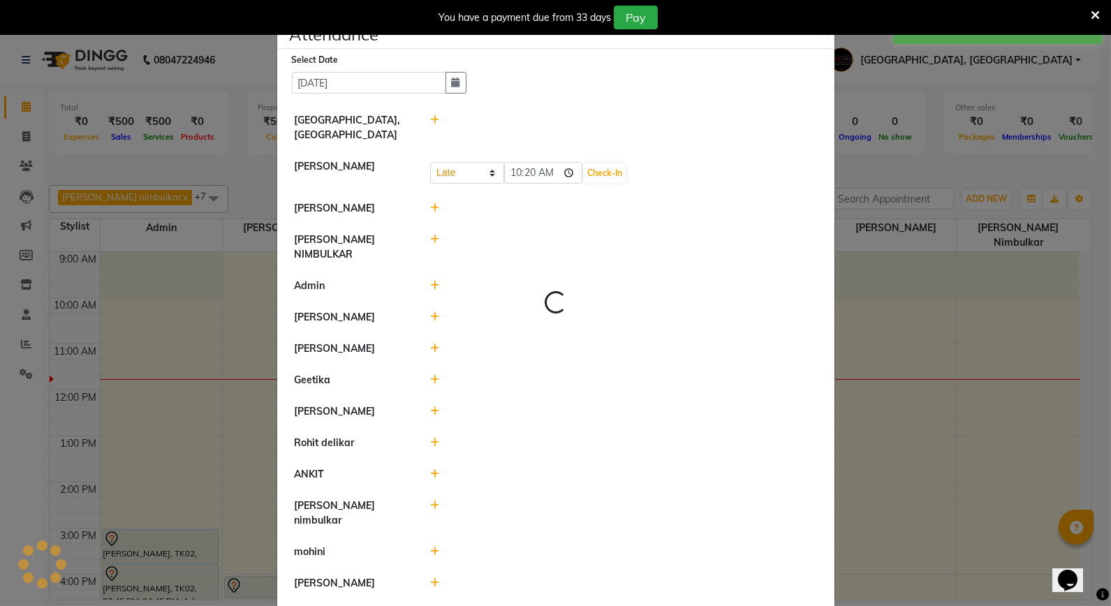
select select "L"
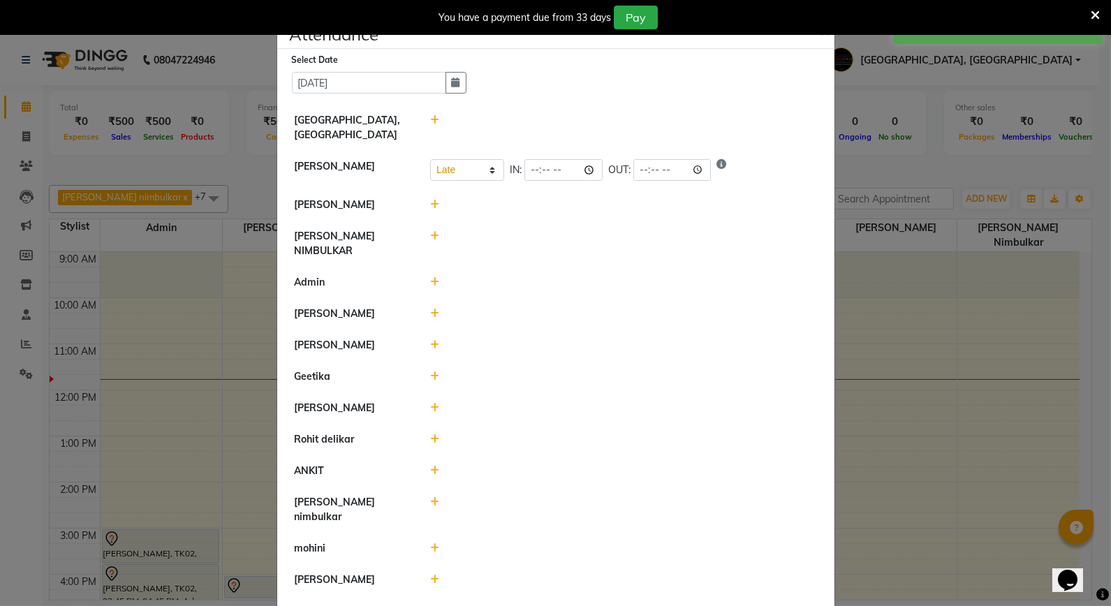
click at [420, 234] on div at bounding box center [624, 243] width 408 height 29
click at [432, 234] on icon at bounding box center [434, 236] width 9 height 10
click at [517, 246] on input "11:45" at bounding box center [543, 243] width 78 height 22
type input "10:55"
click at [619, 243] on button "Check-In" at bounding box center [605, 243] width 42 height 20
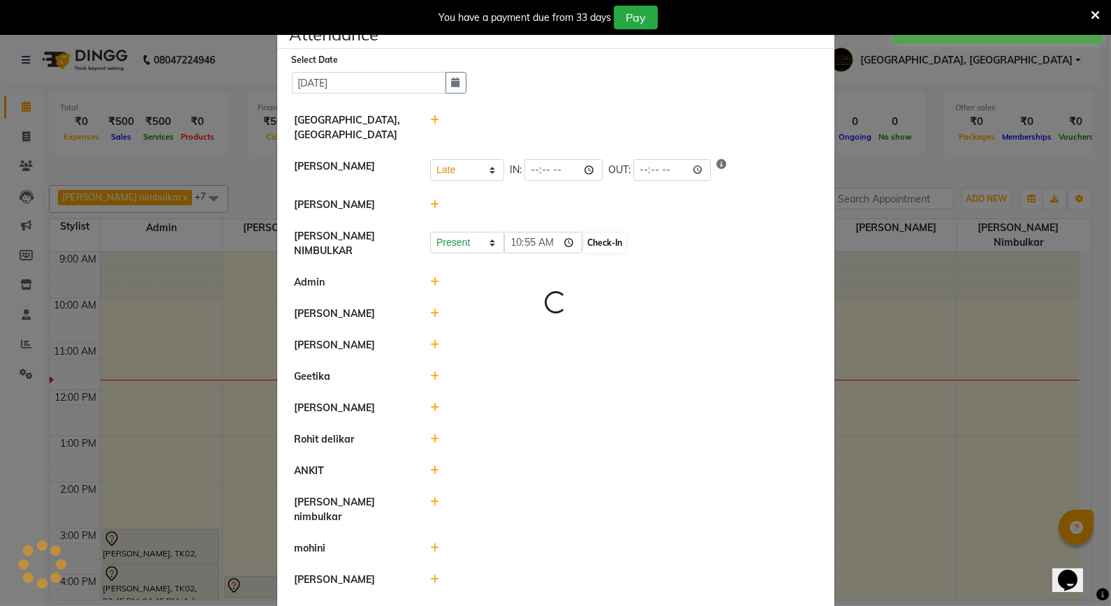
select select "L"
click at [529, 170] on input "time" at bounding box center [563, 170] width 78 height 22
type input "10:20"
click at [742, 330] on li "[PERSON_NAME]" at bounding box center [556, 346] width 550 height 32
select select "L"
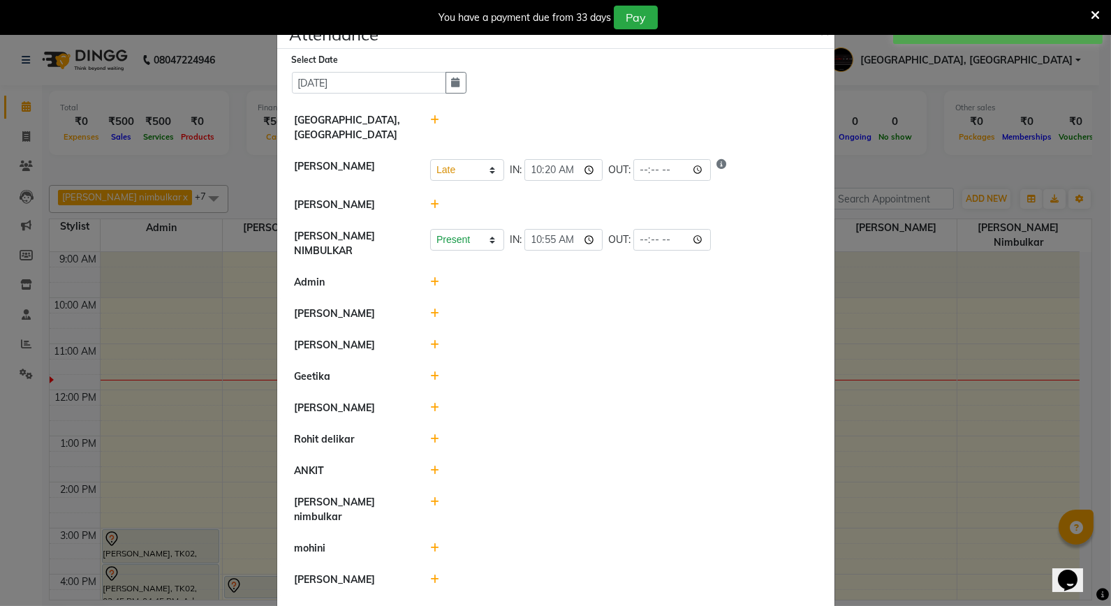
click at [430, 309] on icon at bounding box center [434, 314] width 9 height 10
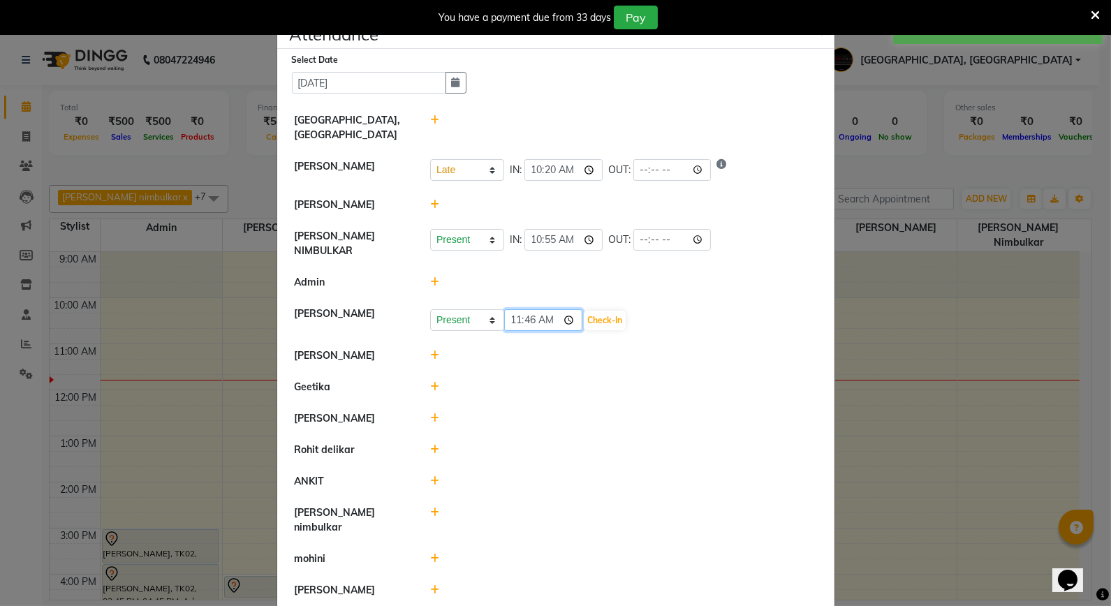
click at [522, 309] on input "11:46" at bounding box center [543, 320] width 78 height 22
type input "11:15"
click at [598, 316] on button "Check-In" at bounding box center [605, 321] width 42 height 20
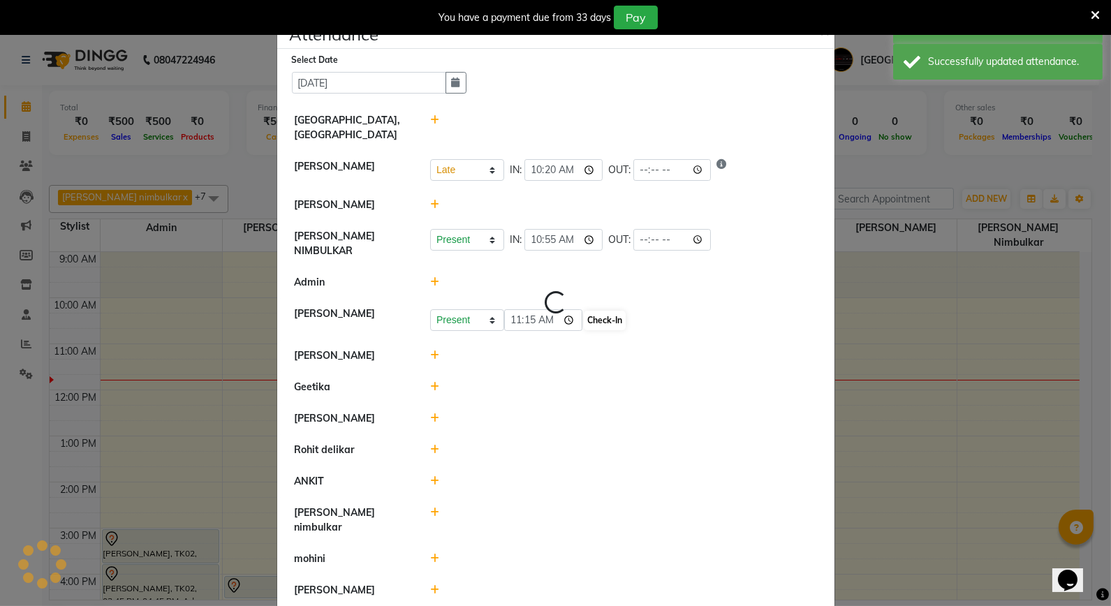
select select "L"
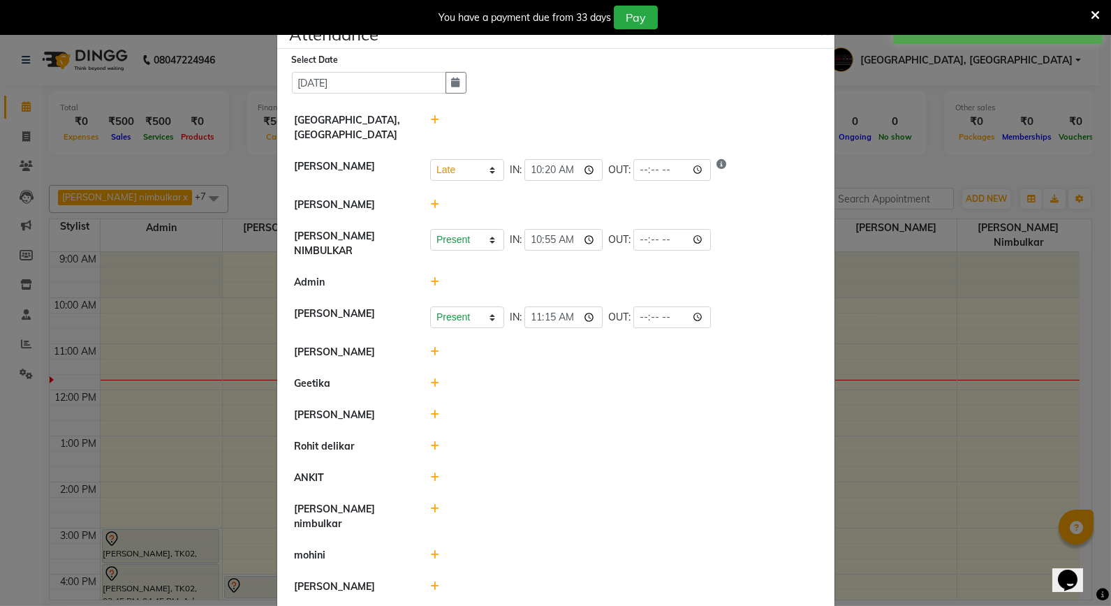
scroll to position [30, 0]
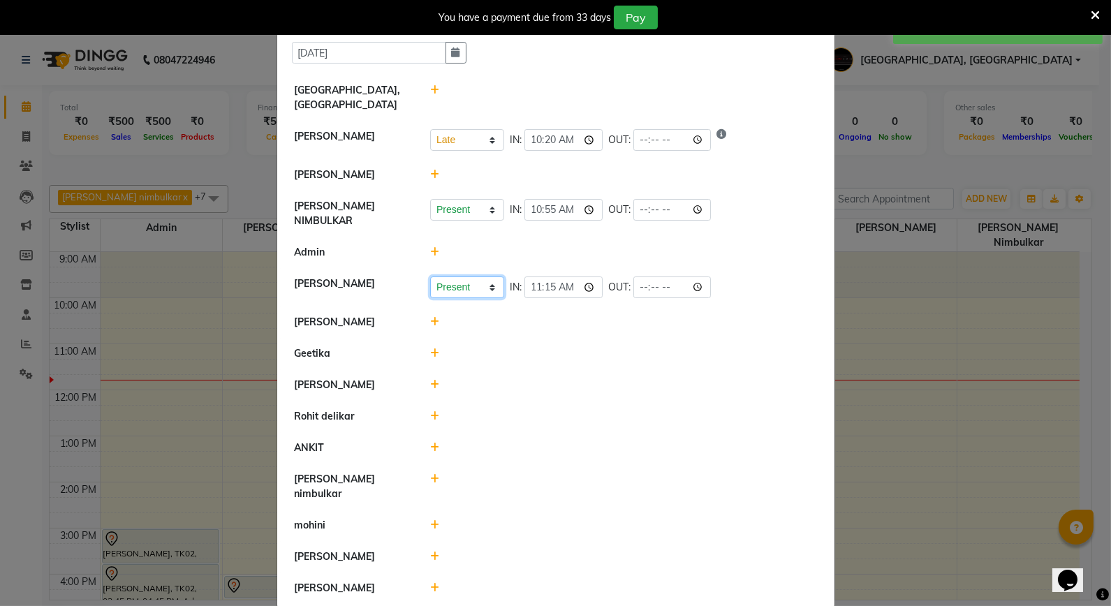
click at [476, 286] on select "Present Absent Late Half Day Weekly Off" at bounding box center [467, 288] width 74 height 22
select select "L"
click at [430, 277] on select "Present Absent Late Half Day Weekly Off" at bounding box center [467, 288] width 74 height 22
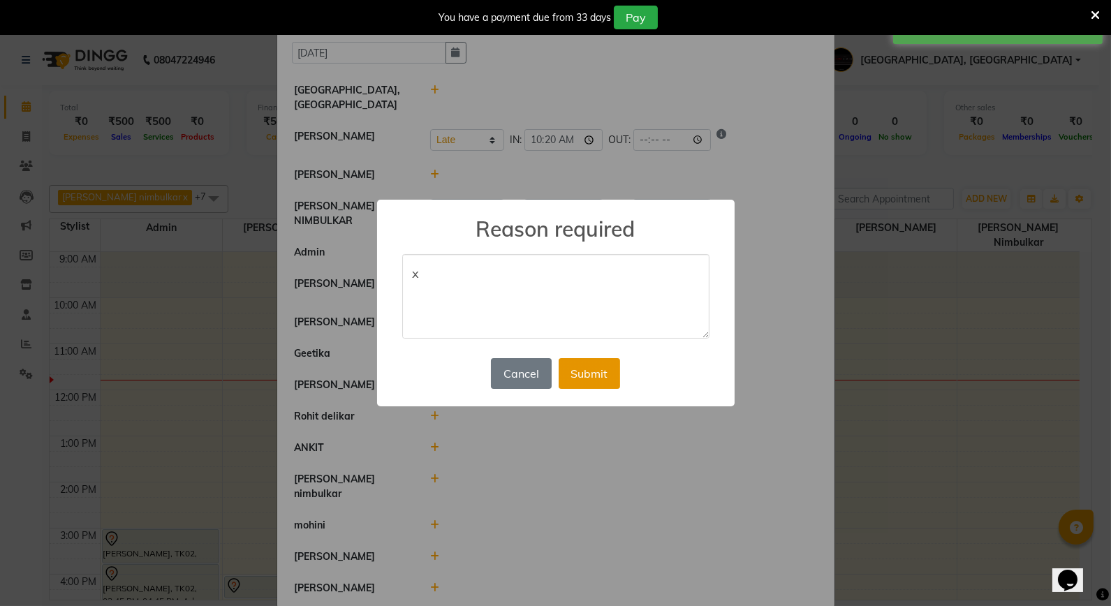
type textarea "x"
click at [596, 366] on button "Submit" at bounding box center [589, 373] width 61 height 31
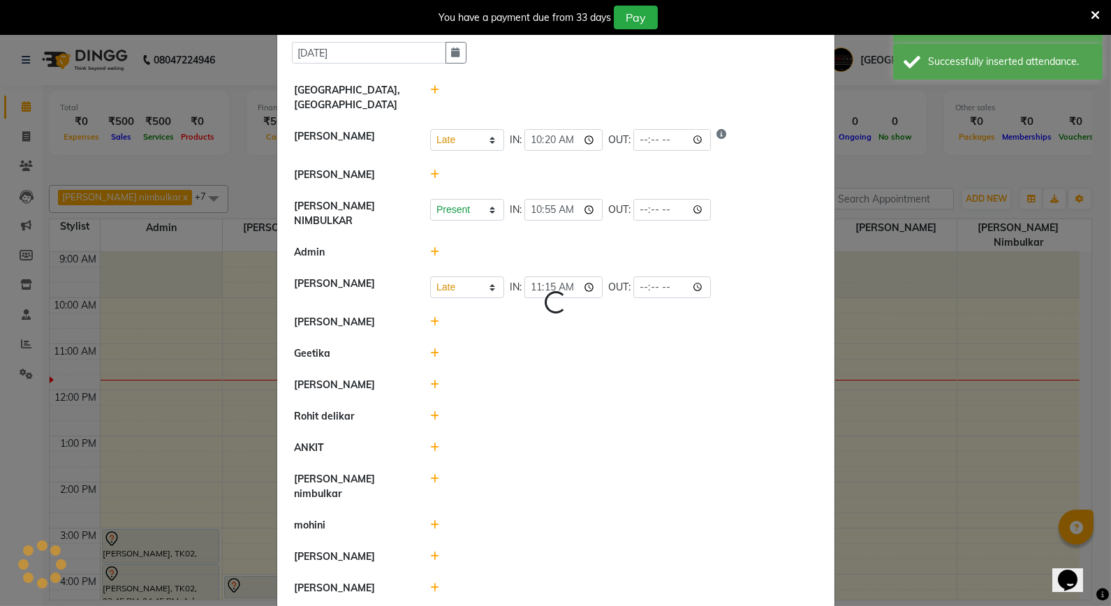
select select "L"
click at [539, 277] on input "time" at bounding box center [563, 288] width 78 height 22
click at [526, 268] on li "SHIKHA DUBEY Present Absent Late Half Day Weekly Off IN: OUT:" at bounding box center [556, 287] width 550 height 39
click at [526, 277] on input "time" at bounding box center [563, 288] width 78 height 22
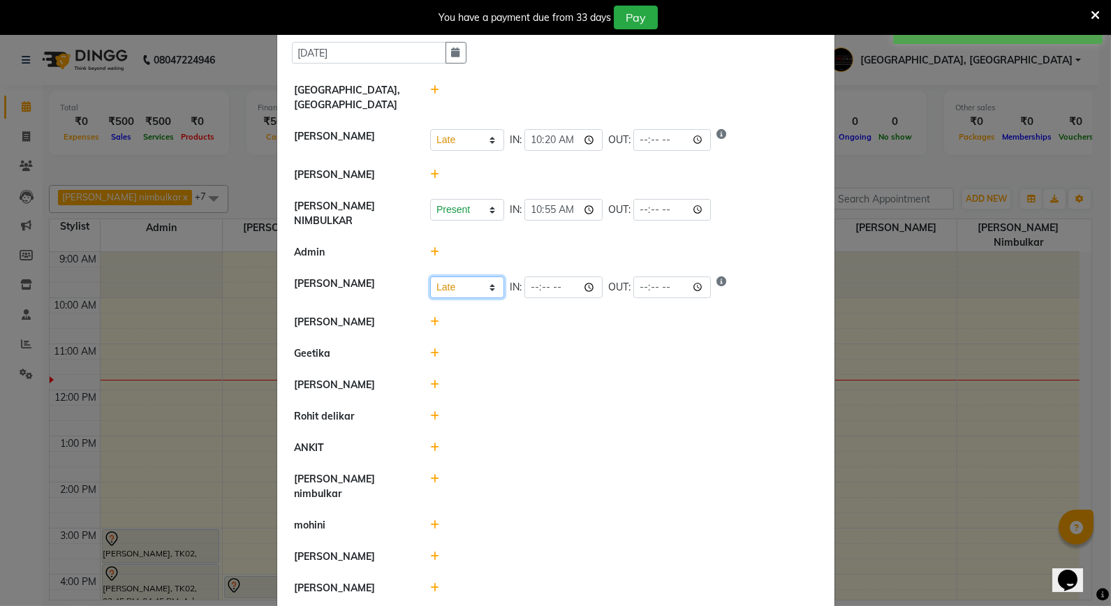
click at [441, 288] on select "Present Absent Late Half Day Weekly Off" at bounding box center [467, 288] width 74 height 22
select select "P"
click at [430, 277] on select "Present Absent Late Half Day Weekly Off" at bounding box center [467, 288] width 74 height 22
select select "L"
click at [531, 277] on input "time" at bounding box center [563, 288] width 78 height 22
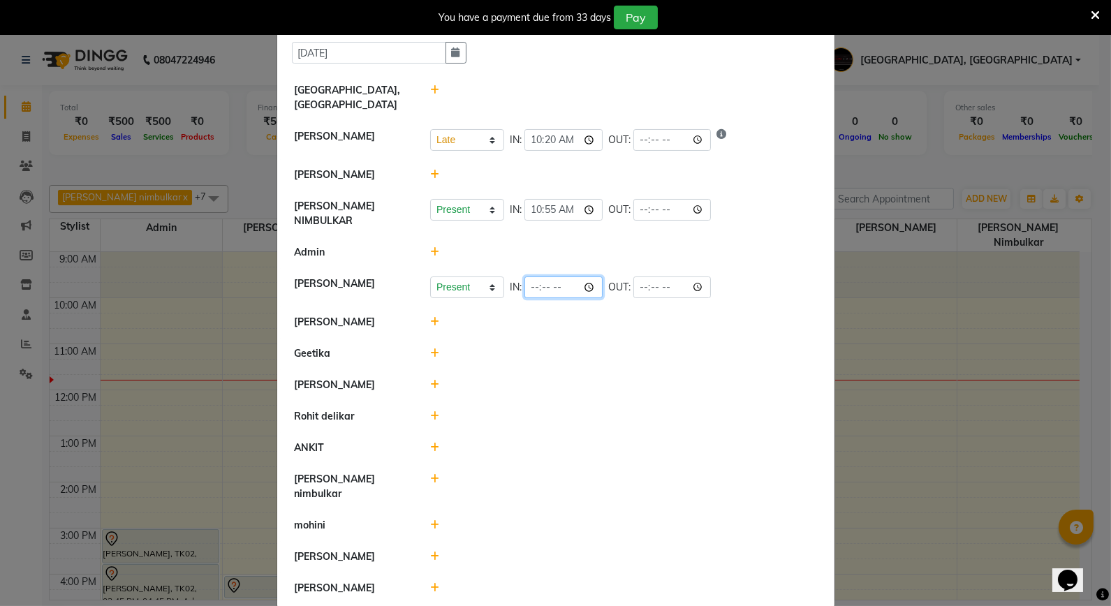
type input "11:15"
click at [699, 383] on div at bounding box center [624, 385] width 408 height 15
select select "L"
click at [459, 286] on select "Present Absent Late Half Day Weekly Off" at bounding box center [467, 288] width 74 height 22
select select "L"
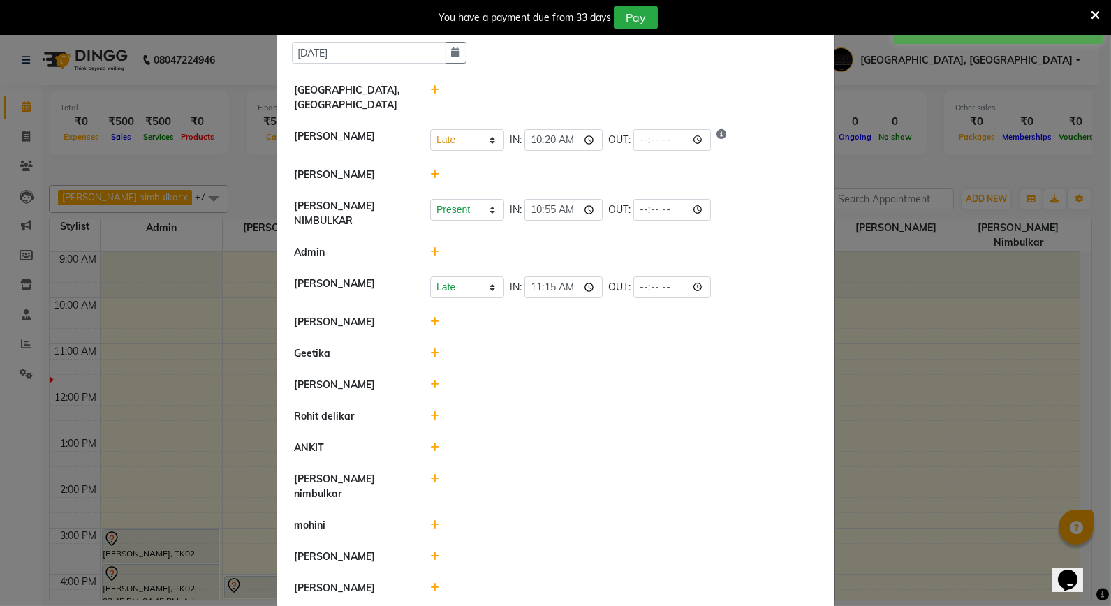
click at [430, 277] on select "Present Absent Late Half Day Weekly Off" at bounding box center [467, 288] width 74 height 22
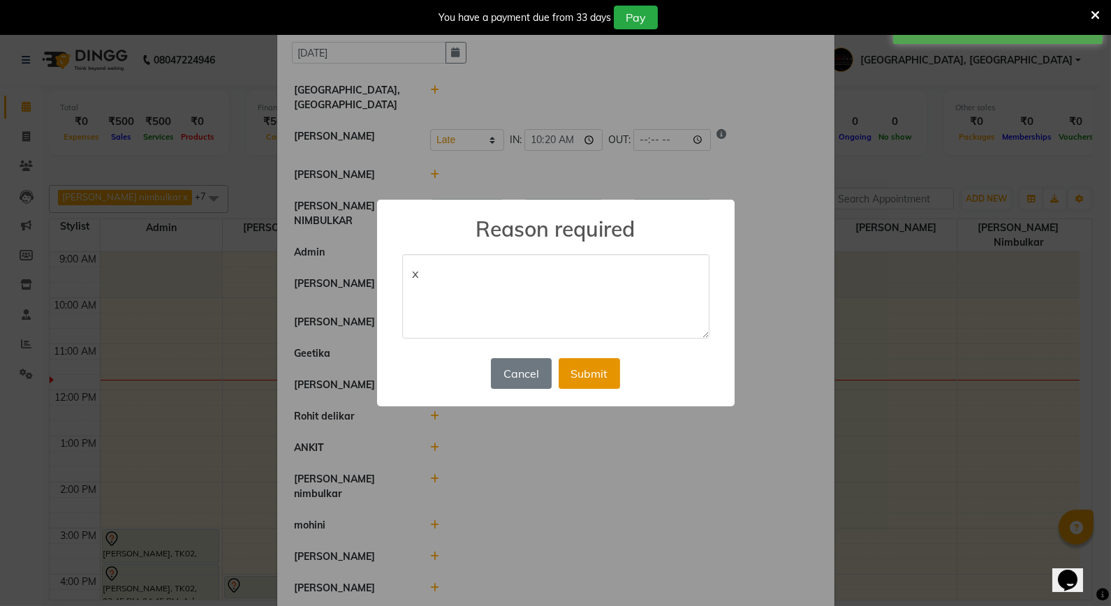
click at [598, 366] on button "Submit" at bounding box center [589, 373] width 61 height 31
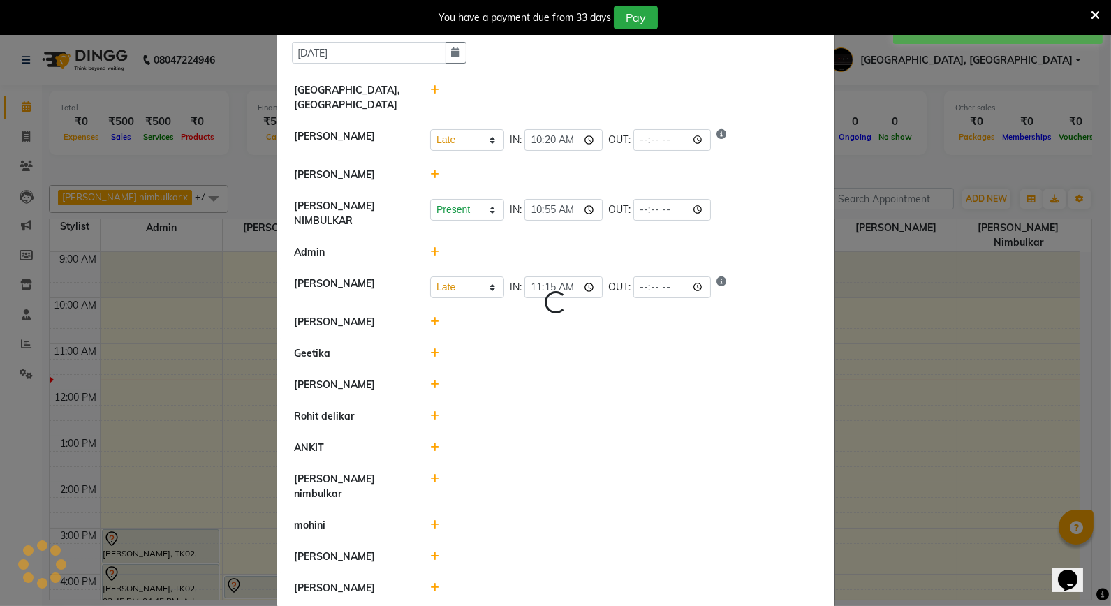
select select "L"
click at [528, 277] on input "time" at bounding box center [563, 288] width 78 height 22
type input "11:15"
click at [686, 369] on li "[PERSON_NAME]" at bounding box center [556, 385] width 550 height 32
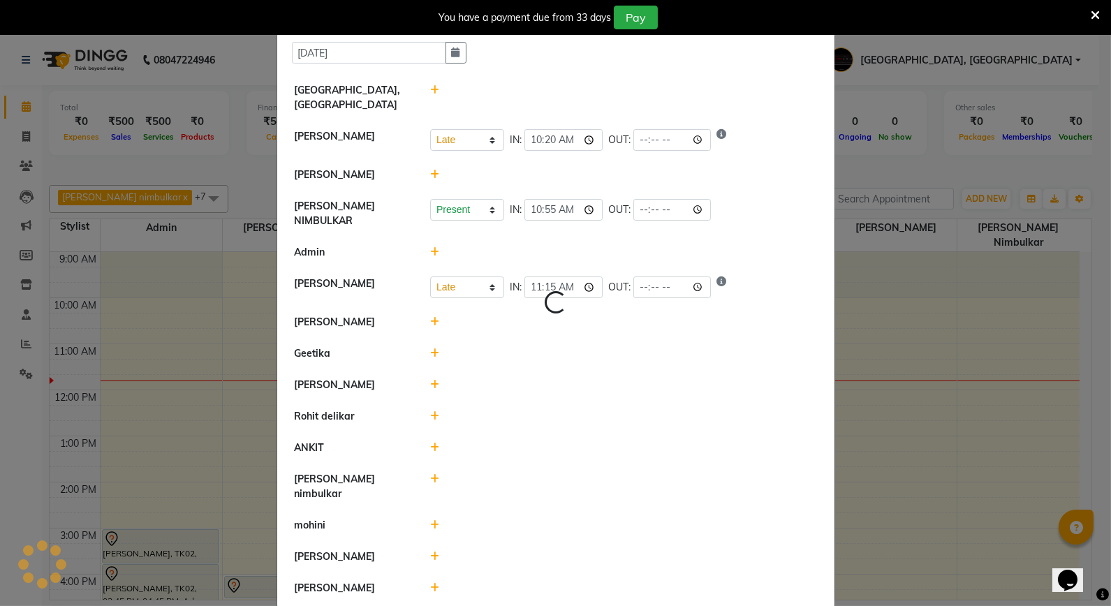
select select "L"
click at [430, 317] on icon at bounding box center [434, 322] width 9 height 10
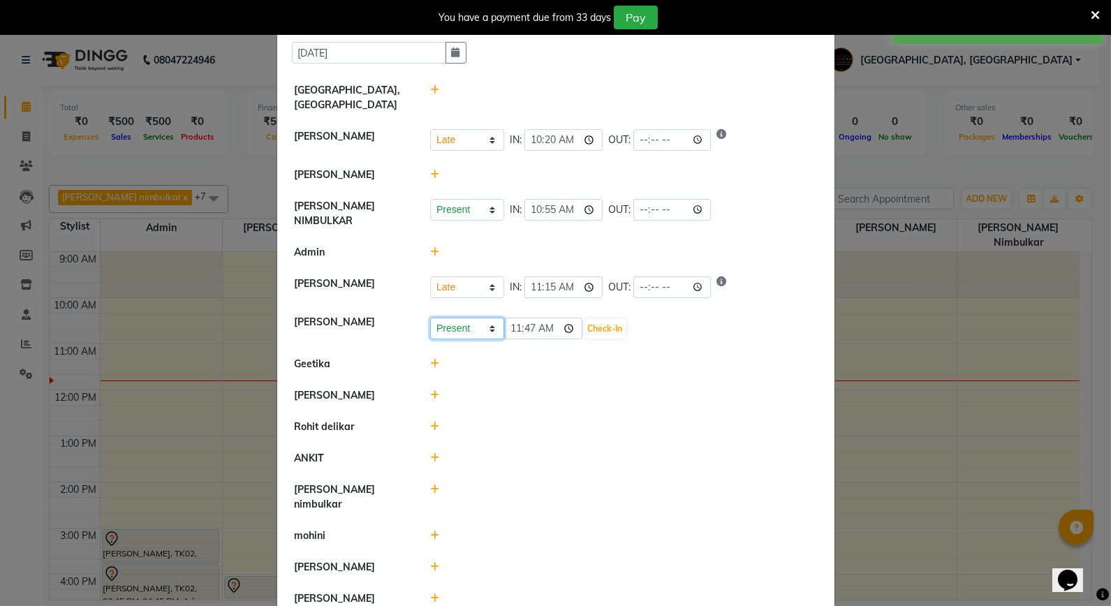
click at [456, 325] on select "Present Absent Late Half Day Weekly Off" at bounding box center [467, 329] width 74 height 22
select select "W"
click at [430, 318] on select "Present Absent Late Half Day Weekly Off" at bounding box center [467, 329] width 74 height 22
click at [462, 318] on select "Present Absent Late Half Day Weekly Off" at bounding box center [467, 329] width 74 height 22
click at [563, 388] on div at bounding box center [624, 395] width 408 height 15
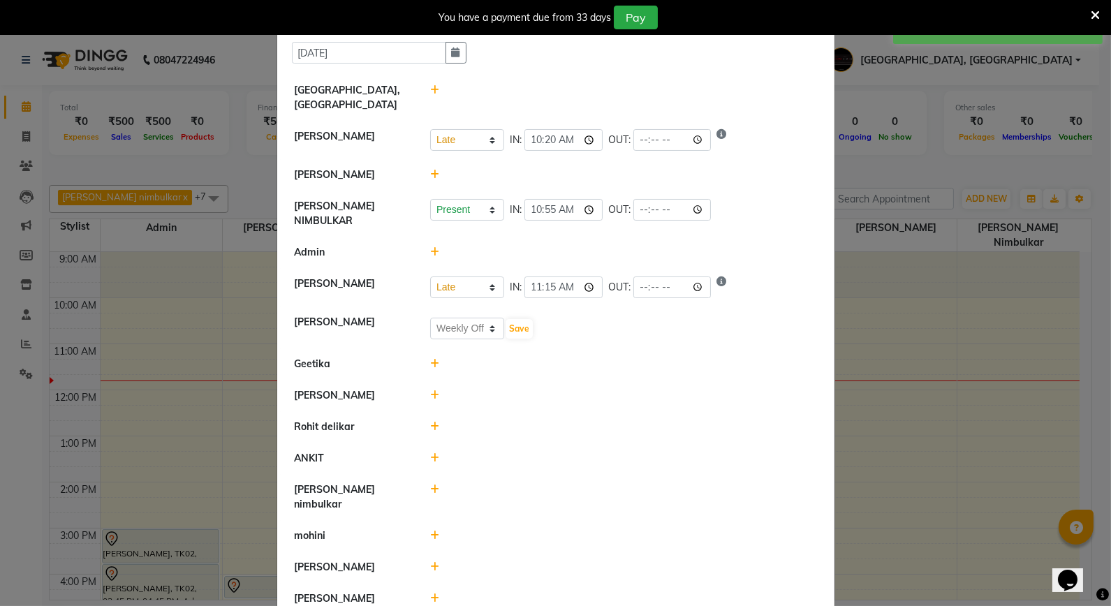
click at [432, 358] on span at bounding box center [434, 364] width 9 height 13
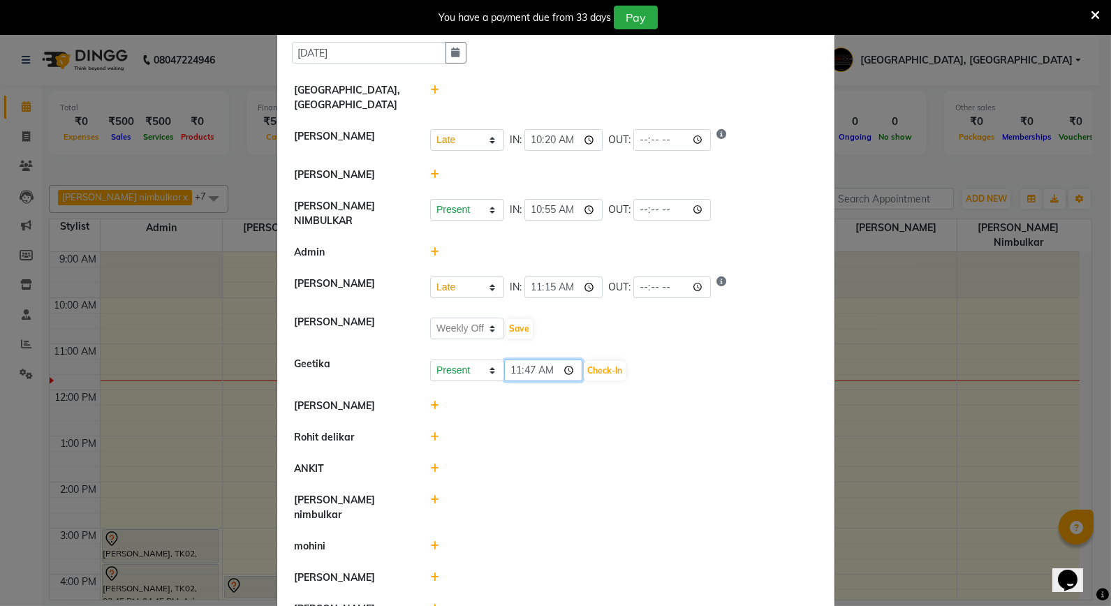
click at [508, 363] on input "11:47" at bounding box center [543, 371] width 78 height 22
type input "10:00"
click at [610, 368] on button "Check-In" at bounding box center [605, 371] width 42 height 20
select select "L"
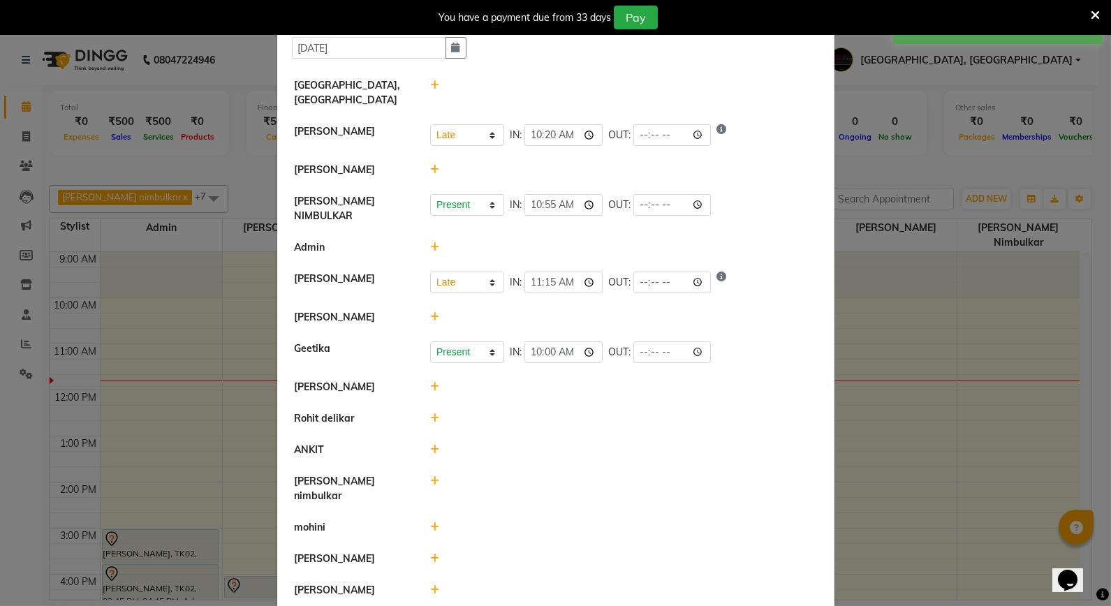
scroll to position [37, 0]
click at [431, 378] on span at bounding box center [434, 384] width 9 height 13
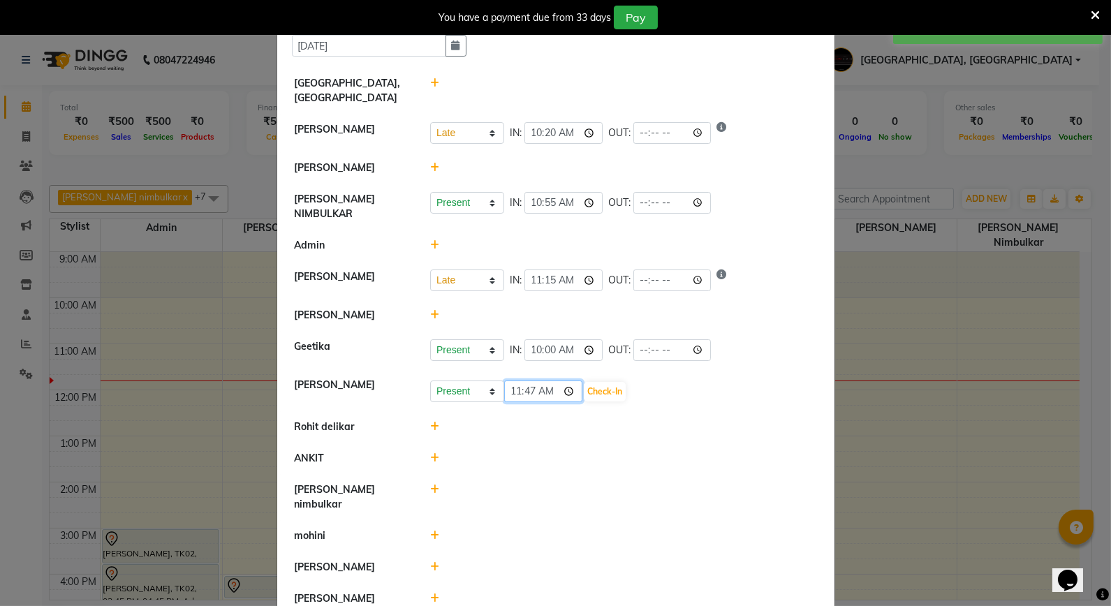
click at [513, 388] on input "11:47" at bounding box center [543, 392] width 78 height 22
type input "10:55"
click at [452, 391] on select "Present Absent Late Half Day Weekly Off" at bounding box center [467, 392] width 74 height 22
click at [619, 433] on li "Rohit delikar" at bounding box center [556, 427] width 550 height 32
click at [613, 382] on button "Check-In" at bounding box center [605, 392] width 42 height 20
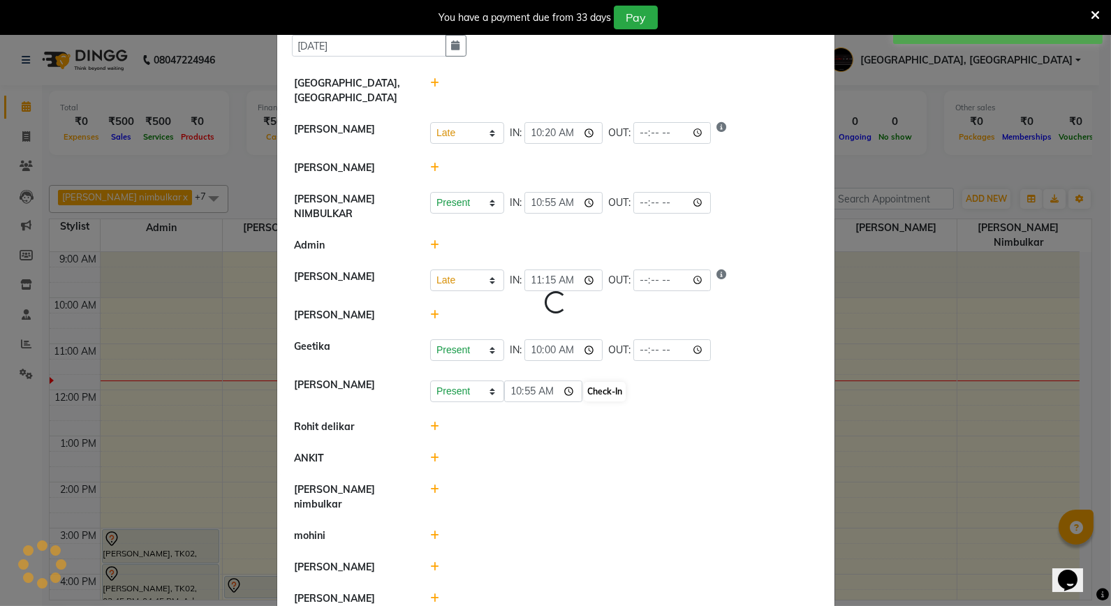
select select "L"
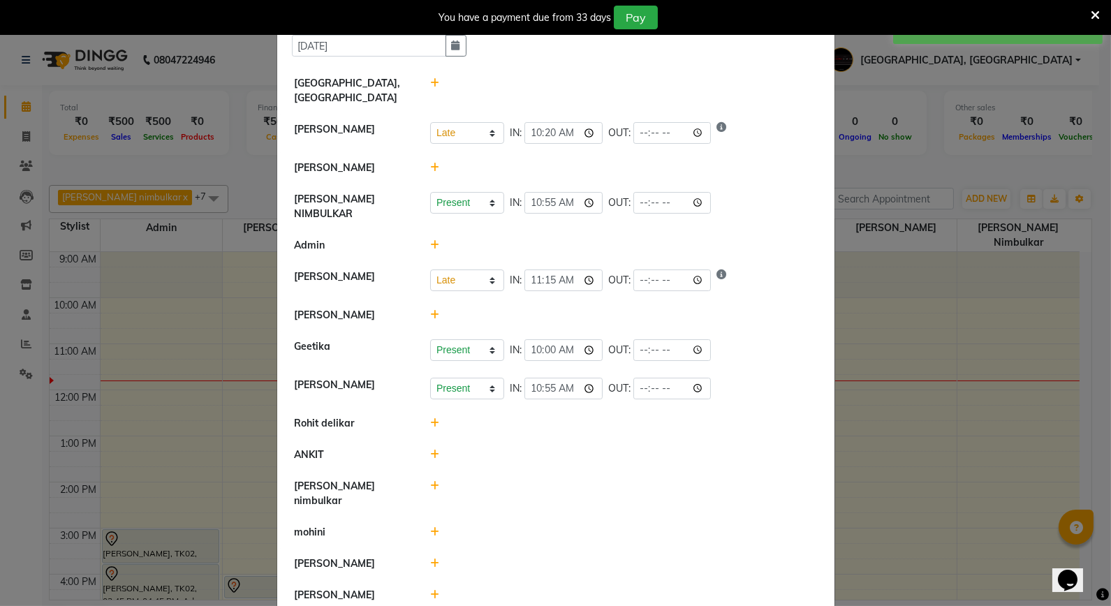
click at [425, 408] on li "Rohit delikar" at bounding box center [556, 424] width 550 height 32
click at [427, 416] on div at bounding box center [624, 423] width 408 height 15
click at [430, 417] on span at bounding box center [434, 423] width 9 height 13
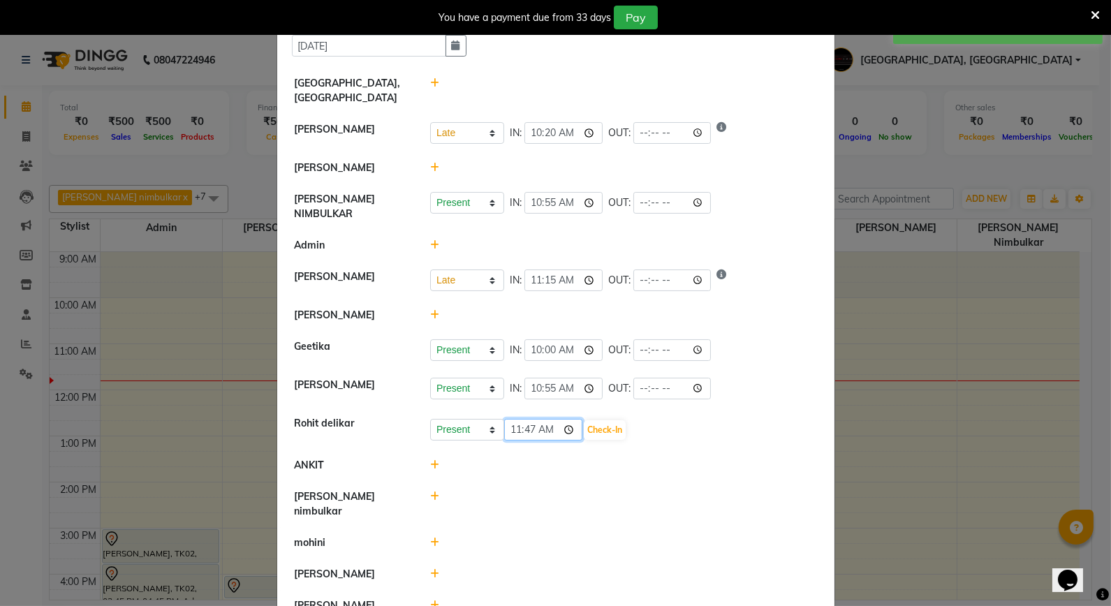
click at [522, 427] on input "11:47" at bounding box center [543, 430] width 78 height 22
click at [527, 422] on input "11:45" at bounding box center [543, 430] width 78 height 22
click at [513, 420] on input "11:50" at bounding box center [543, 430] width 78 height 22
type input "10:50"
click at [611, 421] on button "Check-In" at bounding box center [605, 430] width 42 height 20
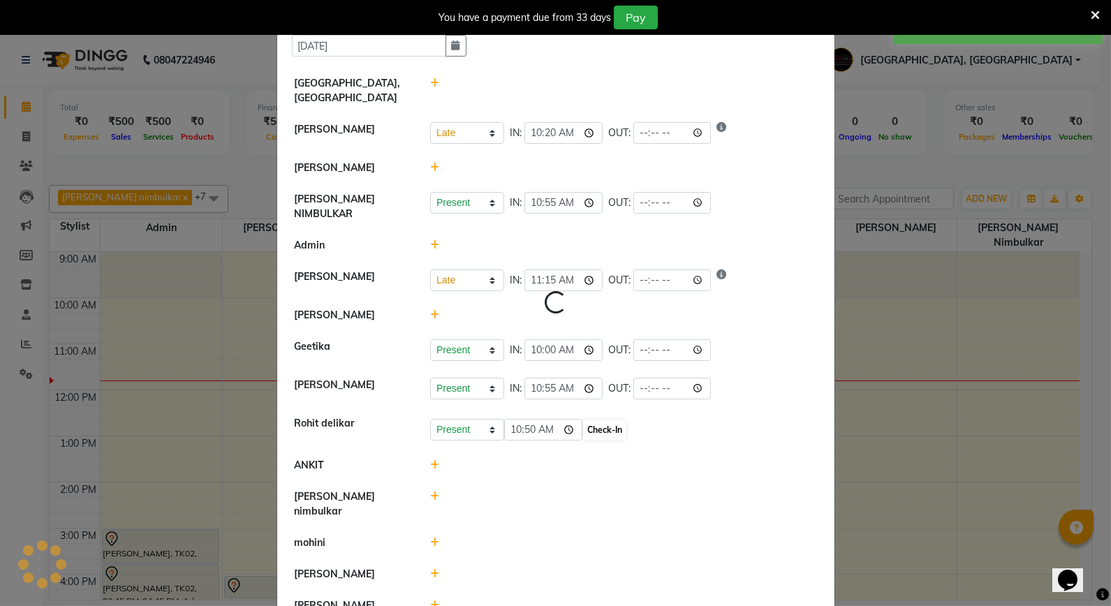
select select "L"
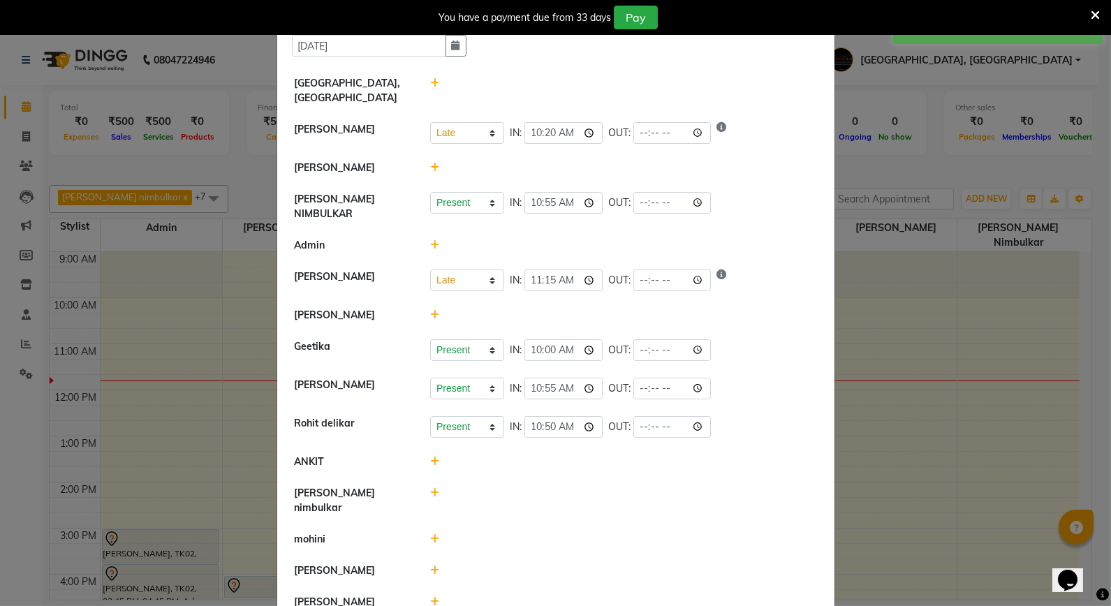
click at [430, 488] on icon at bounding box center [434, 493] width 9 height 10
click at [531, 491] on input "11:47" at bounding box center [543, 500] width 78 height 22
type input "11:00"
click at [602, 490] on button "Check-In" at bounding box center [605, 500] width 42 height 20
select select "L"
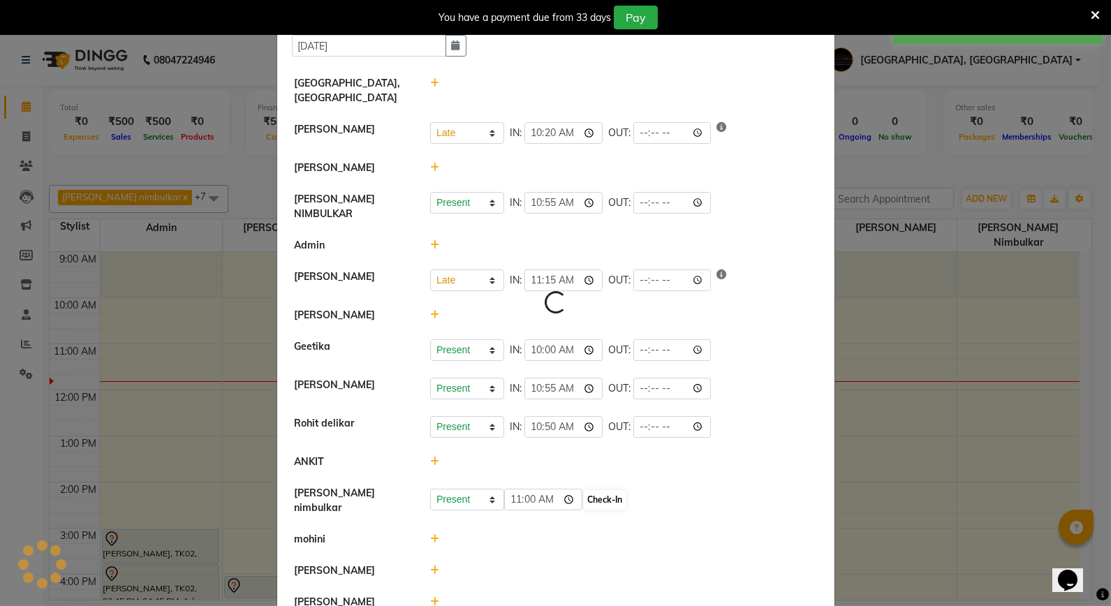
select select "L"
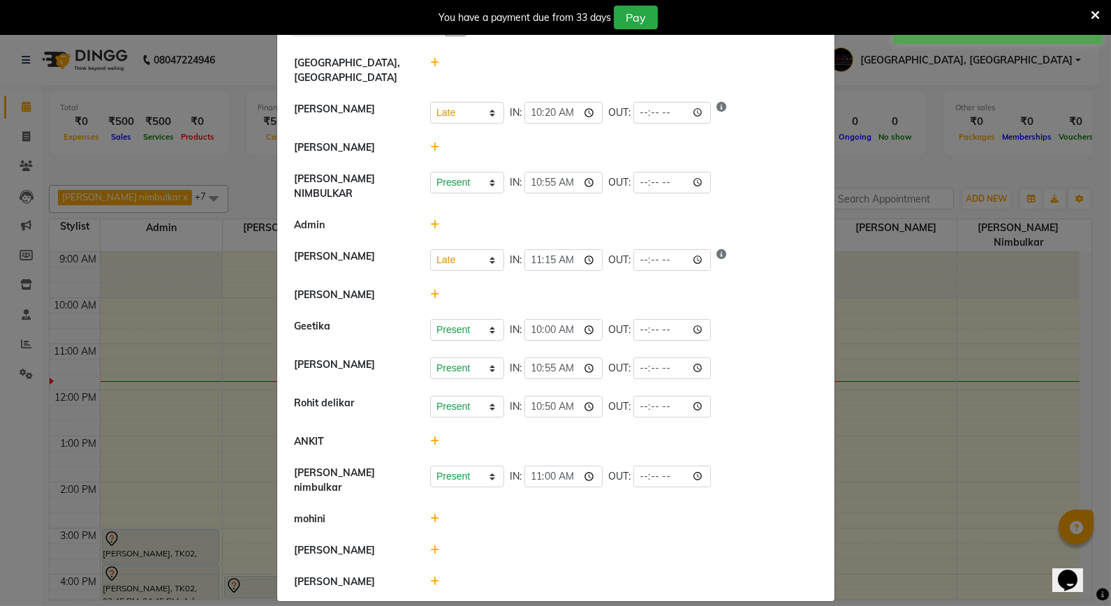
scroll to position [58, 0]
click at [430, 576] on icon at bounding box center [434, 581] width 9 height 10
click at [445, 577] on select "Present Absent Late Half Day Weekly Off" at bounding box center [467, 588] width 74 height 22
select select "L"
click at [430, 577] on select "Present Absent Late Half Day Weekly Off" at bounding box center [467, 588] width 74 height 22
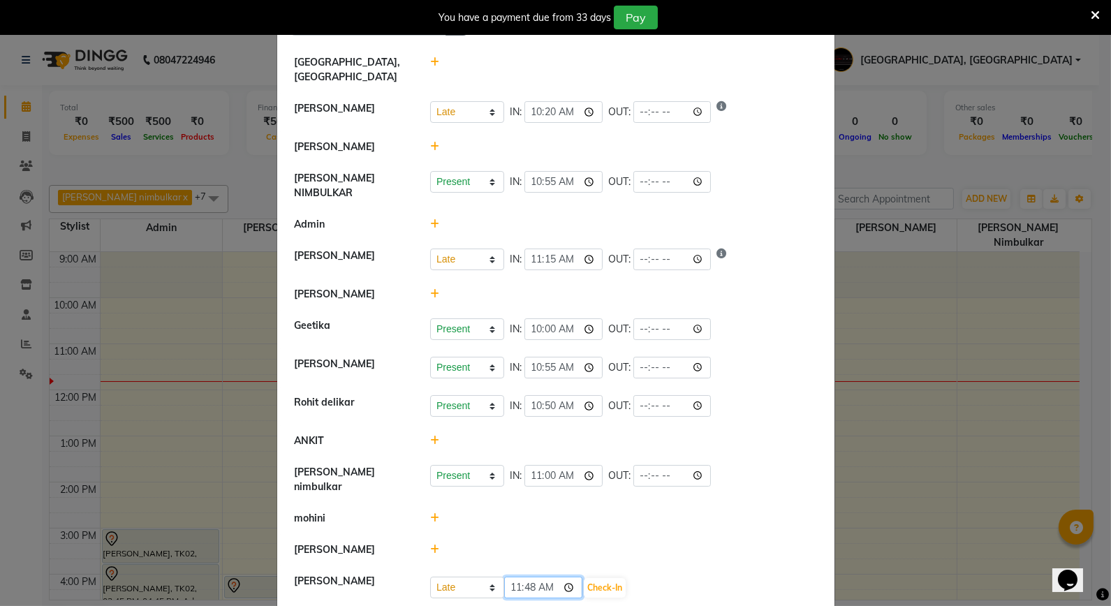
click at [520, 577] on input "11:48" at bounding box center [543, 588] width 78 height 22
type input "11:15"
click at [604, 577] on div "Present Absent Late Half Day Weekly Off 11:15 Check-In" at bounding box center [623, 588] width 387 height 22
click at [605, 578] on button "Check-In" at bounding box center [605, 588] width 42 height 20
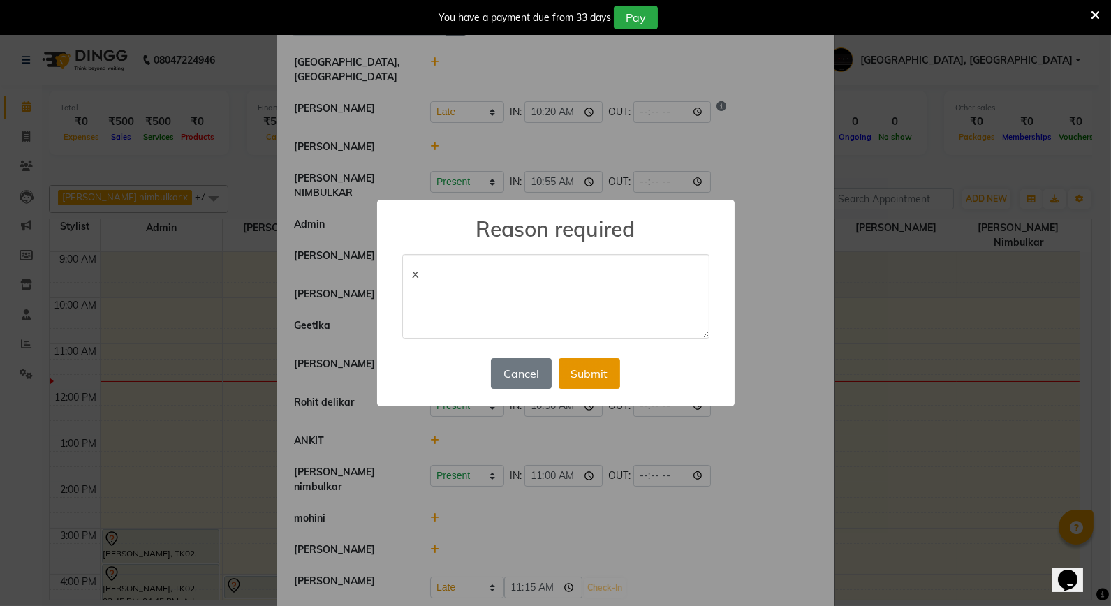
type textarea "x"
click at [578, 378] on button "Submit" at bounding box center [589, 373] width 61 height 31
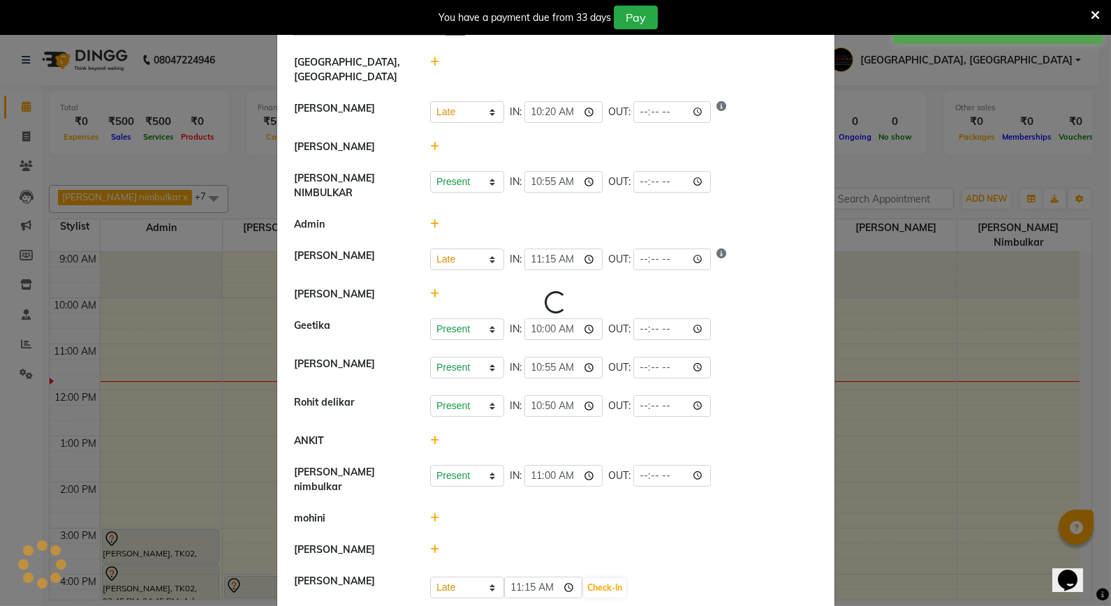
select select "L"
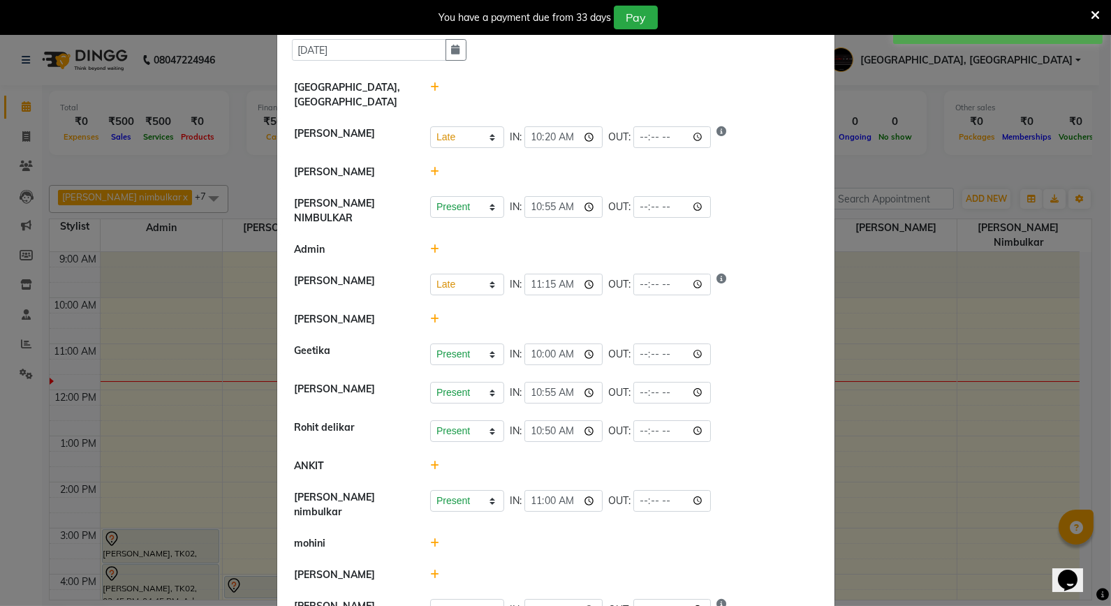
scroll to position [65, 0]
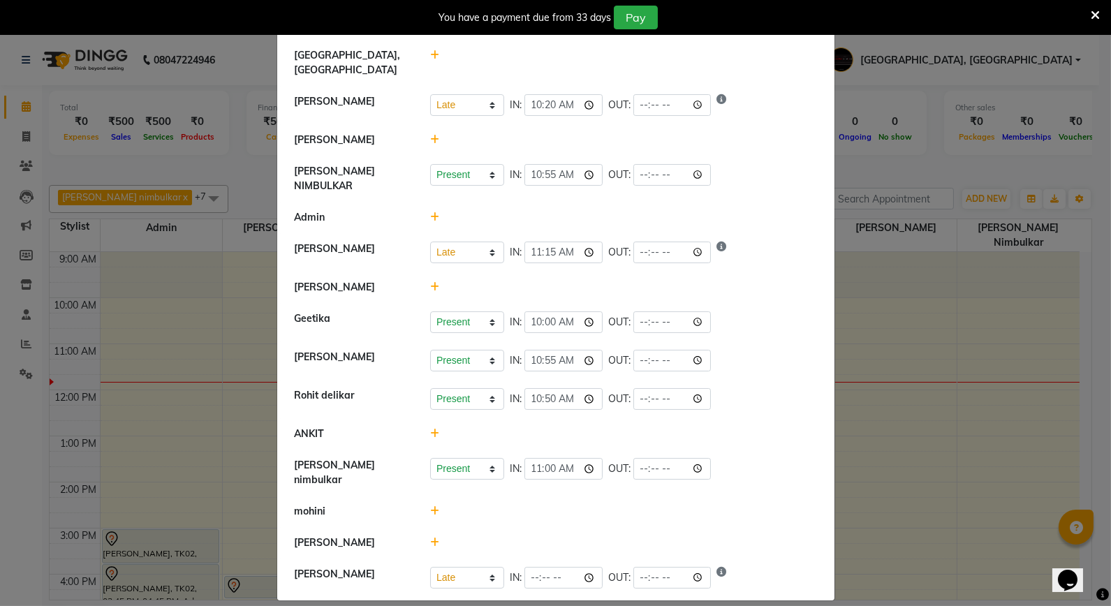
click at [1098, 18] on icon at bounding box center [1095, 15] width 9 height 13
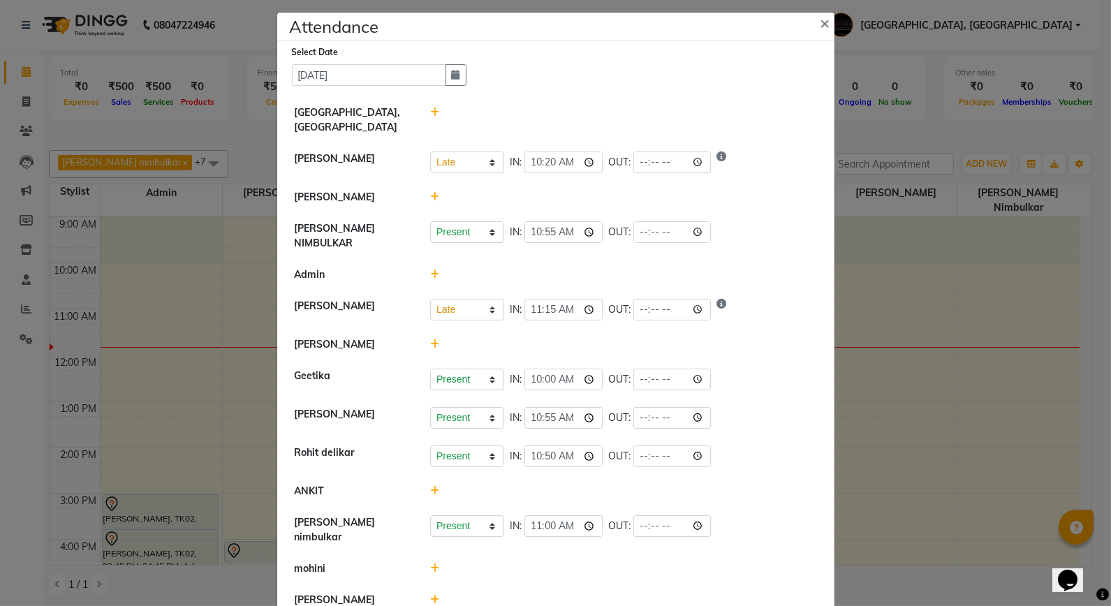
scroll to position [0, 0]
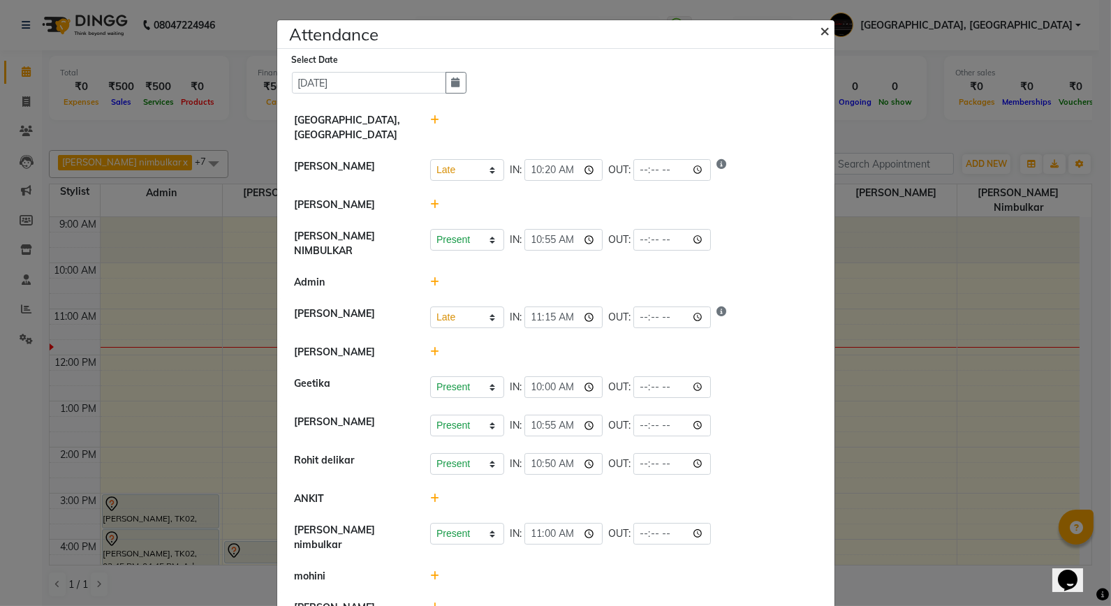
click at [821, 24] on span "×" at bounding box center [826, 30] width 10 height 21
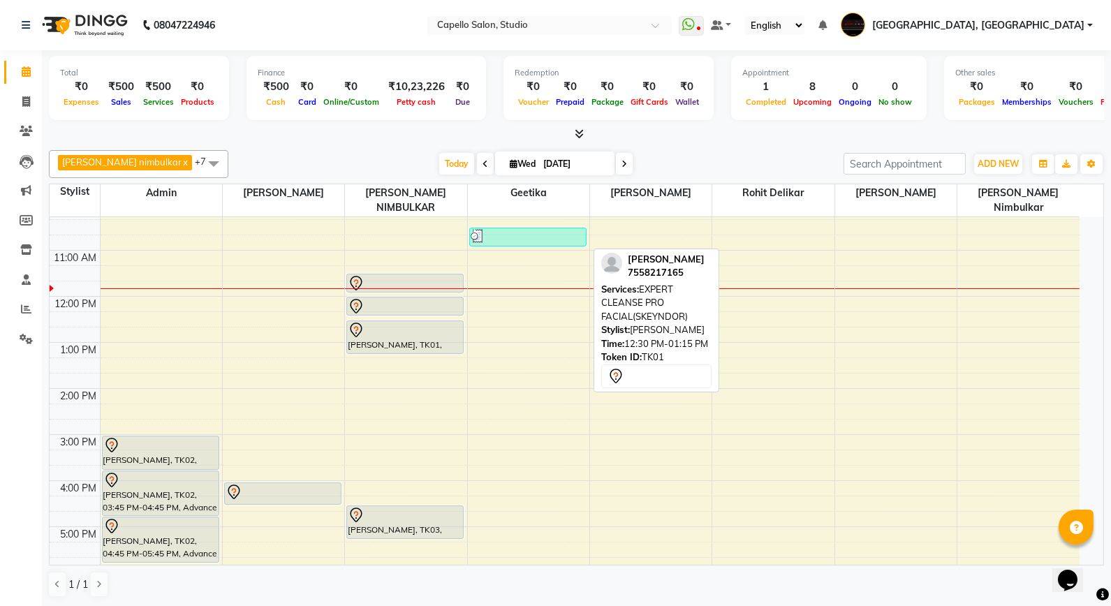
scroll to position [78, 0]
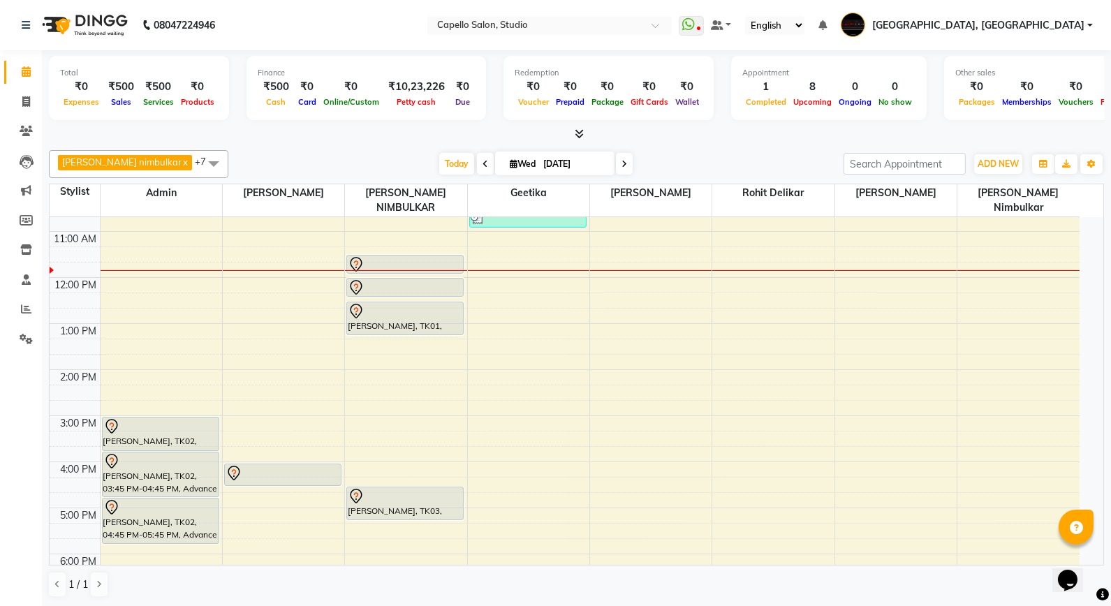
drag, startPoint x: 386, startPoint y: 214, endPoint x: 1113, endPoint y: -58, distance: 776.3
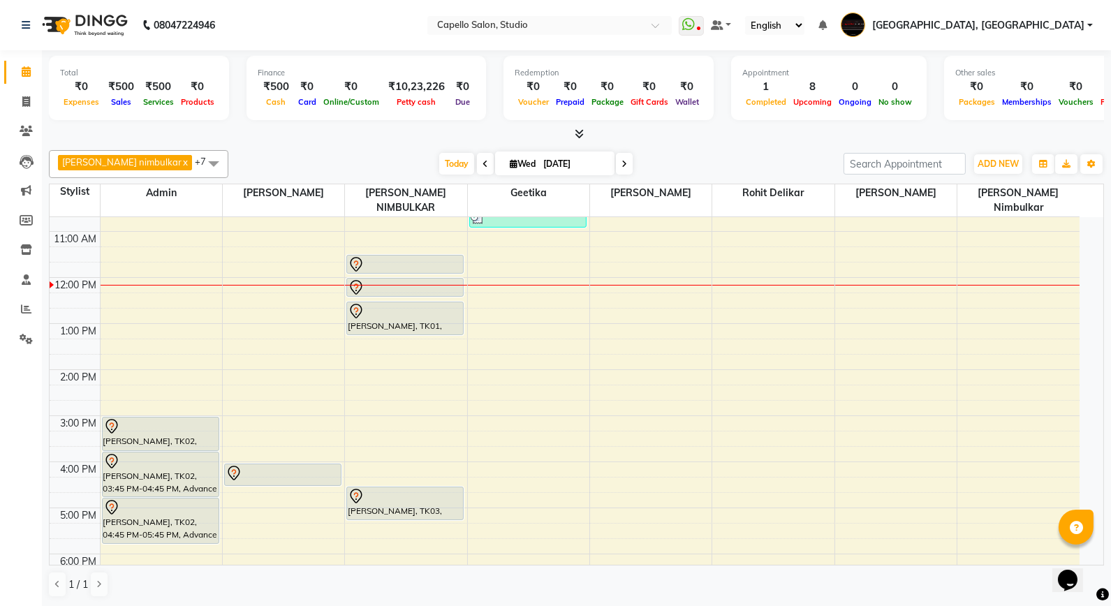
click at [88, 605] on div "Total ₹0 Expenses ₹500 Sales ₹500 Services ₹0 Products Finance ₹500 Cash ₹0 Car…" at bounding box center [576, 328] width 1069 height 557
click at [767, 370] on div "9:00 AM 10:00 AM 11:00 AM 12:00 PM 1:00 PM 2:00 PM 3:00 PM 4:00 PM 5:00 PM 6:00…" at bounding box center [565, 439] width 1030 height 598
click at [23, 92] on link "Invoice" at bounding box center [21, 102] width 34 height 23
click at [29, 103] on icon at bounding box center [26, 101] width 8 height 10
click at [29, 105] on icon at bounding box center [26, 101] width 8 height 10
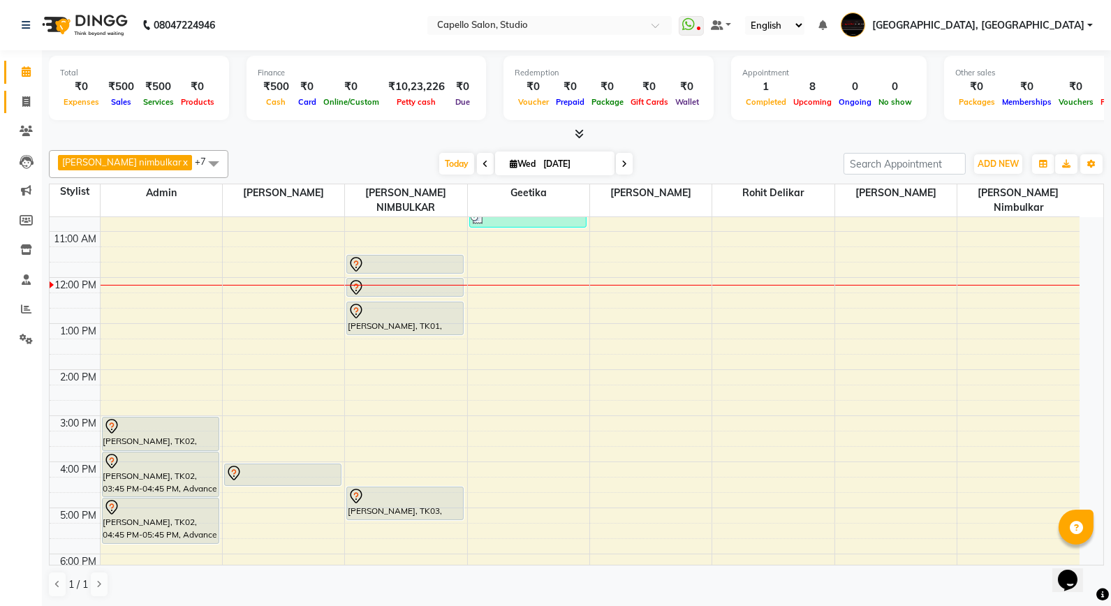
click at [29, 105] on icon at bounding box center [26, 101] width 8 height 10
click at [0, 94] on html "08047224946 Select Location × Capello Salon, Studio WhatsApp Status ✕ Status: D…" at bounding box center [555, 303] width 1111 height 606
click at [10, 86] on li "Calendar" at bounding box center [21, 72] width 42 height 30
select select "service"
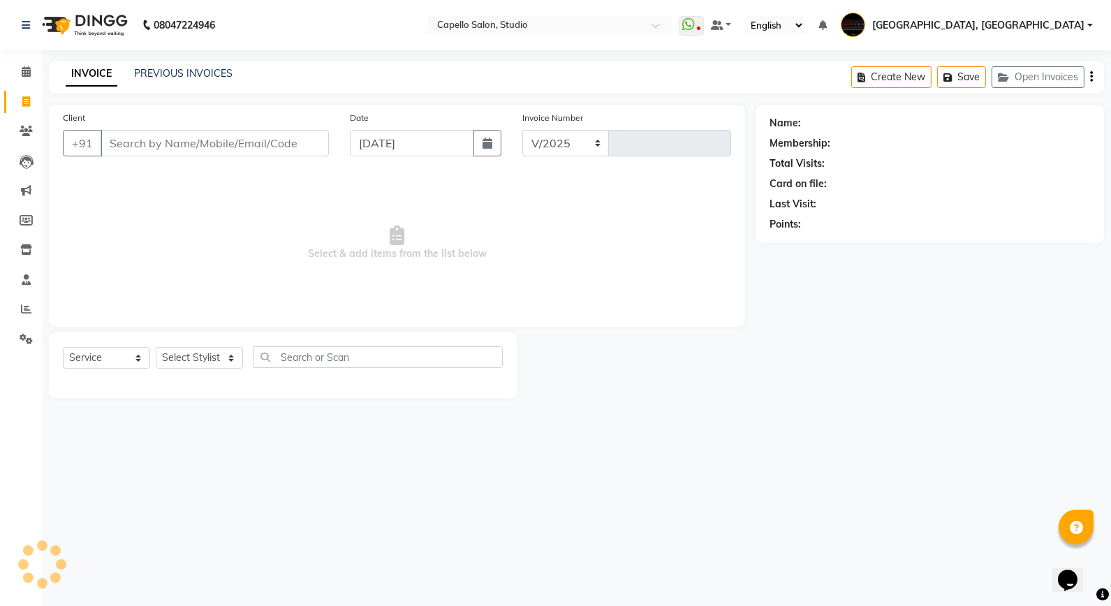
select select "847"
type input "3340"
